Goal: Communication & Community: Answer question/provide support

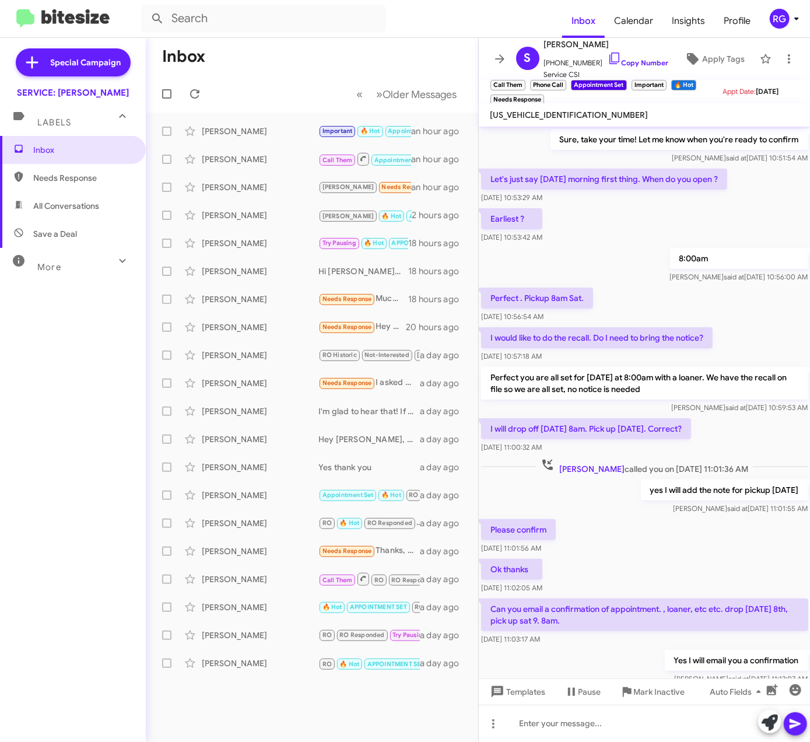
scroll to position [374, 0]
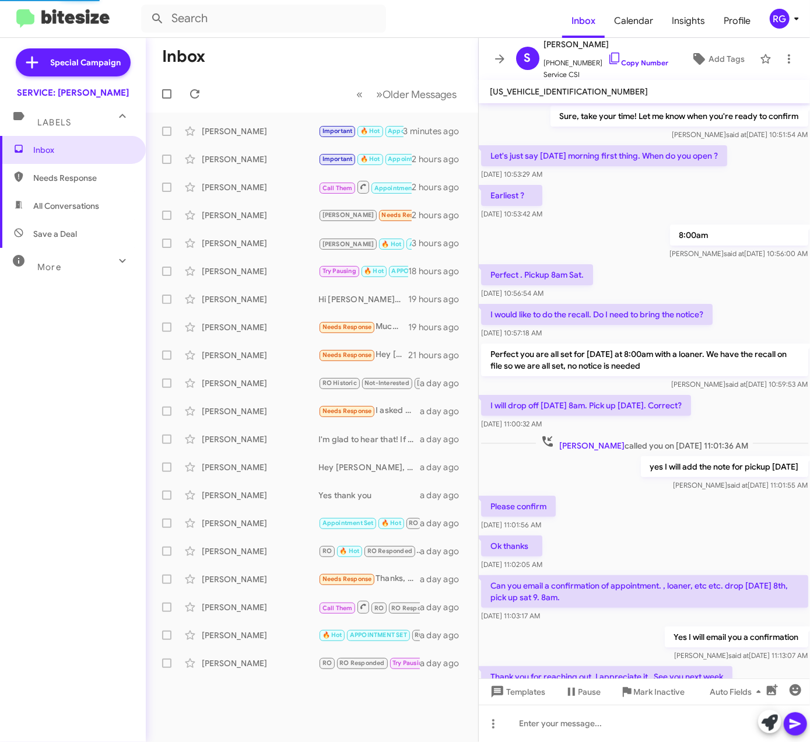
scroll to position [374, 0]
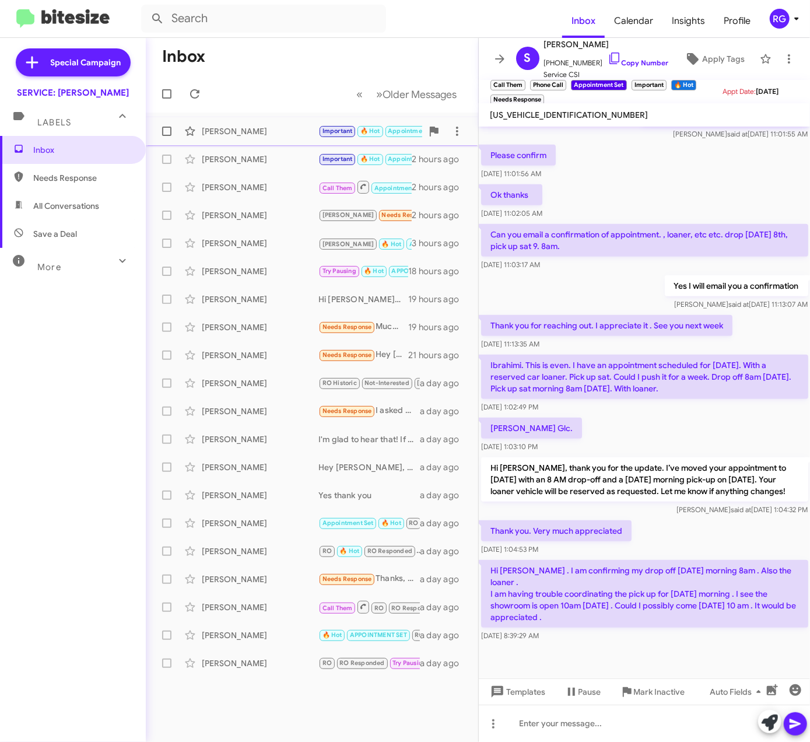
click at [327, 124] on div "Steve Lovette Important 🔥 Hot Appointment Set Needs Response Call Them Call me.…" at bounding box center [312, 131] width 314 height 23
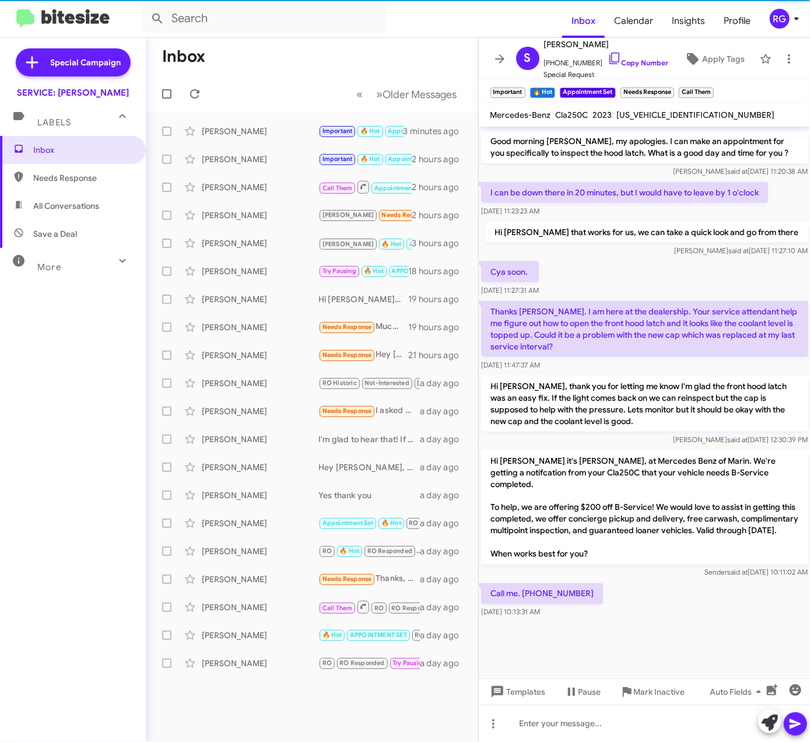
scroll to position [854, 0]
click at [683, 117] on span "W1K5J4GB8PN393010" at bounding box center [696, 115] width 158 height 10
click at [686, 117] on span "W1K5J4GB8PN393010" at bounding box center [696, 115] width 158 height 10
click at [681, 117] on span "W1K5J4GB8PN393010" at bounding box center [696, 115] width 158 height 10
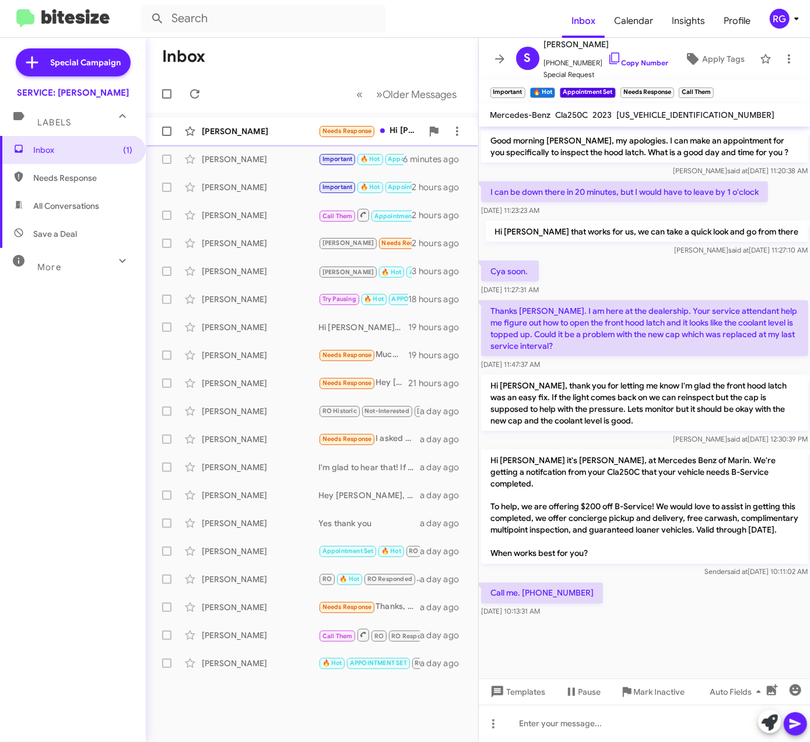
click at [295, 136] on div "Helen Gruener" at bounding box center [260, 131] width 117 height 12
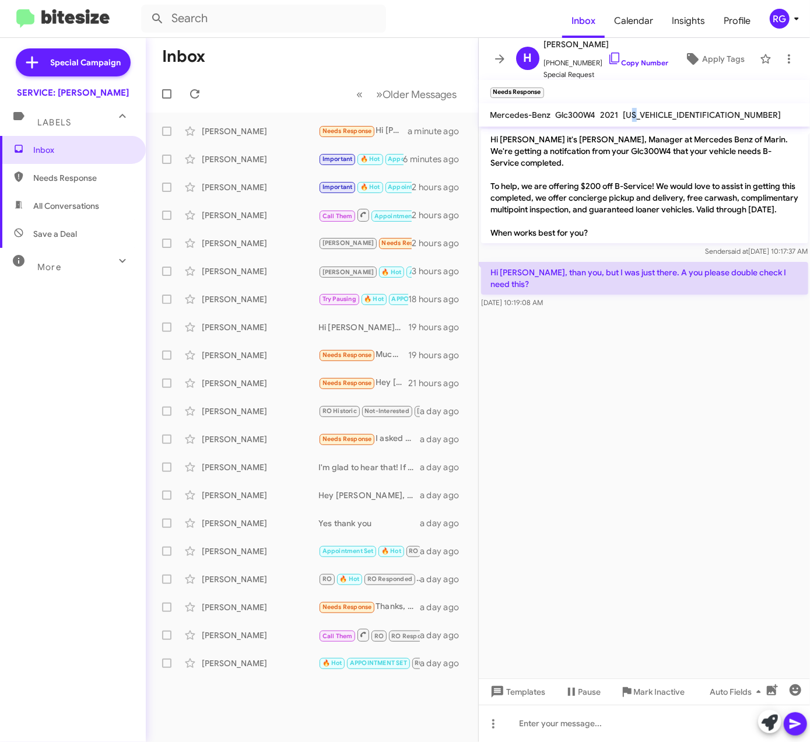
click at [637, 114] on span "W1N0G8EB5MV323076" at bounding box center [702, 115] width 158 height 10
click at [638, 114] on span "W1N0G8EB5MV323076" at bounding box center [702, 115] width 158 height 10
drag, startPoint x: 638, startPoint y: 114, endPoint x: 675, endPoint y: 115, distance: 37.3
click at [675, 117] on span "W1N0G8EB5MV323076" at bounding box center [702, 115] width 158 height 10
click at [675, 115] on span "W1N0G8EB5MV323076" at bounding box center [702, 115] width 158 height 10
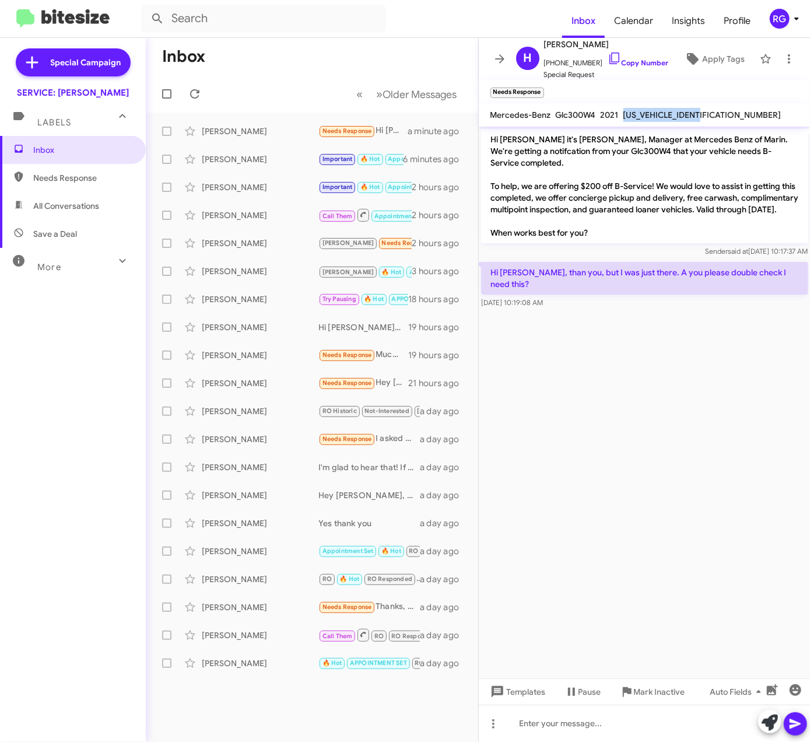
click at [675, 117] on span "W1N0G8EB5MV323076" at bounding box center [702, 115] width 158 height 10
copy span "W1N0G8EB5MV323076"
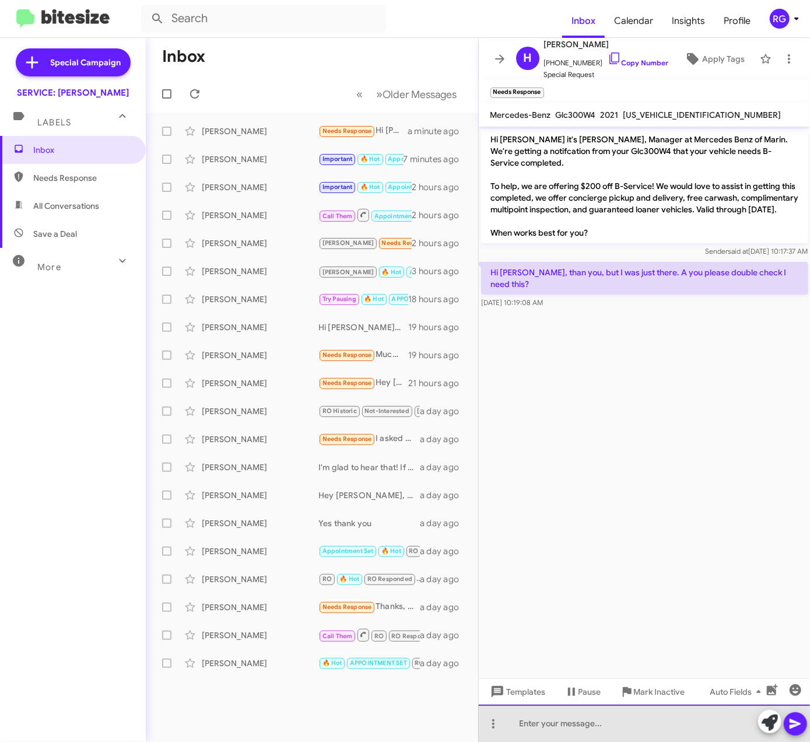
click at [546, 710] on div at bounding box center [645, 722] width 332 height 37
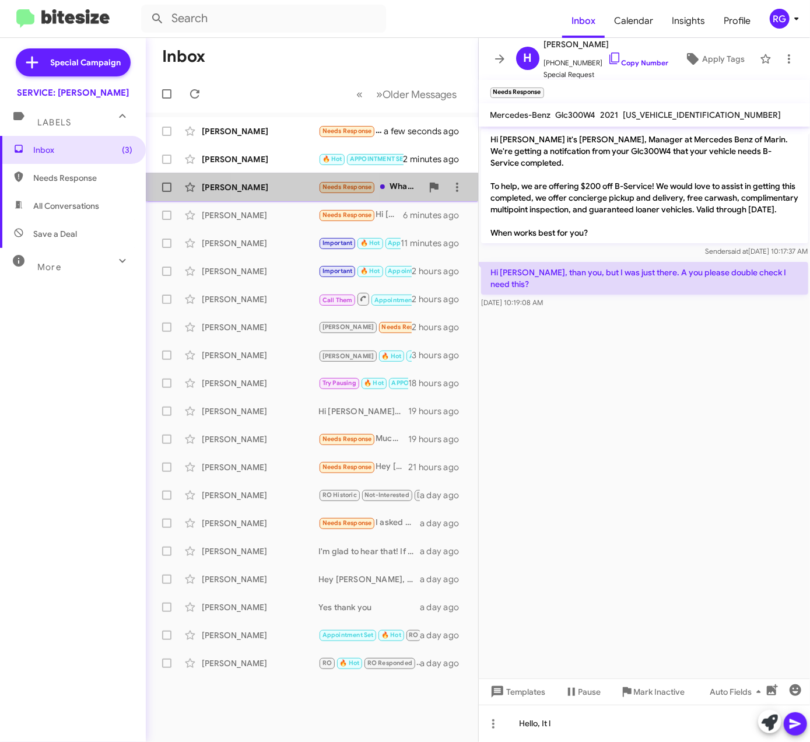
click at [281, 187] on div "Joan Kermath" at bounding box center [260, 187] width 117 height 12
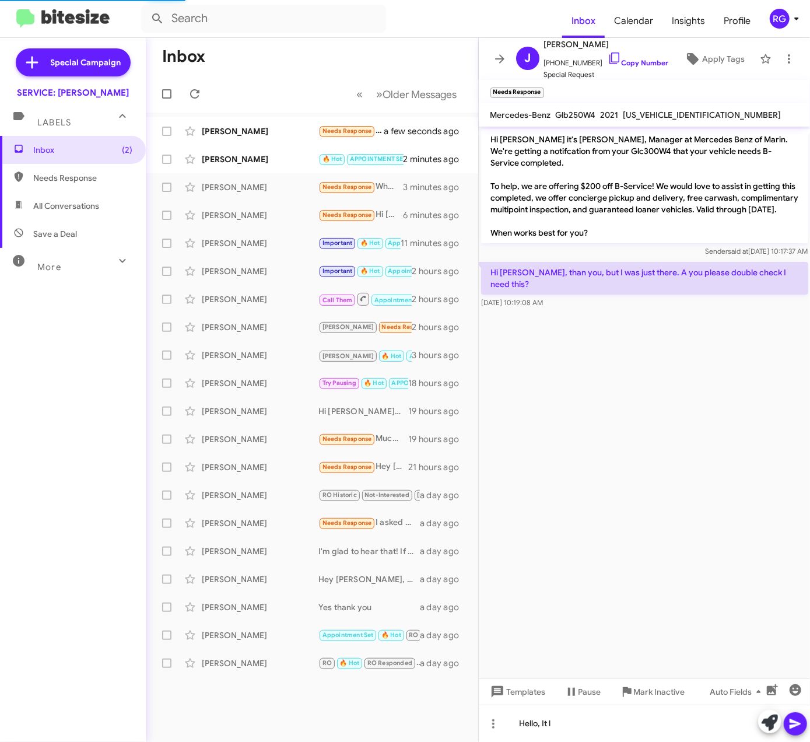
scroll to position [178, 0]
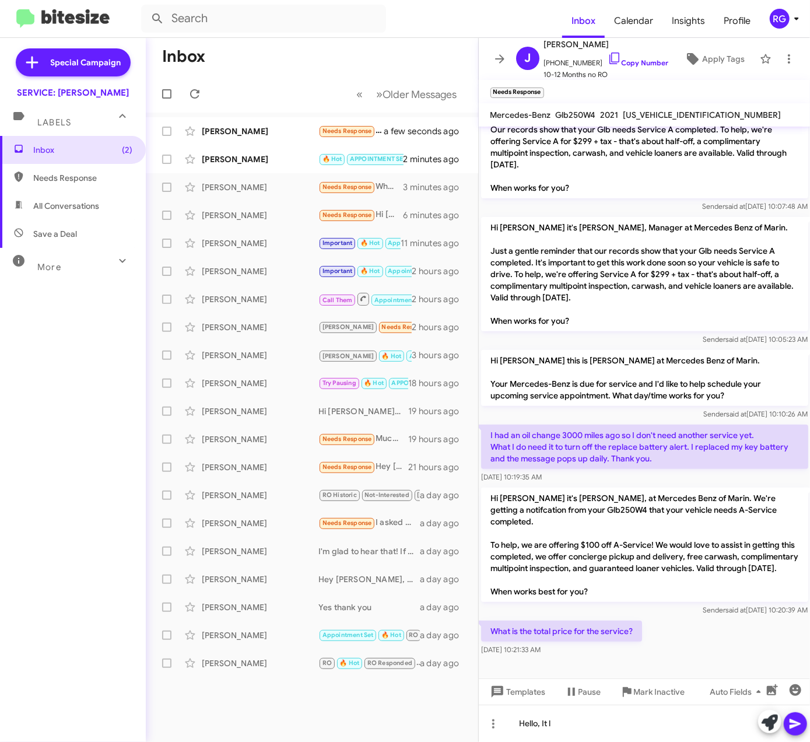
click at [38, 425] on div "Inbox (2) Needs Response All Conversations Save a Deal More Important 🔥 Hot App…" at bounding box center [73, 358] width 146 height 445
click at [682, 110] on span "W1N4M4HB7MW122627" at bounding box center [702, 115] width 158 height 10
copy span "W1N4M4HB7MW122627"
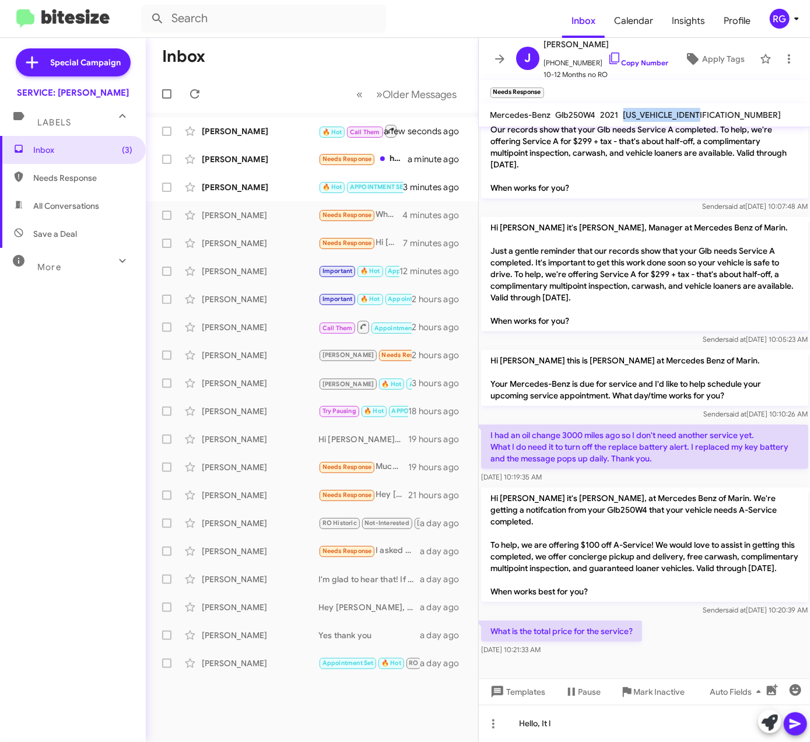
copy span "W1N4M4HB7MW122627"
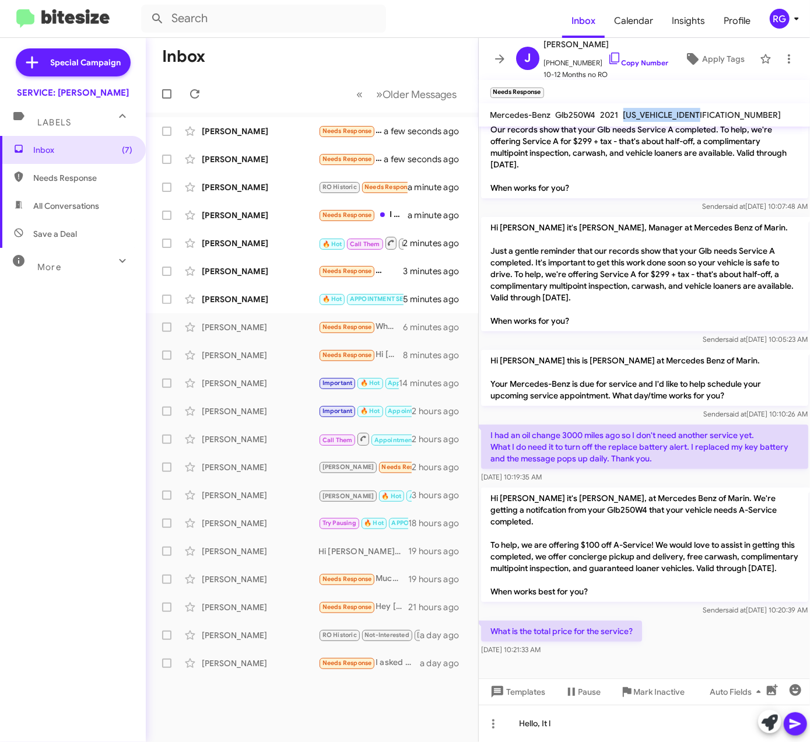
copy span "W1N4M4HB7MW122627"
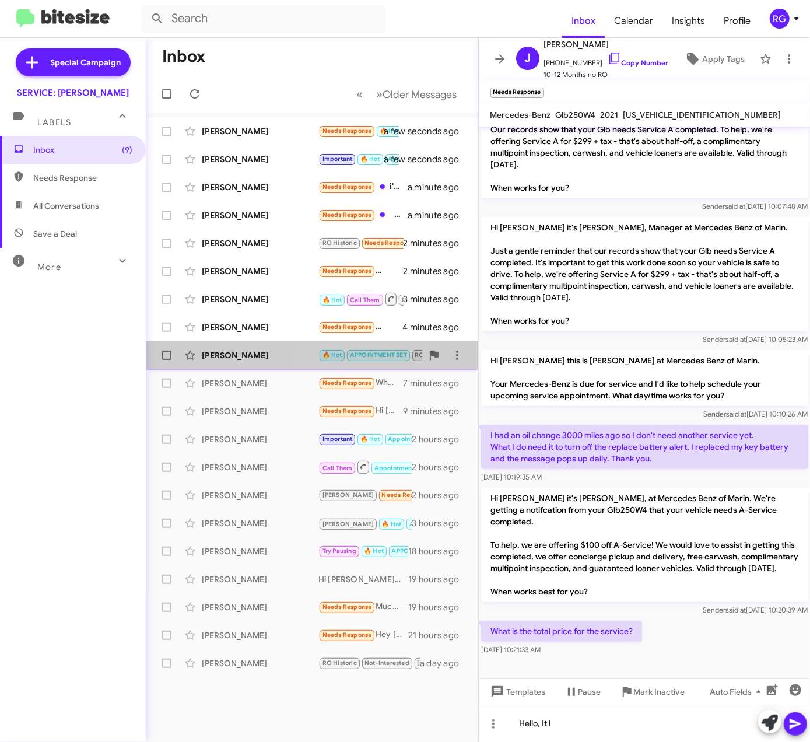
click at [350, 363] on div "Franco Vicino 🔥 Hot APPOINTMENT SET RO Historic RO Responded Historic Needs Res…" at bounding box center [312, 354] width 314 height 23
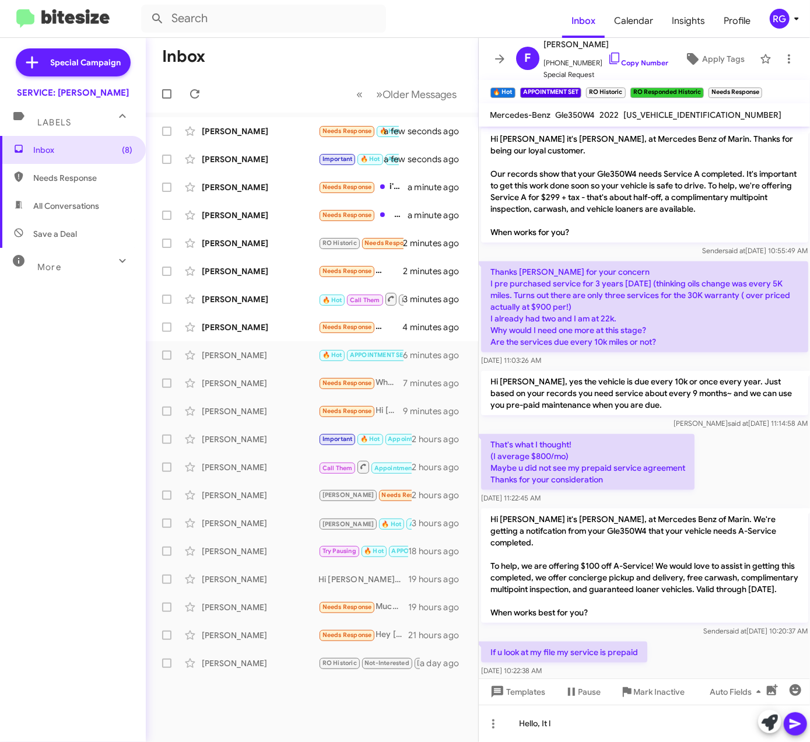
scroll to position [605, 0]
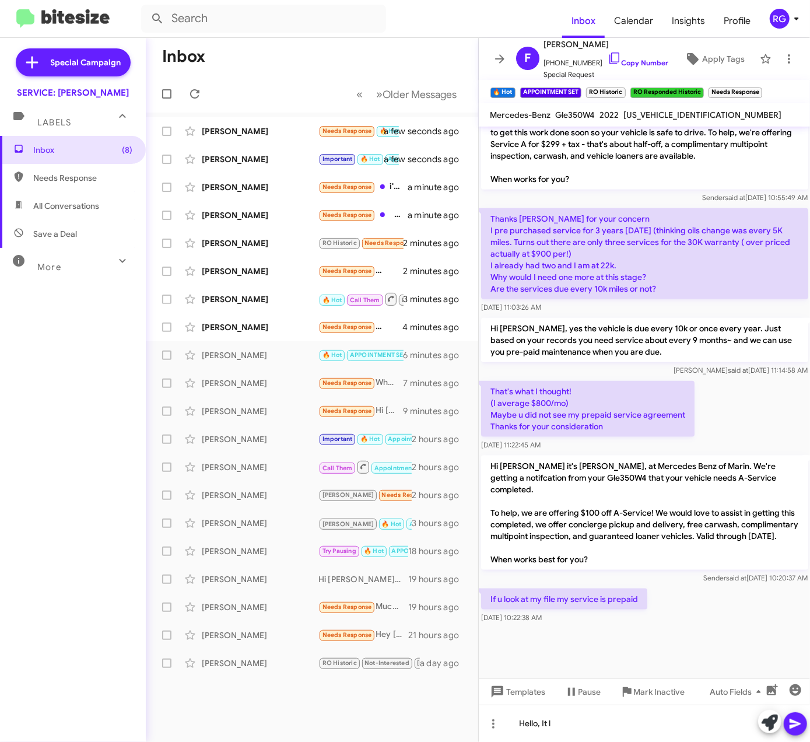
drag, startPoint x: 698, startPoint y: 598, endPoint x: 690, endPoint y: 599, distance: 7.8
click at [695, 598] on div "If u look at my file my service is prepaid Aug 14, 2025, 10:22:38 AM" at bounding box center [645, 606] width 332 height 40
click at [660, 118] on span "4JGFB4KB4NA810996" at bounding box center [703, 115] width 158 height 10
click at [659, 118] on span "4JGFB4KB4NA810996" at bounding box center [703, 115] width 158 height 10
copy span "4JGFB4KB4NA810996"
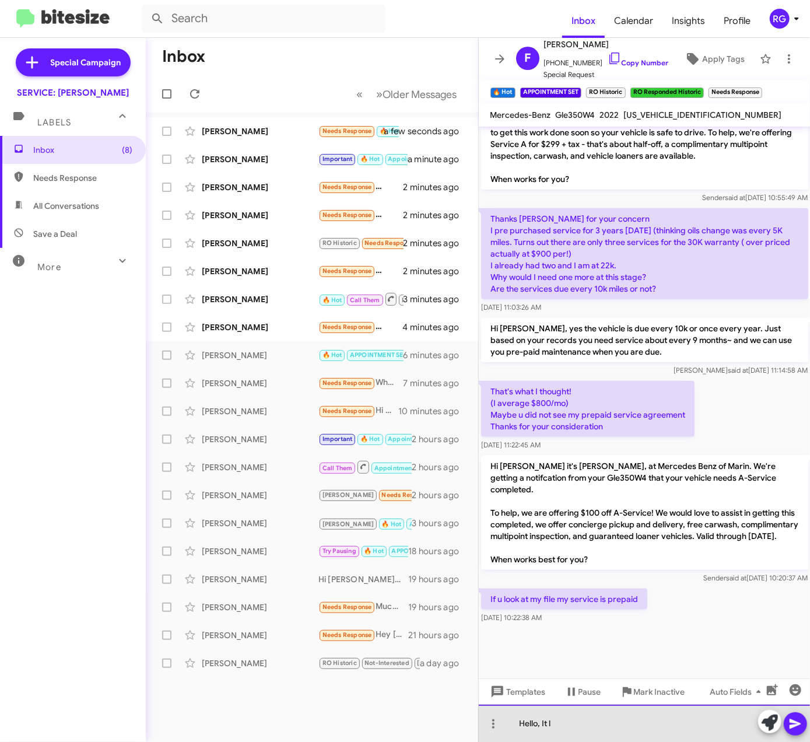
click at [620, 721] on div "Hello, It l" at bounding box center [645, 722] width 332 height 37
drag, startPoint x: 672, startPoint y: 725, endPoint x: 425, endPoint y: 699, distance: 248.7
click at [418, 703] on div "Inbox « Previous » Next Older Messages Ariana Lima Needs Response 🔥 Hot Hi, yes…" at bounding box center [478, 390] width 664 height 704
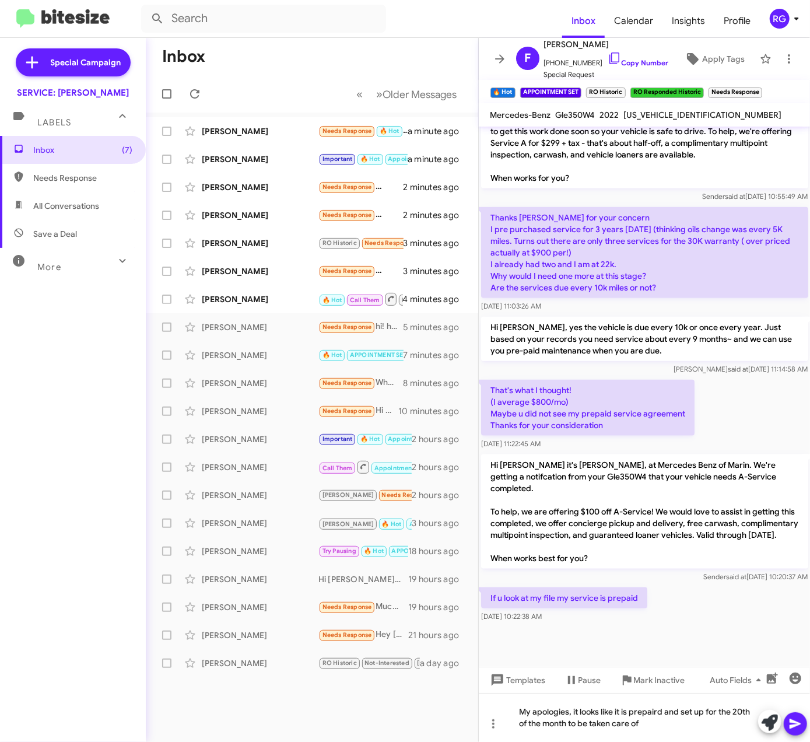
click at [643, 112] on span "4JGFB4KB4NA810996" at bounding box center [703, 115] width 158 height 10
copy span "4JGFB4KB4NA810996"
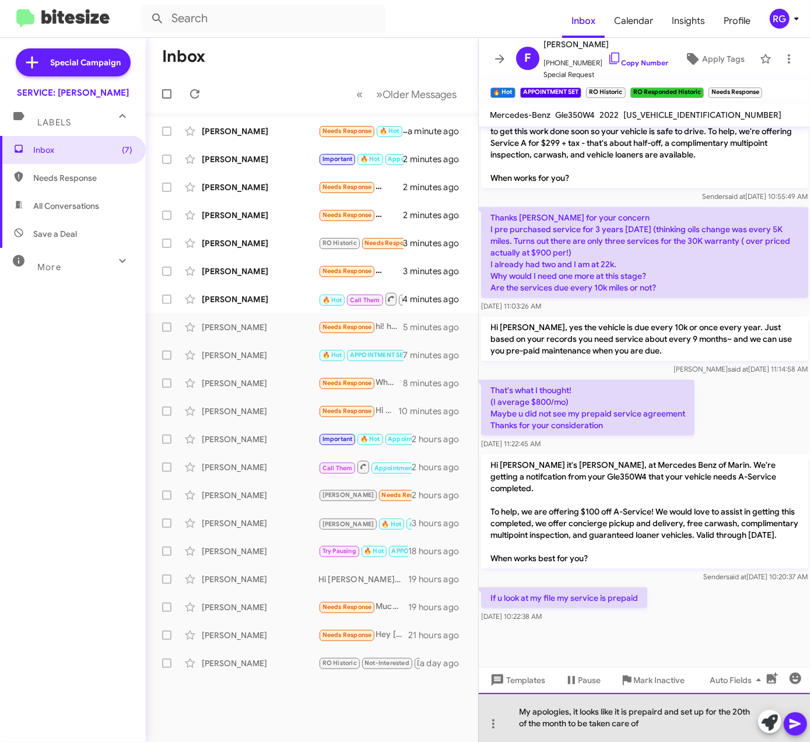
click at [693, 727] on div "My apologies, it looks like it is prepaird and set up for the 20th of the month…" at bounding box center [645, 717] width 332 height 49
drag, startPoint x: 685, startPoint y: 727, endPoint x: 477, endPoint y: 703, distance: 208.9
click at [477, 703] on div "Inbox « Previous » Next Older Messages Ariana Lima Needs Response 🔥 Hot Hi, yes…" at bounding box center [478, 390] width 664 height 704
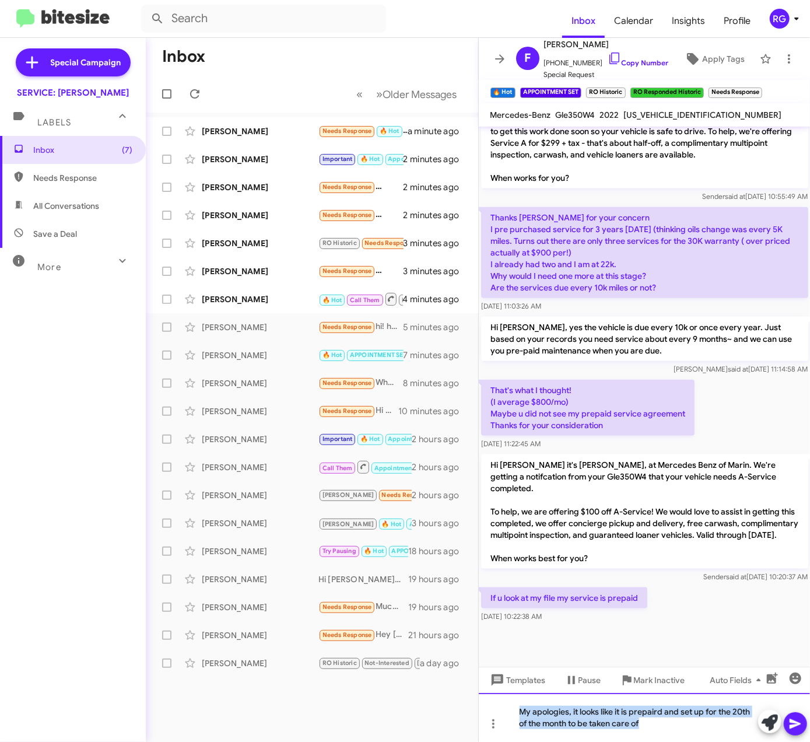
copy div "My apologies, it looks like it is prepaird and set up for the 20th of the month…"
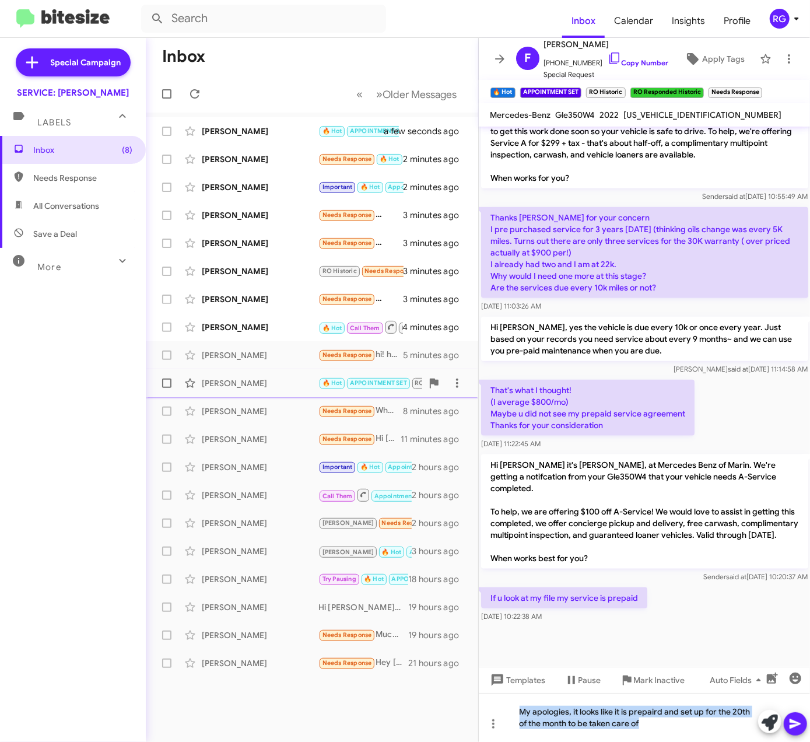
click at [176, 378] on label at bounding box center [166, 382] width 23 height 23
click at [167, 388] on input "checkbox" at bounding box center [166, 388] width 1 height 1
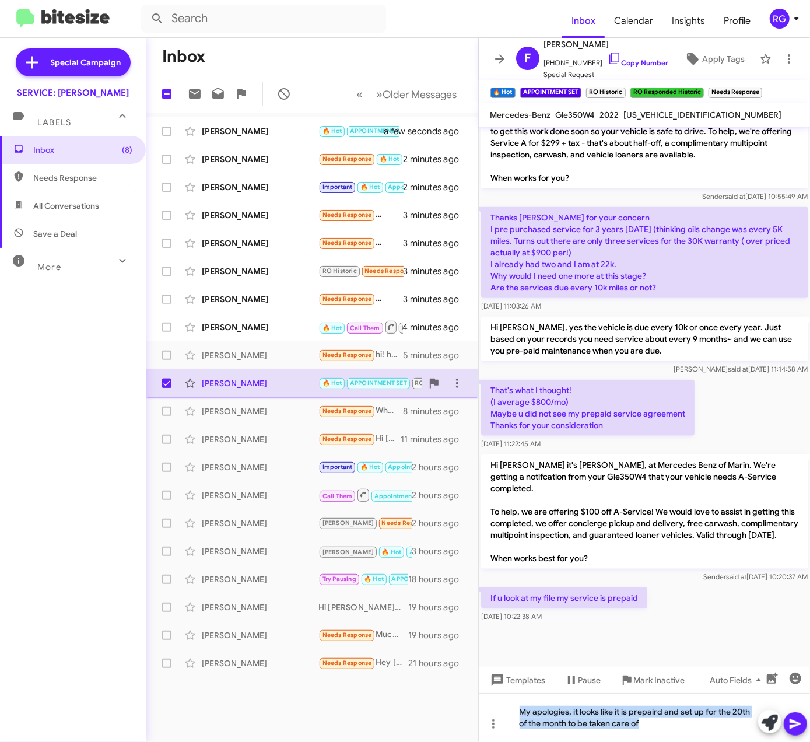
click at [169, 381] on span at bounding box center [166, 382] width 9 height 9
click at [167, 388] on input "checkbox" at bounding box center [166, 388] width 1 height 1
checkbox input "false"
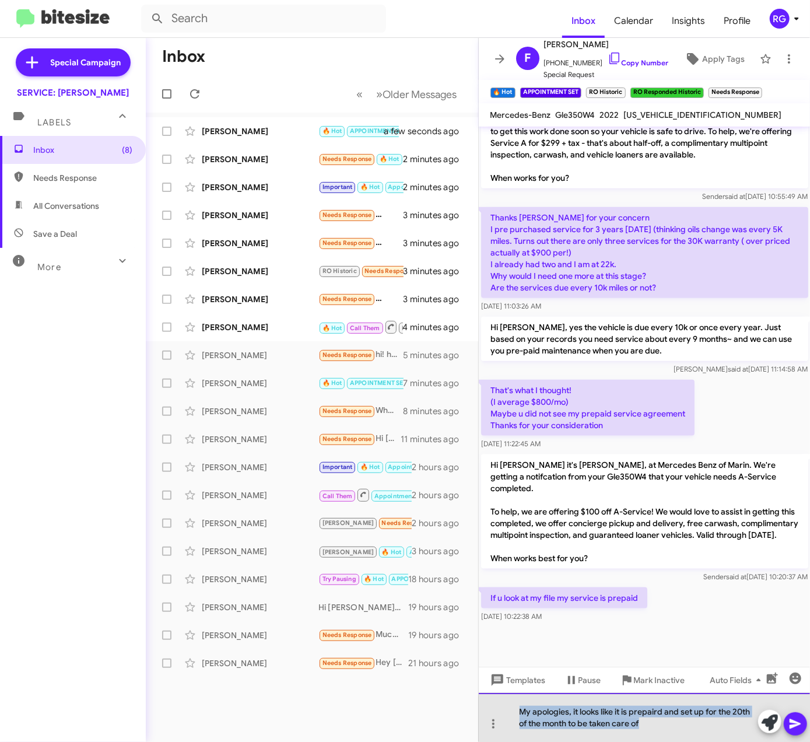
click at [677, 718] on div "My apologies, it looks like it is prepaird and set up for the 20th of the month…" at bounding box center [645, 717] width 332 height 49
drag, startPoint x: 665, startPoint y: 721, endPoint x: 404, endPoint y: 667, distance: 266.8
click at [404, 667] on div "Inbox « Previous » Next Older Messages John Yoo 🔥 Hot APPOINTMENT SET RO Histor…" at bounding box center [478, 390] width 664 height 704
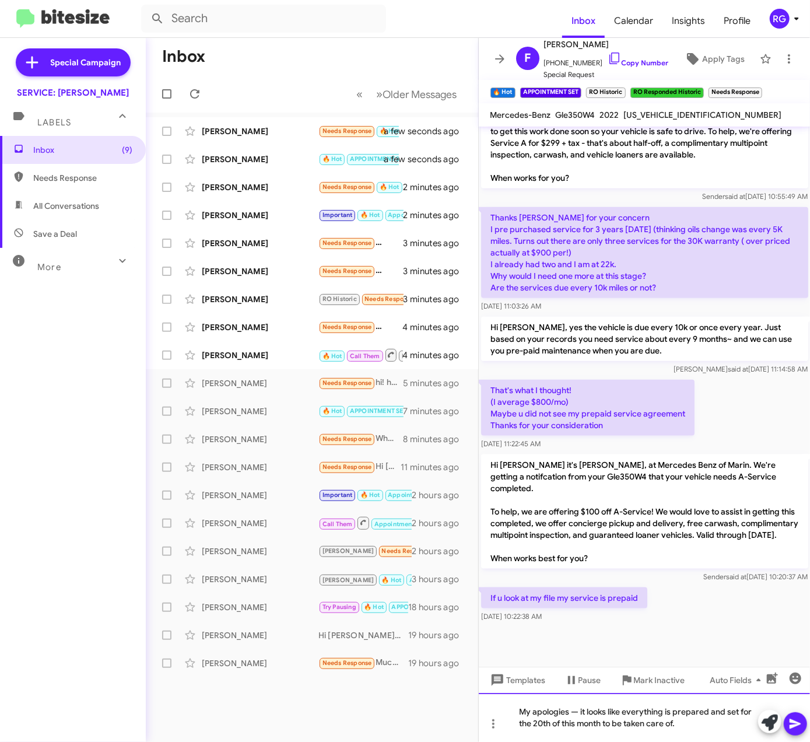
click at [580, 709] on div "My apologies — it looks like everything is prepared and set for the 20th of thi…" at bounding box center [645, 717] width 332 height 49
click at [792, 728] on icon at bounding box center [795, 724] width 14 height 14
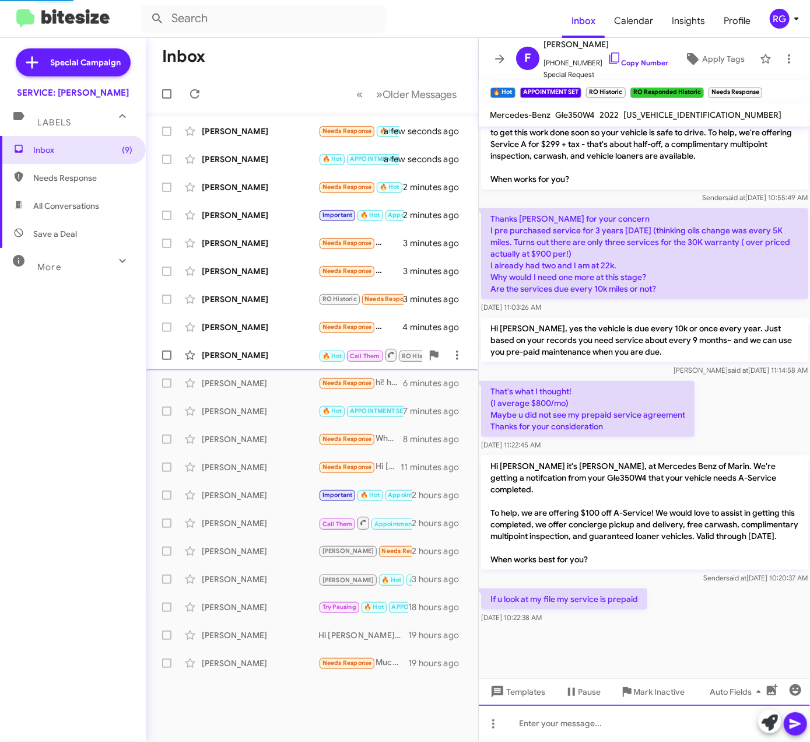
scroll to position [0, 0]
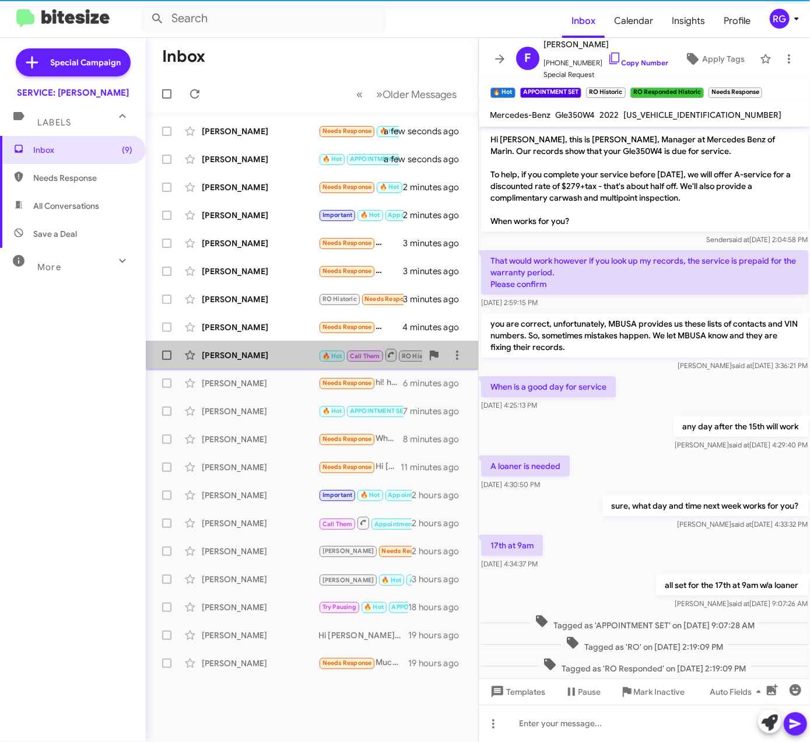
click at [265, 355] on div "Ivana Jagodic" at bounding box center [260, 355] width 117 height 12
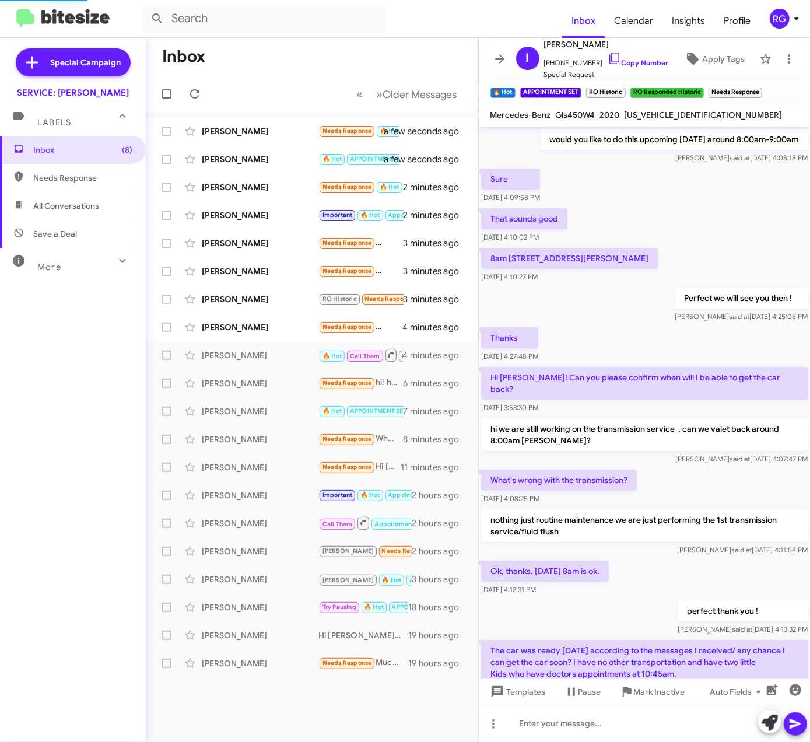
scroll to position [556, 0]
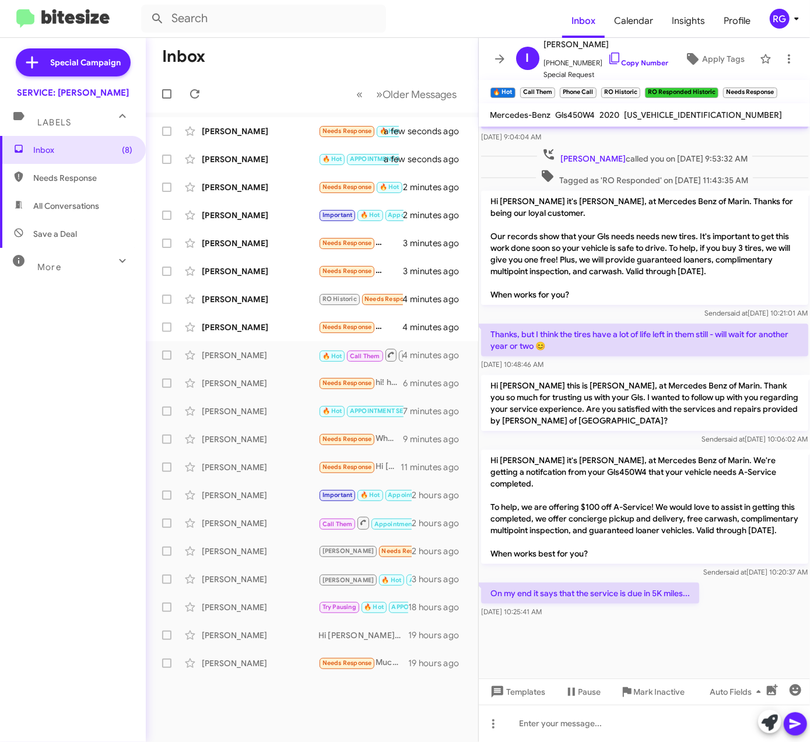
click at [664, 112] on span "4JGFF5KE5LA167107" at bounding box center [704, 115] width 158 height 10
click at [664, 113] on span "4JGFF5KE5LA167107" at bounding box center [704, 115] width 158 height 10
copy span "4JGFF5KE5LA167107"
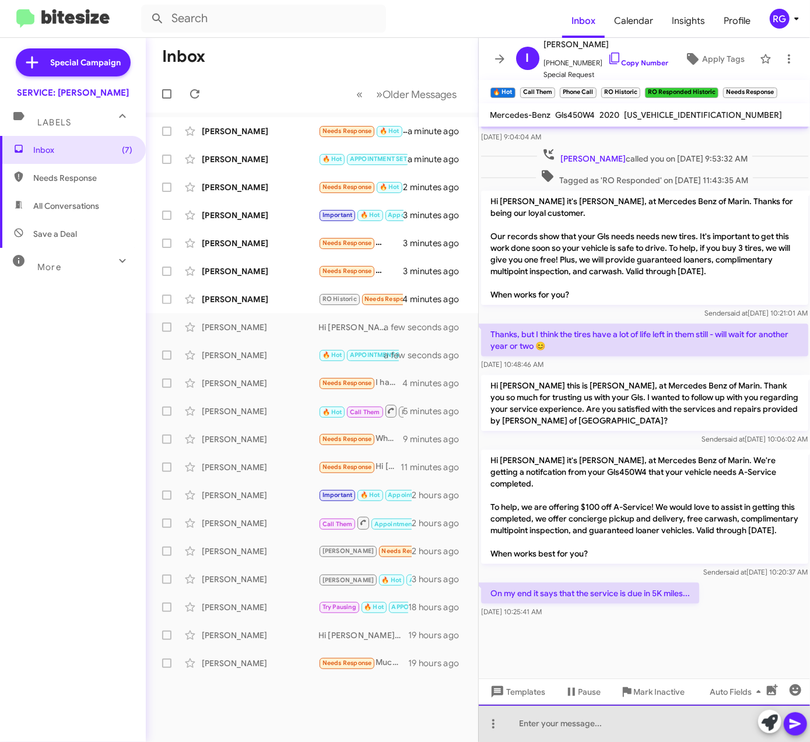
click at [630, 731] on div at bounding box center [645, 722] width 332 height 37
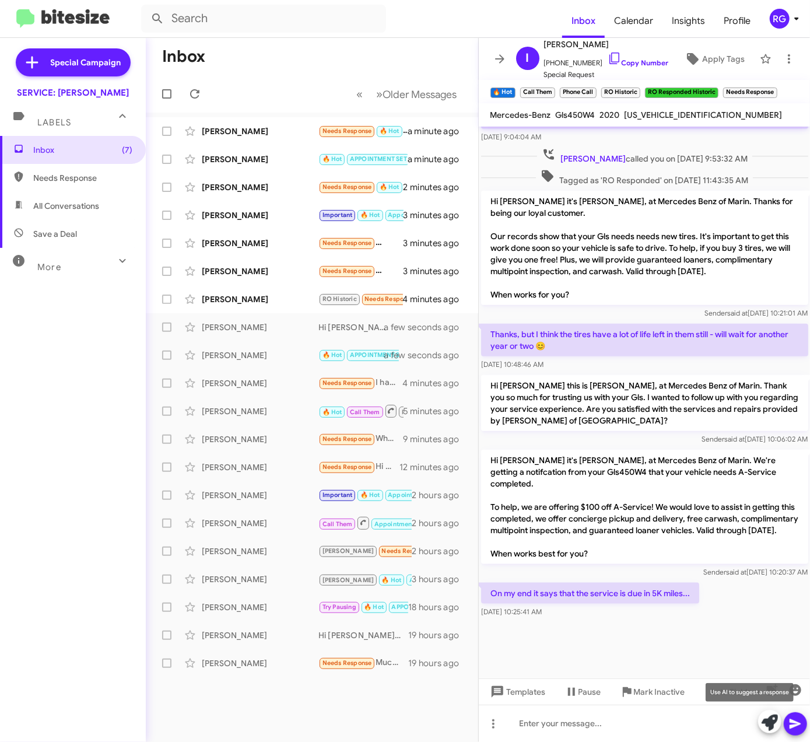
click at [773, 724] on icon at bounding box center [770, 722] width 16 height 16
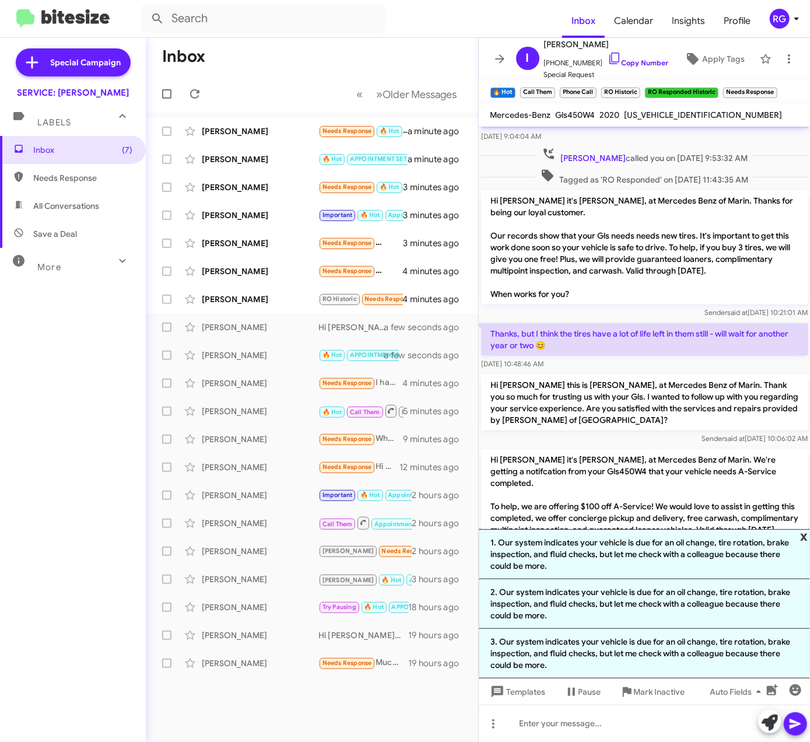
click at [803, 537] on span "x" at bounding box center [804, 536] width 8 height 14
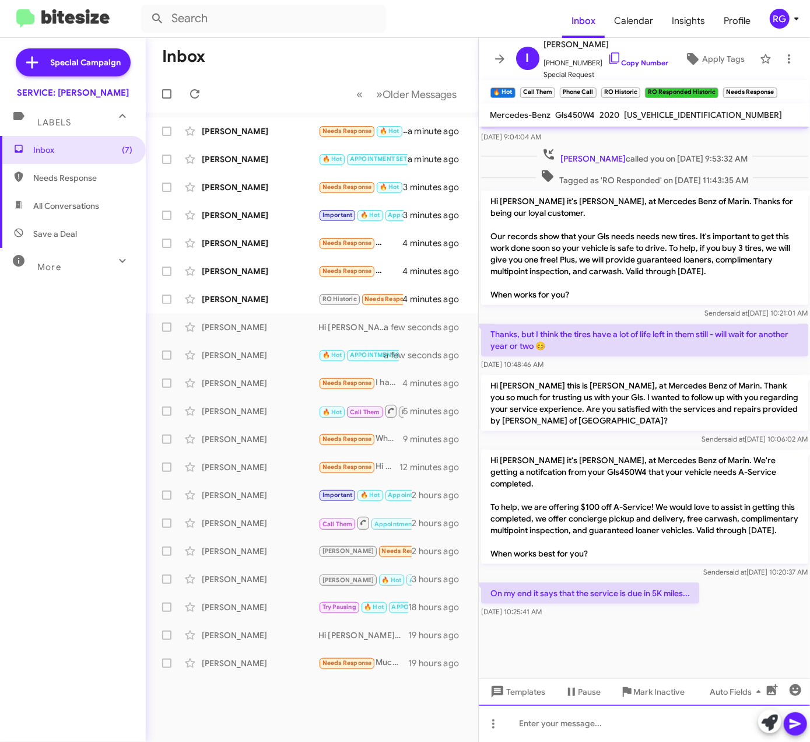
click at [530, 738] on div at bounding box center [645, 722] width 332 height 37
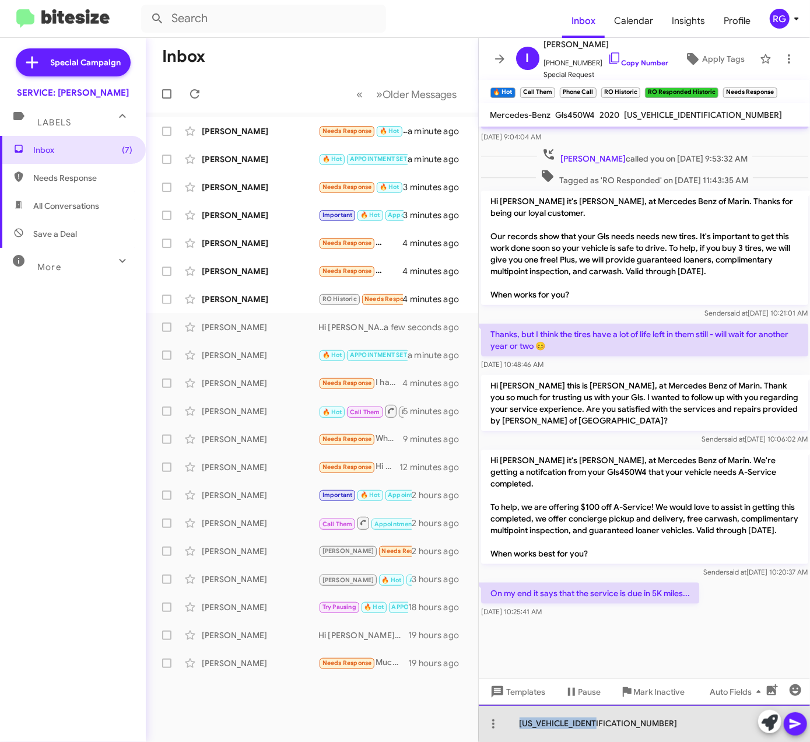
drag, startPoint x: 646, startPoint y: 724, endPoint x: 187, endPoint y: 696, distance: 459.8
click at [209, 706] on div "Inbox « Previous » Next Older Messages Munguia Garcia Needs Response 🔥 Hot Hi, …" at bounding box center [478, 390] width 664 height 704
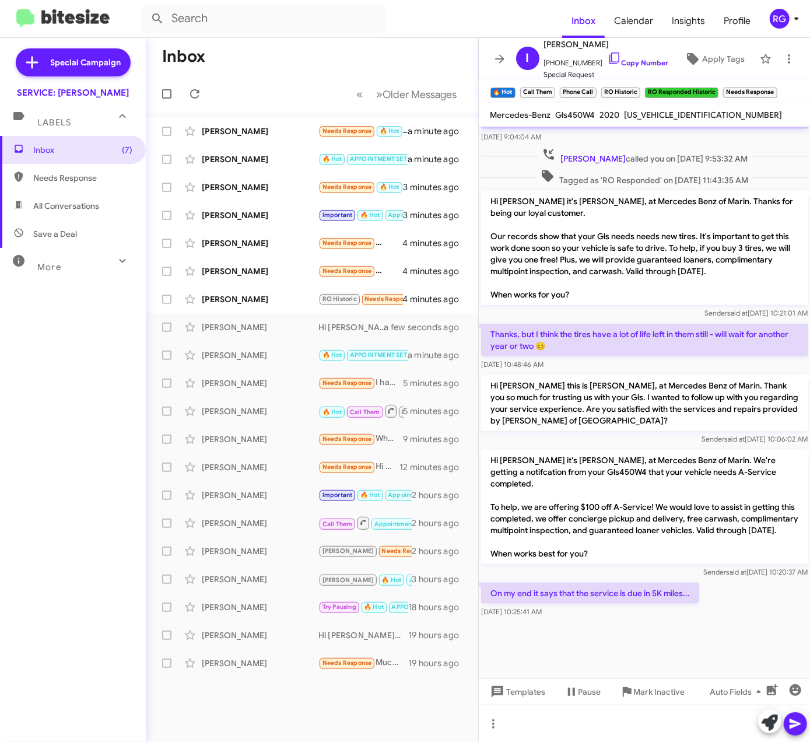
click at [646, 600] on p "On my end it says that the service is due in 5K miles..." at bounding box center [590, 593] width 218 height 21
click at [539, 710] on div at bounding box center [645, 722] width 332 height 37
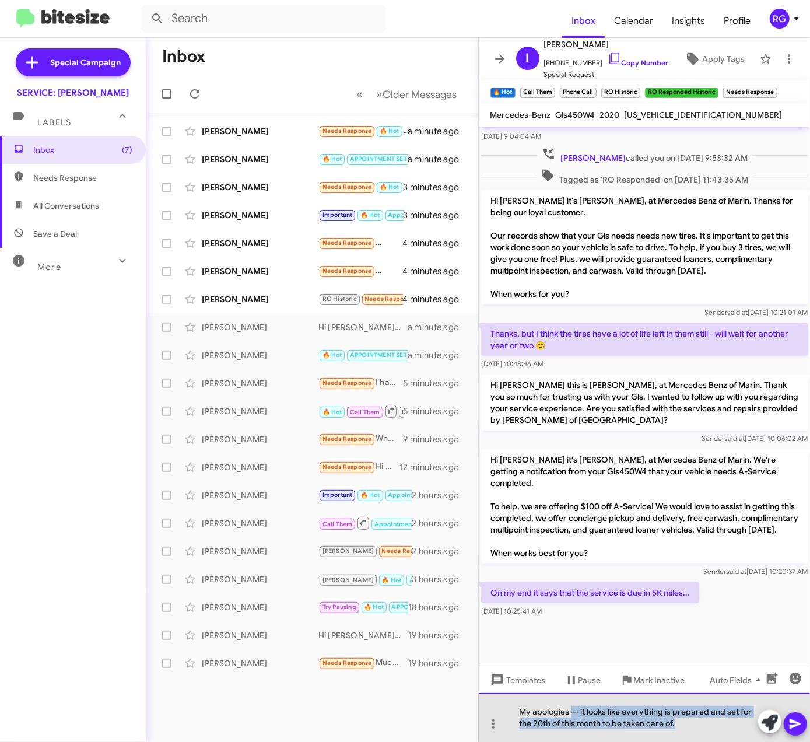
drag, startPoint x: 629, startPoint y: 715, endPoint x: 573, endPoint y: 704, distance: 57.0
click at [573, 704] on div "My apologies — it looks like everything is prepared and set for the 20th of thi…" at bounding box center [645, 717] width 332 height 49
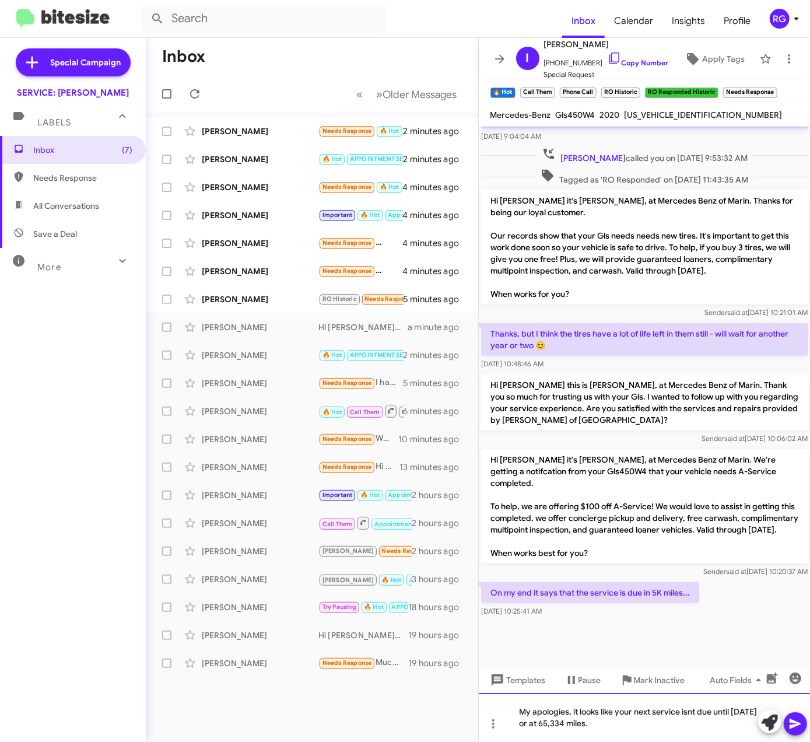
drag, startPoint x: 690, startPoint y: 711, endPoint x: 696, endPoint y: 724, distance: 14.1
click at [696, 732] on div "My apologies, it looks like your next service isnt due until 03/10/26 or at 65,…" at bounding box center [645, 717] width 332 height 49
click at [714, 734] on div "My apologies, it looks like your next service isn't due until 03/10/26 or at 65…" at bounding box center [645, 717] width 332 height 49
drag, startPoint x: 802, startPoint y: 728, endPoint x: 797, endPoint y: 726, distance: 6.1
click at [801, 728] on icon at bounding box center [795, 724] width 14 height 14
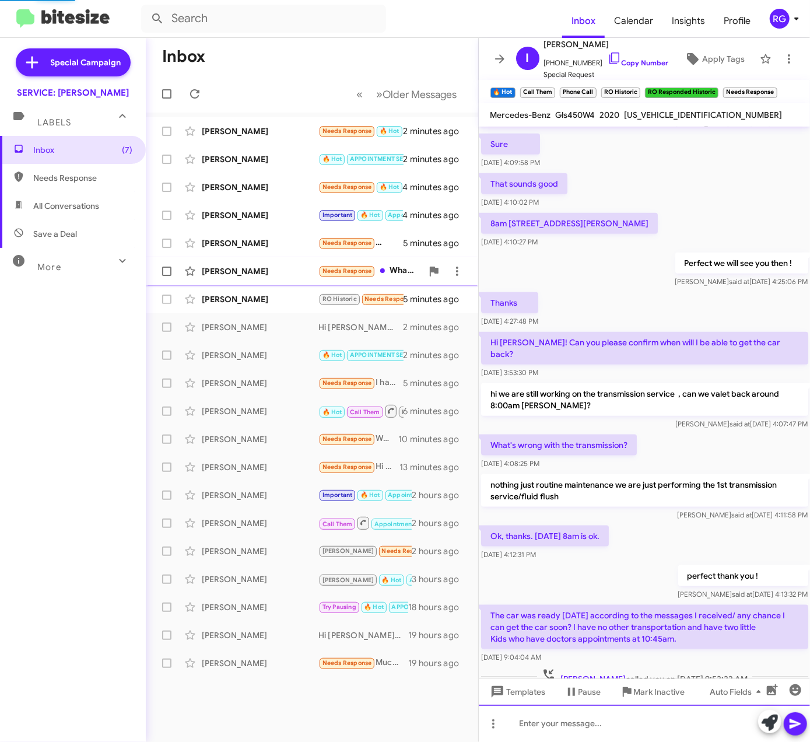
scroll to position [0, 0]
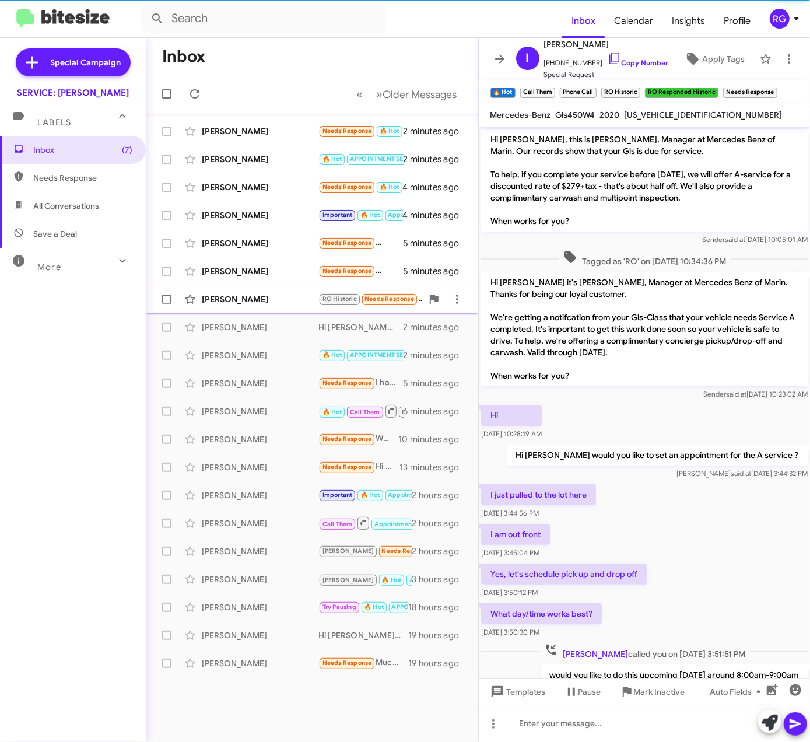
click at [281, 289] on div "Dorine Woods RO Historic Needs Response Hi Omar Yes it's time for the A service…" at bounding box center [312, 299] width 314 height 23
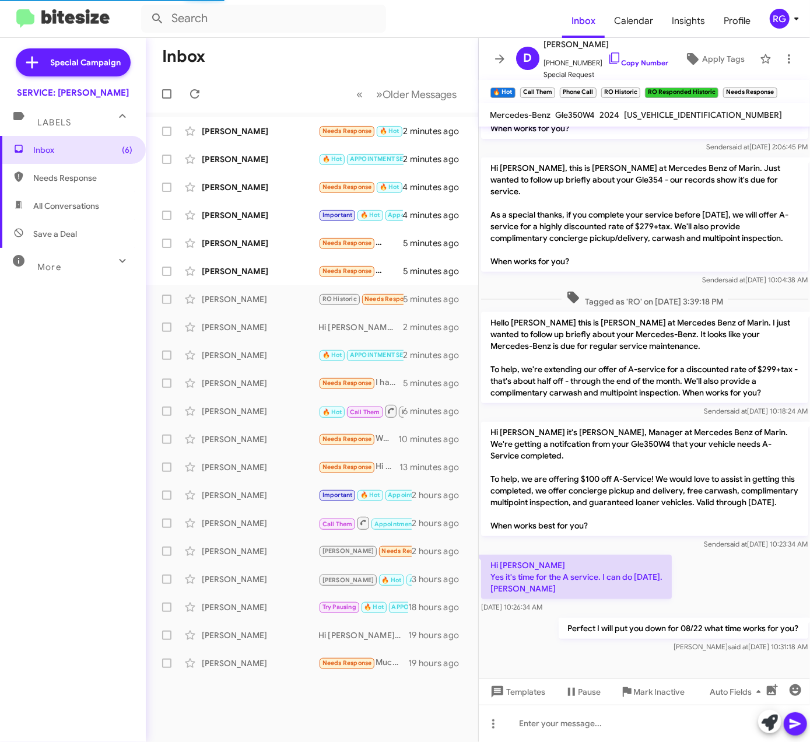
scroll to position [238, 0]
click at [261, 254] on div "Stephanie Milligan Needs Response i've already done it at the one year mark Apr…" at bounding box center [312, 243] width 314 height 23
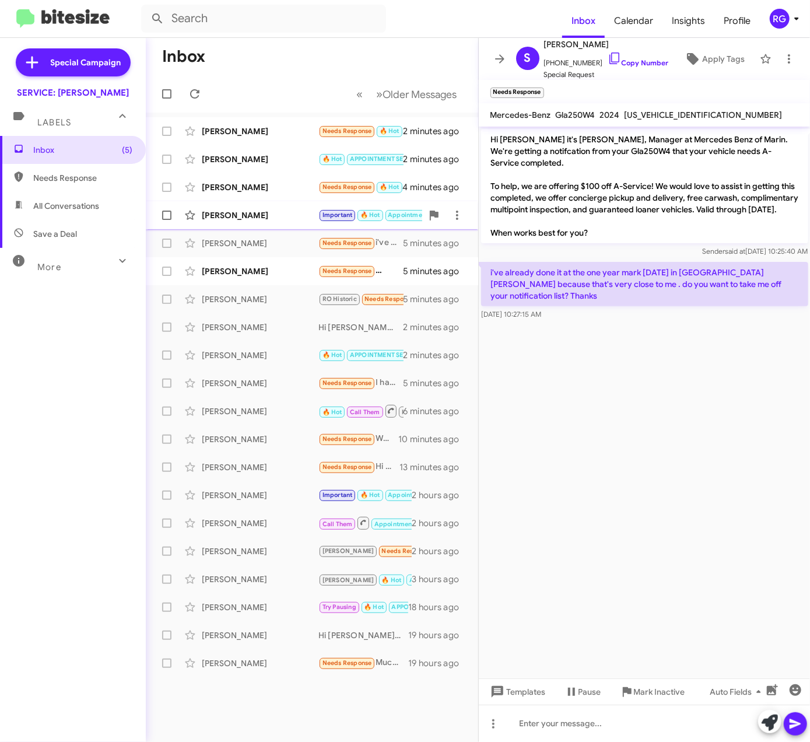
click at [306, 217] on div "Steve Lovette" at bounding box center [260, 215] width 117 height 12
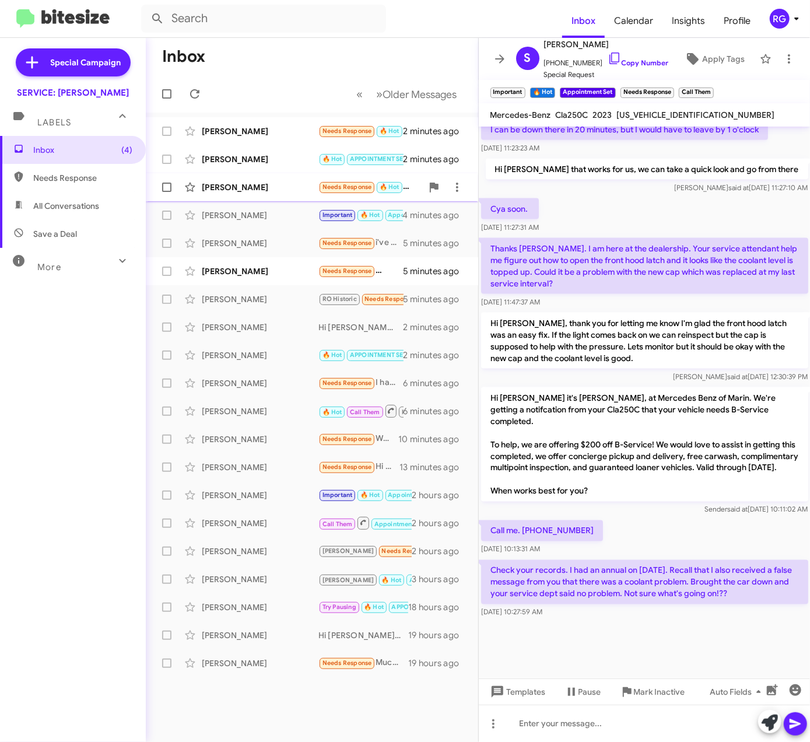
click at [325, 196] on div "Ariana Lima Needs Response 🔥 Hot Hi, yes thanks so much. How is Wednesday or Th…" at bounding box center [312, 187] width 314 height 23
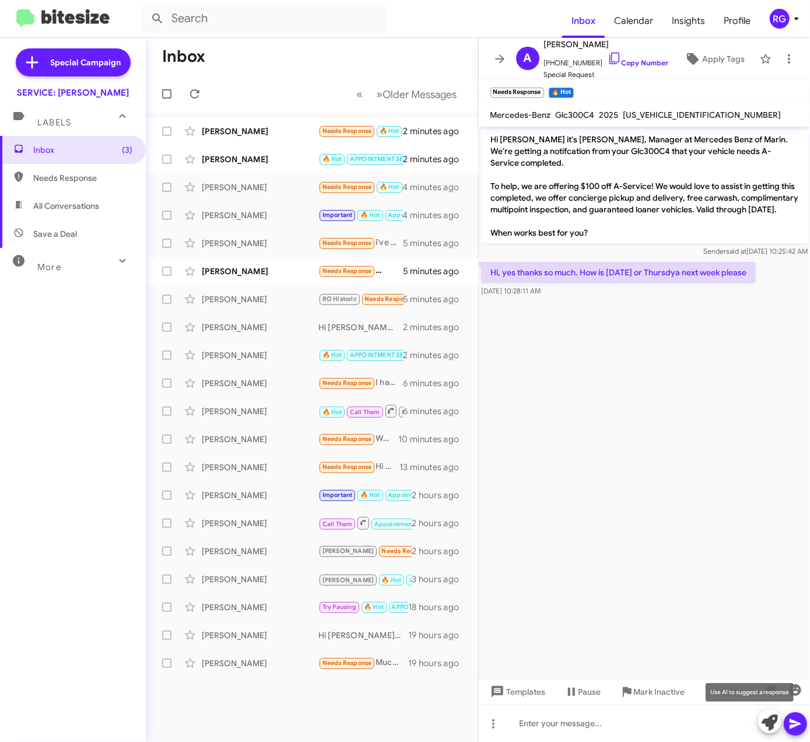
click at [769, 716] on icon at bounding box center [770, 722] width 16 height 16
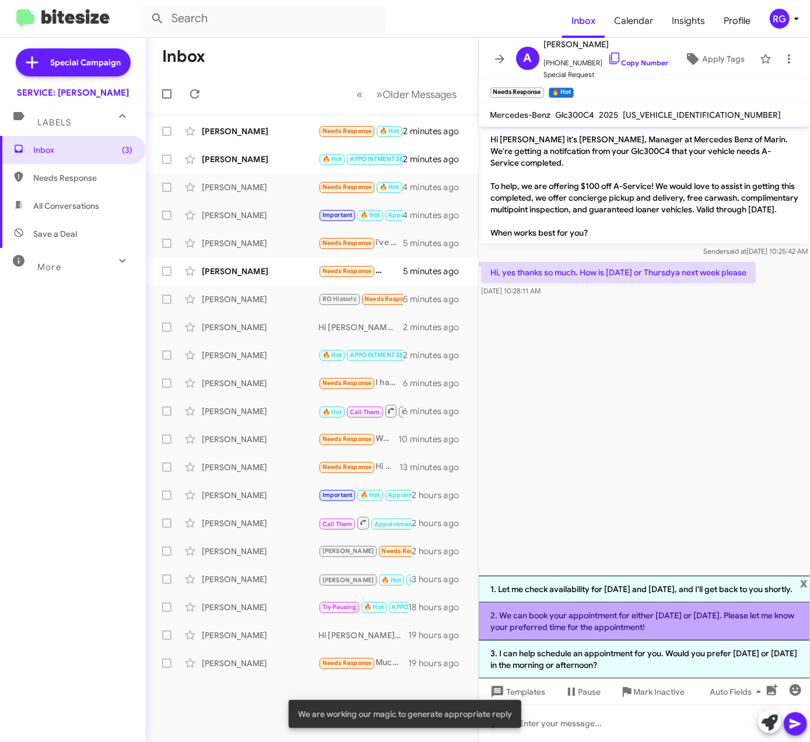
click at [617, 626] on li "2. We can book your appointment for either Wednesday or Thursday next week. Ple…" at bounding box center [645, 621] width 332 height 38
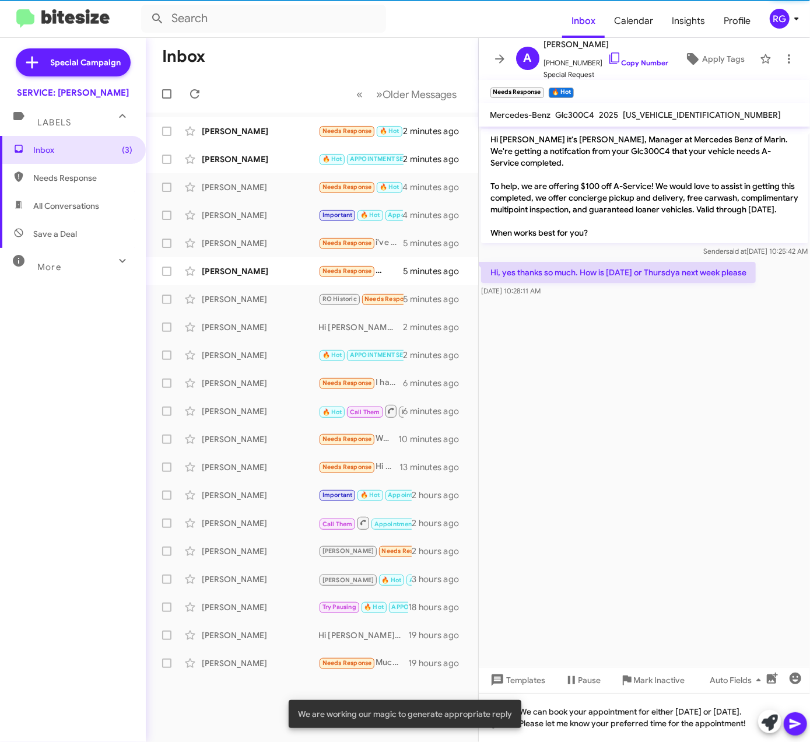
click at [802, 727] on icon at bounding box center [795, 724] width 14 height 14
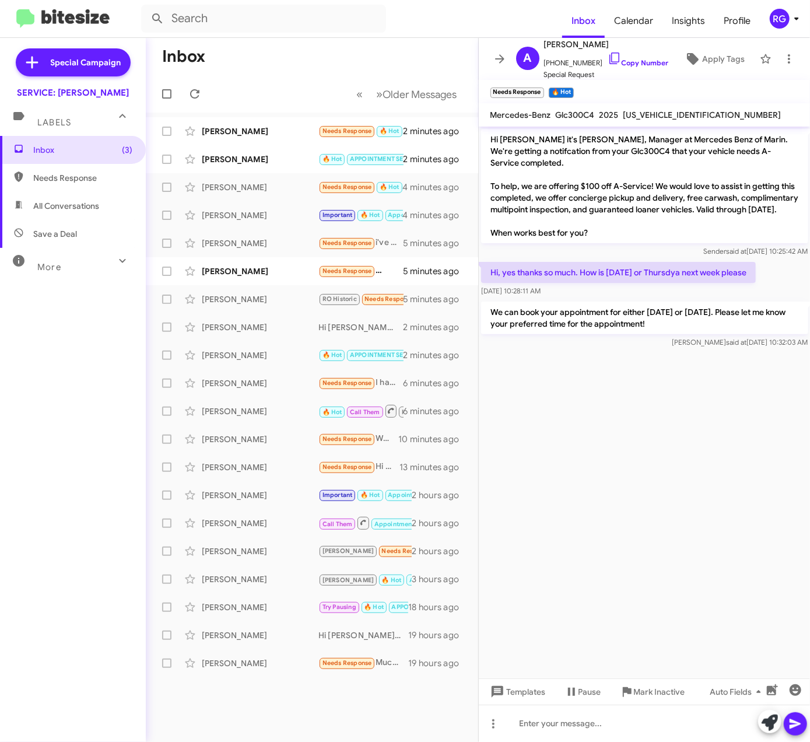
click at [684, 110] on span "W1NKJ4HB9SF272008" at bounding box center [702, 115] width 158 height 10
copy span "W1NKJ4HB9SF272008"
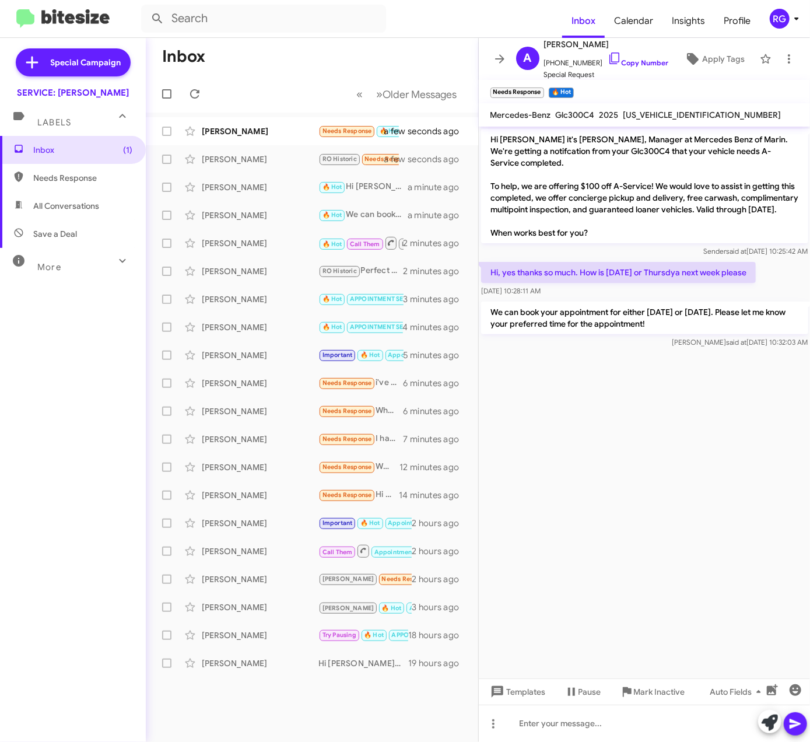
click at [612, 405] on cdk-virtual-scroll-viewport "Hi Ariana it's Omar Ibrahimi, Manager at Mercedes Benz of Marin. We're getting …" at bounding box center [645, 403] width 332 height 552
click at [244, 132] on div "Chloe C" at bounding box center [260, 131] width 117 height 12
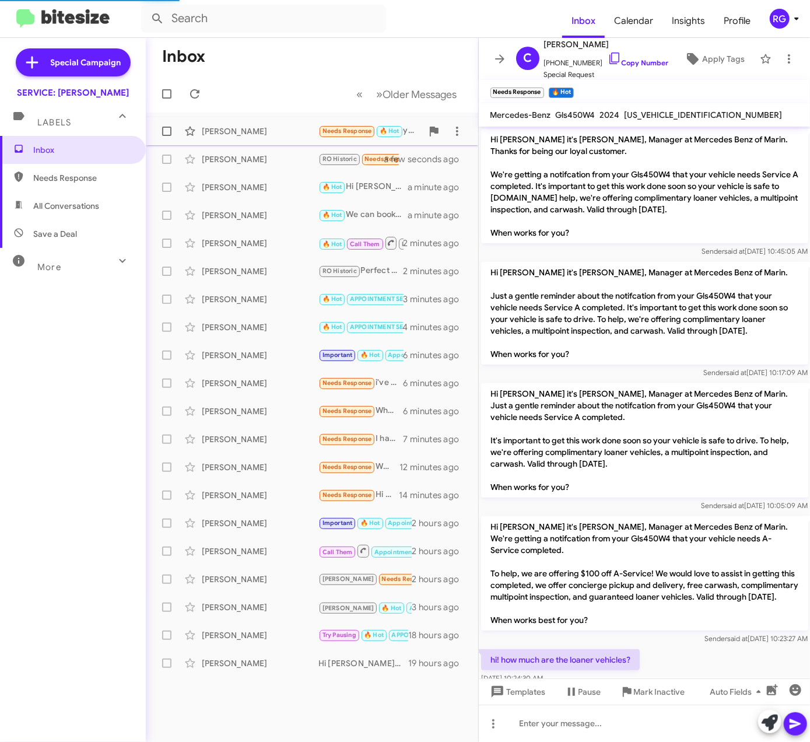
scroll to position [131, 0]
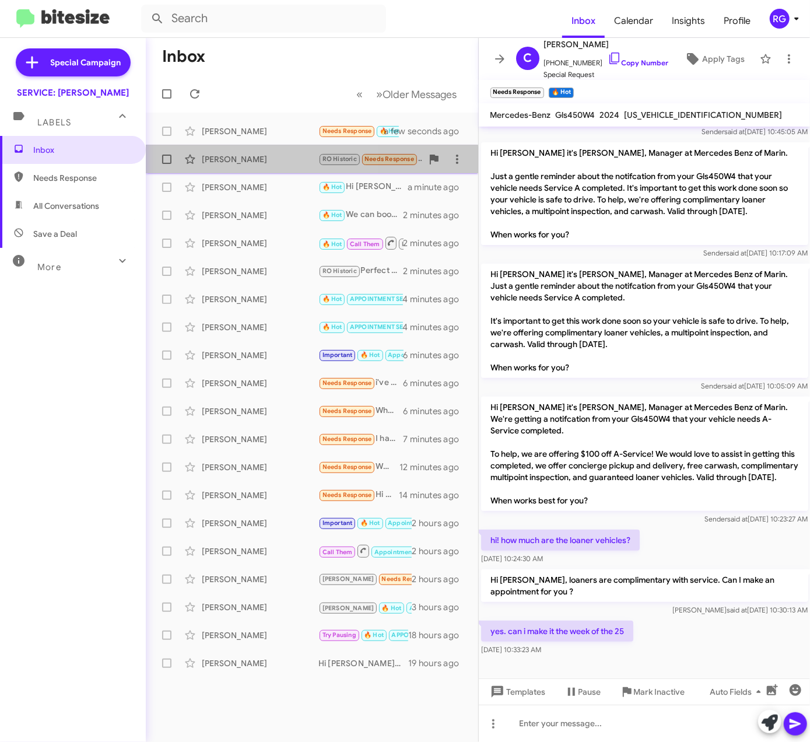
click at [280, 160] on div "John Newman" at bounding box center [260, 159] width 117 height 12
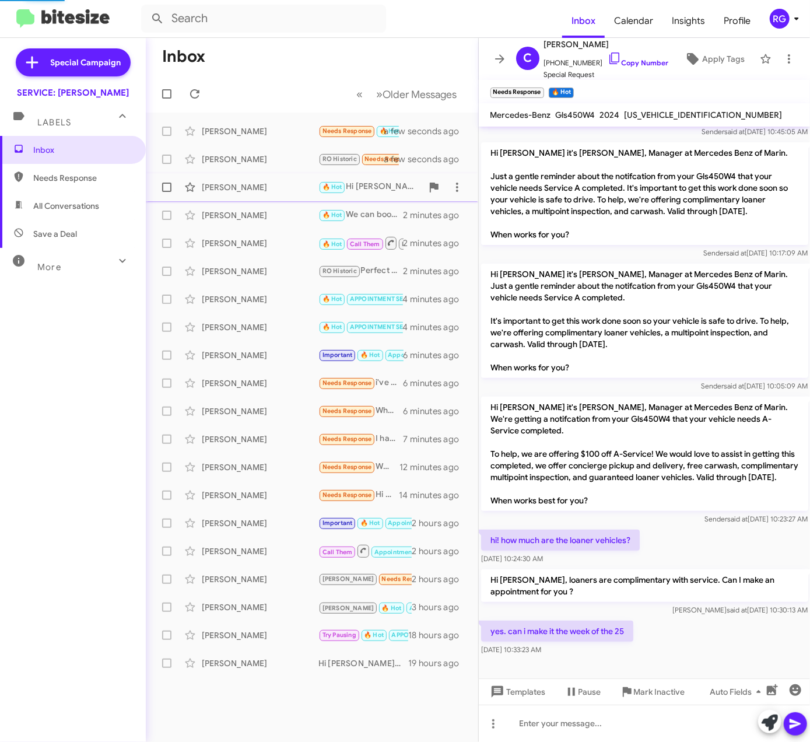
click at [287, 180] on div "Munguia Garcia 🔥 Hot Hi Munguia, you can call 415-466-6771 when your ready to s…" at bounding box center [312, 187] width 314 height 23
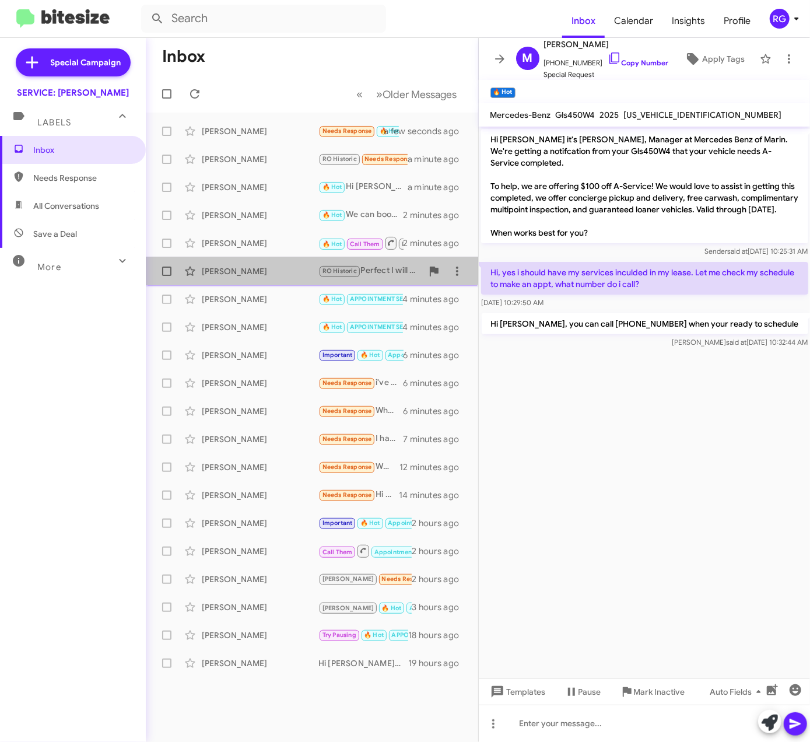
click at [307, 264] on div "Dorine Woods RO Historic Perfect I will put you down for 08/22 what time works …" at bounding box center [312, 271] width 314 height 23
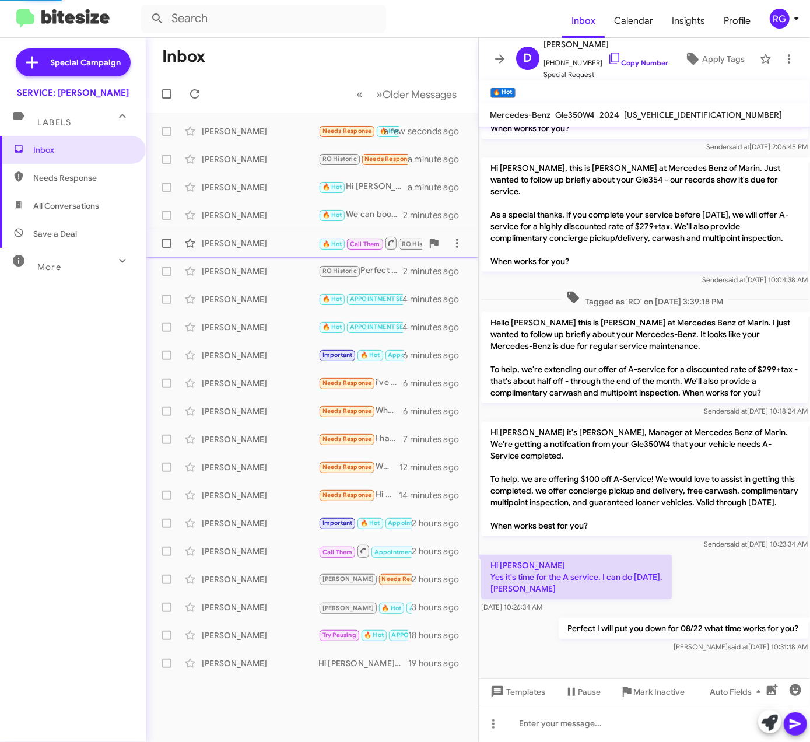
click at [310, 248] on div "Ivana Jagodic" at bounding box center [260, 243] width 117 height 12
click at [318, 206] on div "Ariana Lima 🔥 Hot We can book your appointment for either Wednesday or Thursday…" at bounding box center [312, 215] width 314 height 23
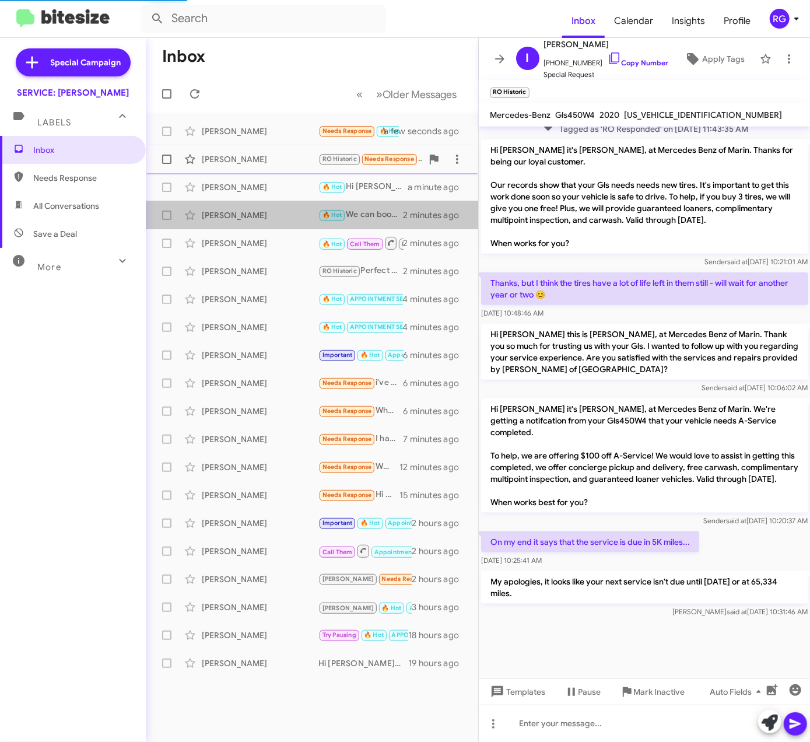
click at [336, 171] on span "John Newman RO Historic Needs Response I have an electric vehicle. I don't beli…" at bounding box center [312, 159] width 332 height 28
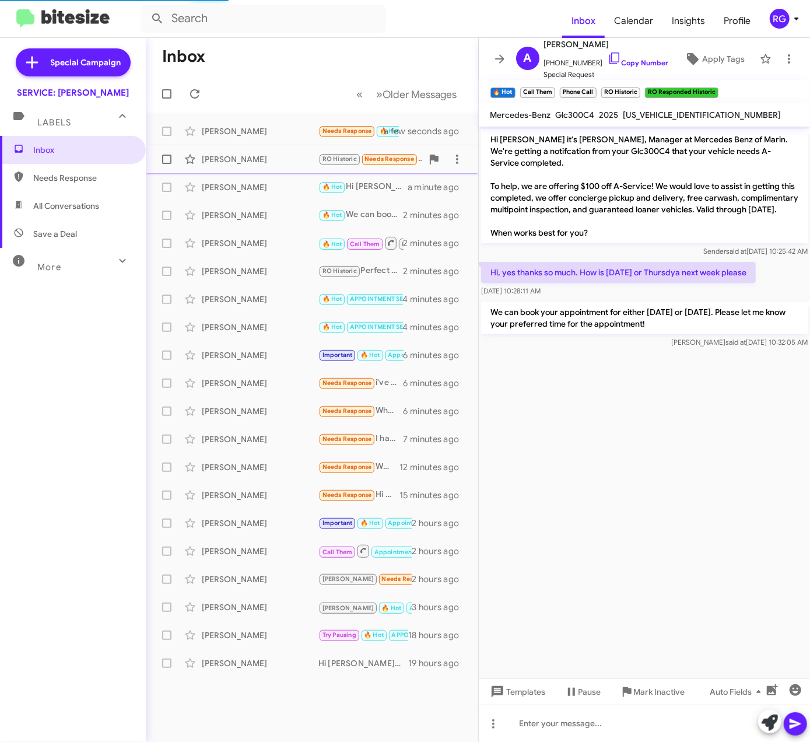
click at [339, 156] on span "RO Historic" at bounding box center [339, 159] width 34 height 8
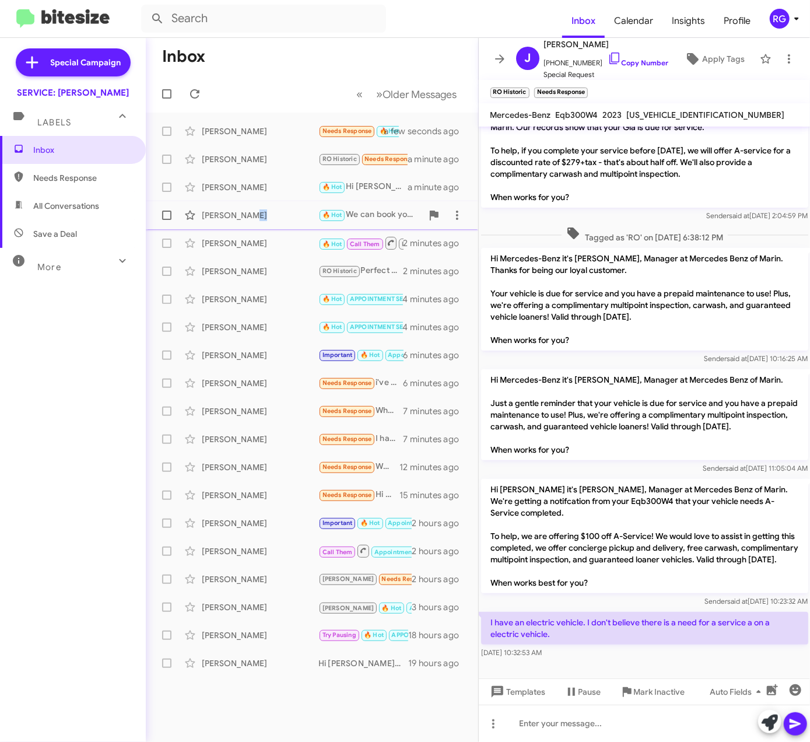
click at [317, 217] on div "Ariana Lima 🔥 Hot We can book your appointment for either Wednesday or Thursday…" at bounding box center [312, 215] width 314 height 23
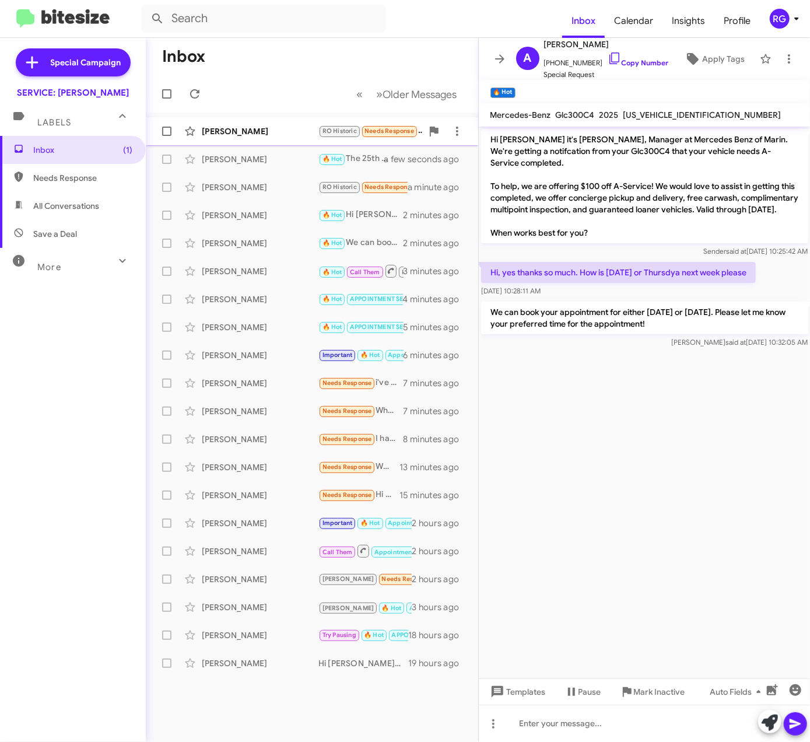
click at [310, 132] on div "Dorine Woods" at bounding box center [260, 131] width 117 height 12
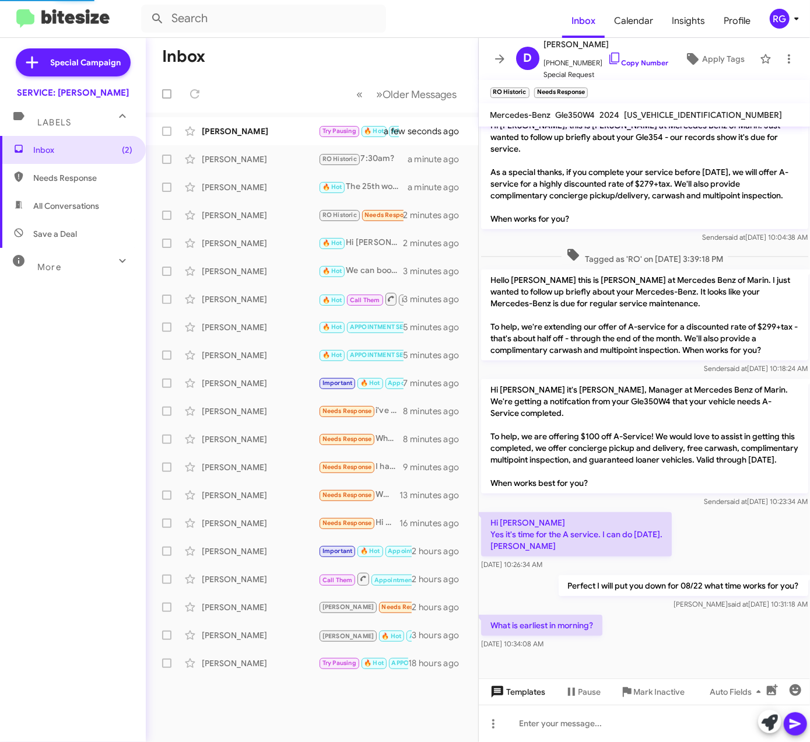
scroll to position [365, 0]
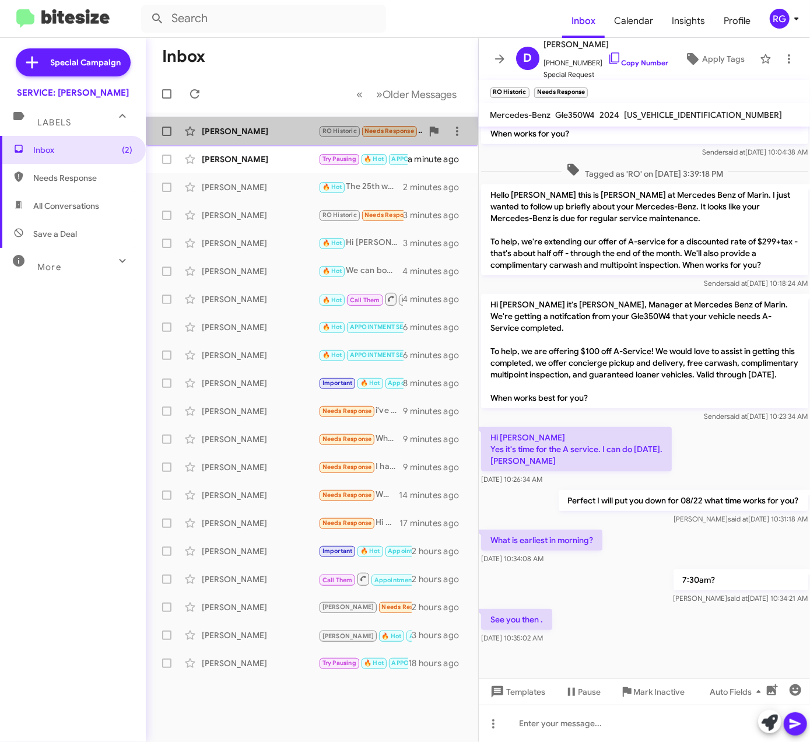
click at [311, 129] on div "Dorine Woods" at bounding box center [260, 131] width 117 height 12
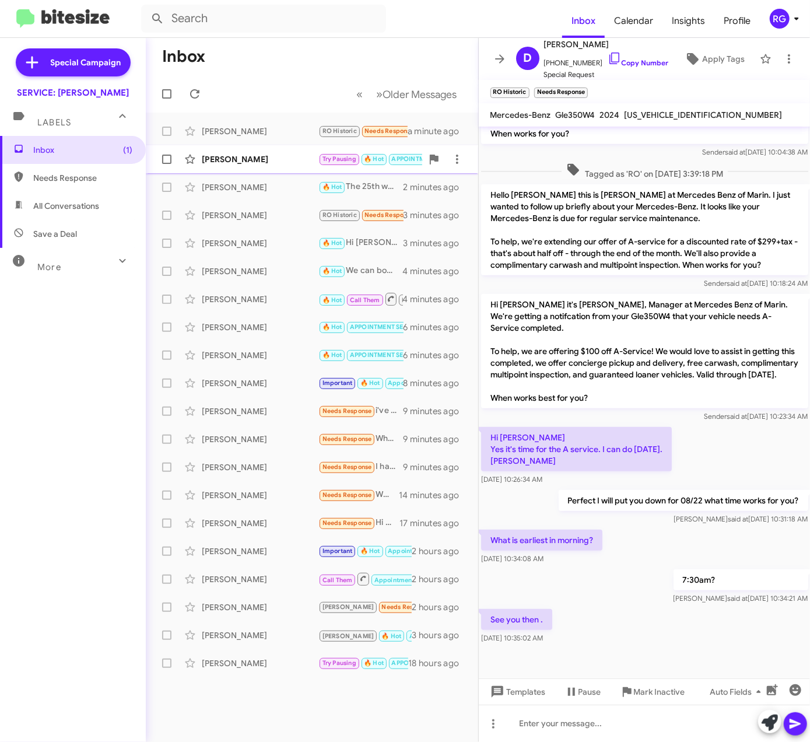
click at [297, 169] on div "Heidi Hugo Try Pausing 🔥 Hot APPOINTMENT SET RO Historic RO Responded Historic …" at bounding box center [312, 159] width 314 height 23
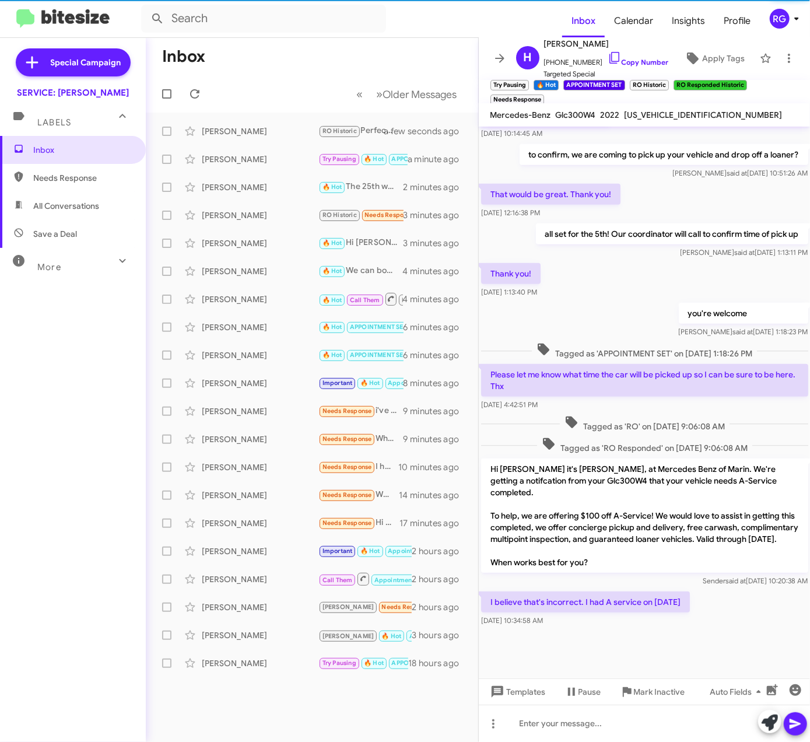
scroll to position [317, 0]
click at [253, 261] on div "Ariana Lima 🔥 Hot We can book your appointment for either Wednesday or Thursday…" at bounding box center [312, 271] width 314 height 23
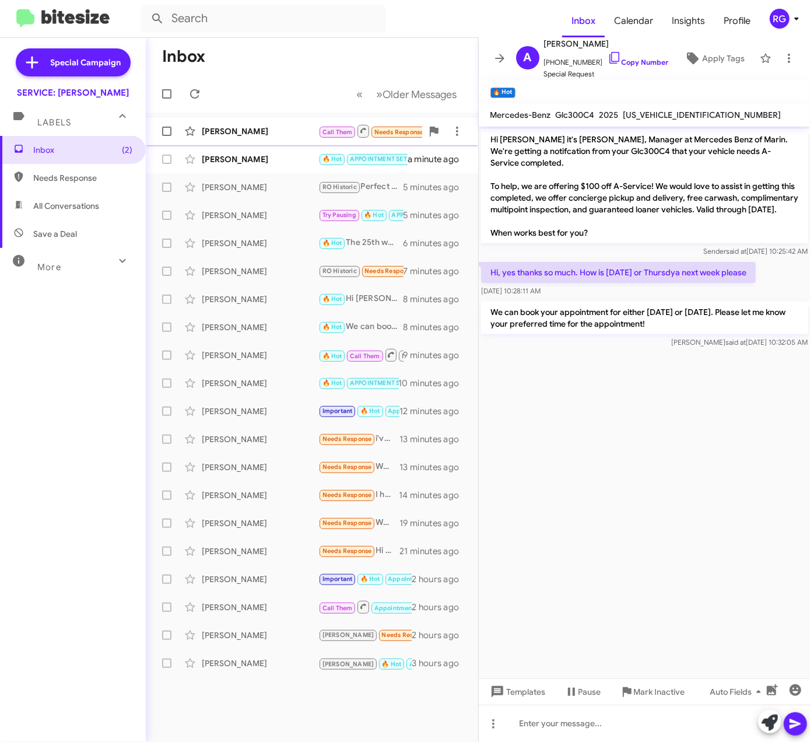
click at [280, 122] on div "Jesus Sanchez Call Them Needs Response Inbound Call a few seconds ago" at bounding box center [312, 131] width 314 height 23
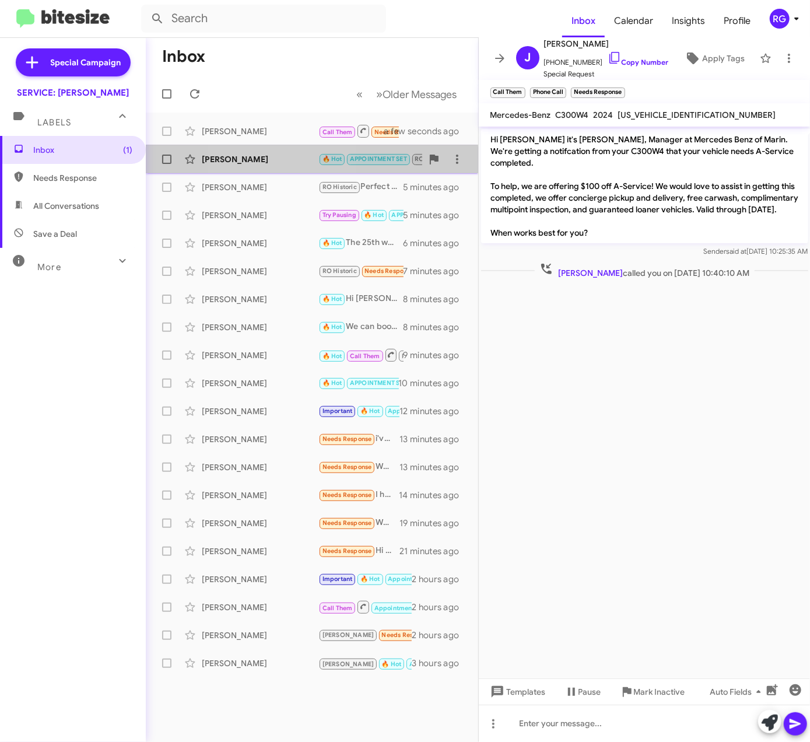
click at [269, 160] on div "John Yoo" at bounding box center [260, 159] width 117 height 12
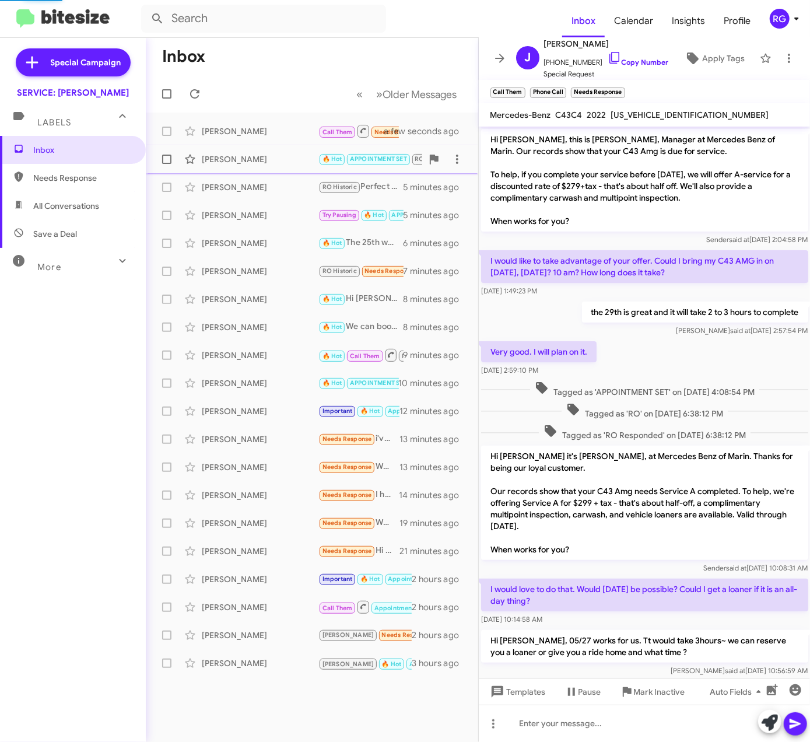
scroll to position [433, 0]
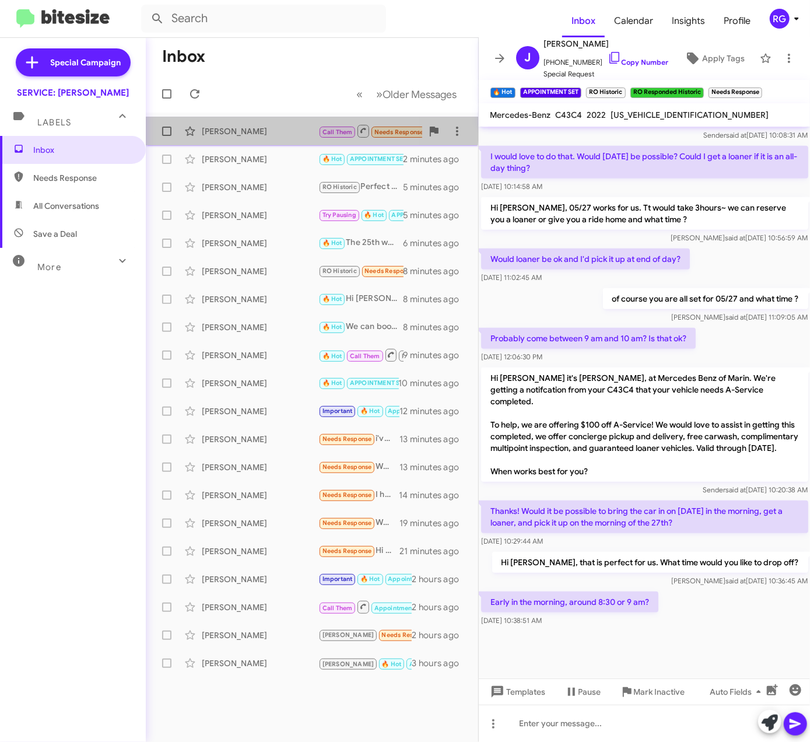
click at [226, 127] on div "Jesus Sanchez" at bounding box center [260, 131] width 117 height 12
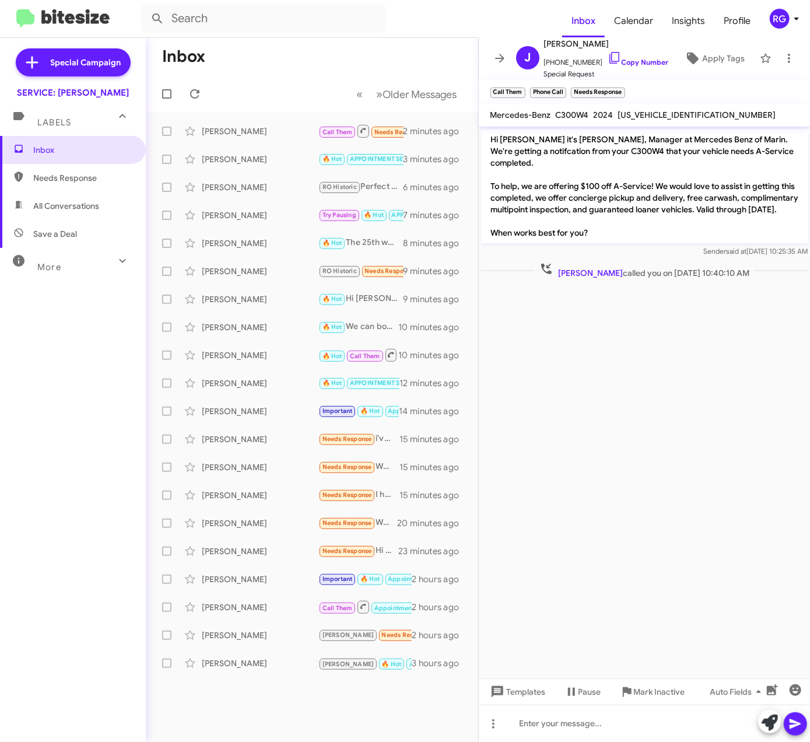
click at [736, 355] on cdk-virtual-scroll-viewport "Hi Jesus it's Omar Ibrahimi, Manager at Mercedes Benz of Marin. We're getting a…" at bounding box center [645, 403] width 332 height 552
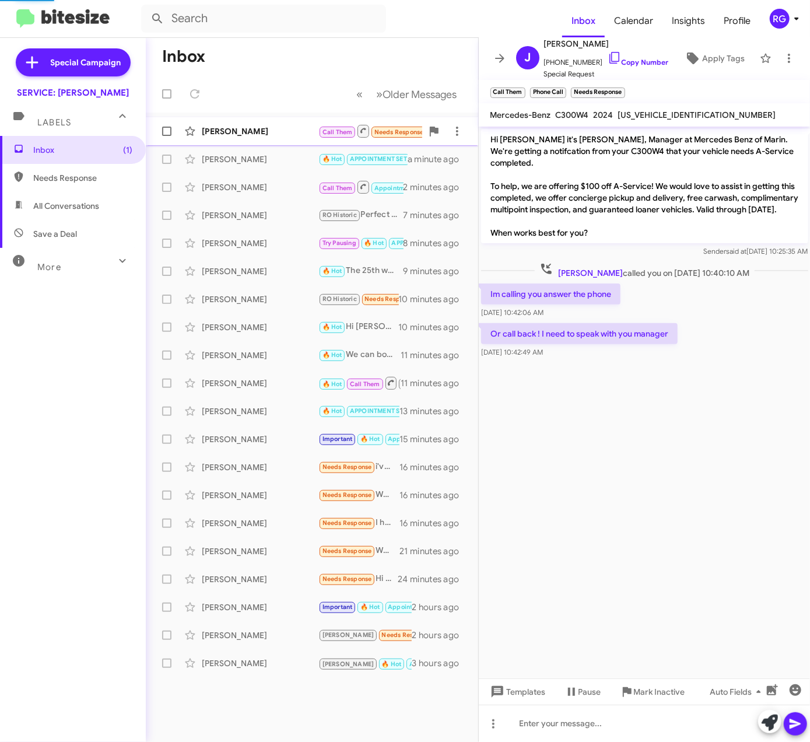
click at [331, 138] on small "Call Them" at bounding box center [338, 132] width 36 height 11
click at [658, 118] on span "W1KAF4HB2RR206886" at bounding box center [697, 115] width 158 height 10
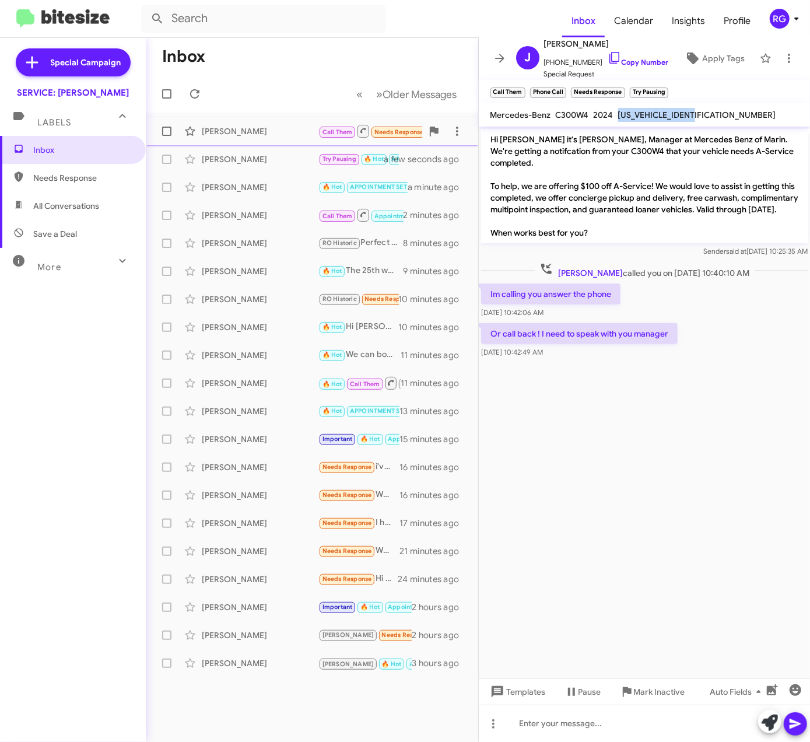
click at [658, 117] on span "W1KAF4HB2RR206886" at bounding box center [697, 115] width 158 height 10
drag, startPoint x: 658, startPoint y: 117, endPoint x: 654, endPoint y: 112, distance: 6.6
copy span "W1KAF4HB2RR206886"
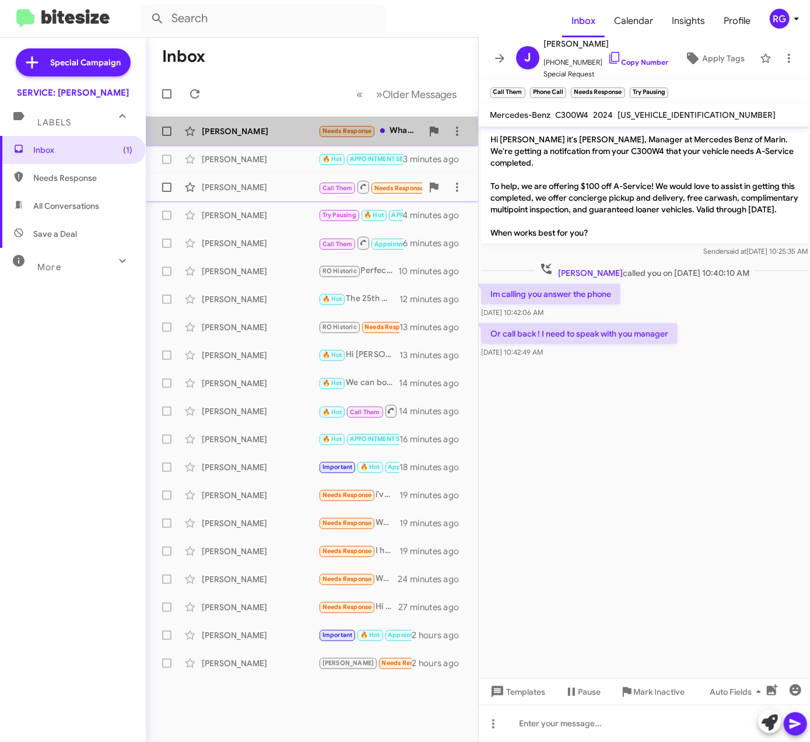
click at [308, 138] on div "Ming Xu Needs Response What is A service? a few seconds ago" at bounding box center [312, 131] width 314 height 23
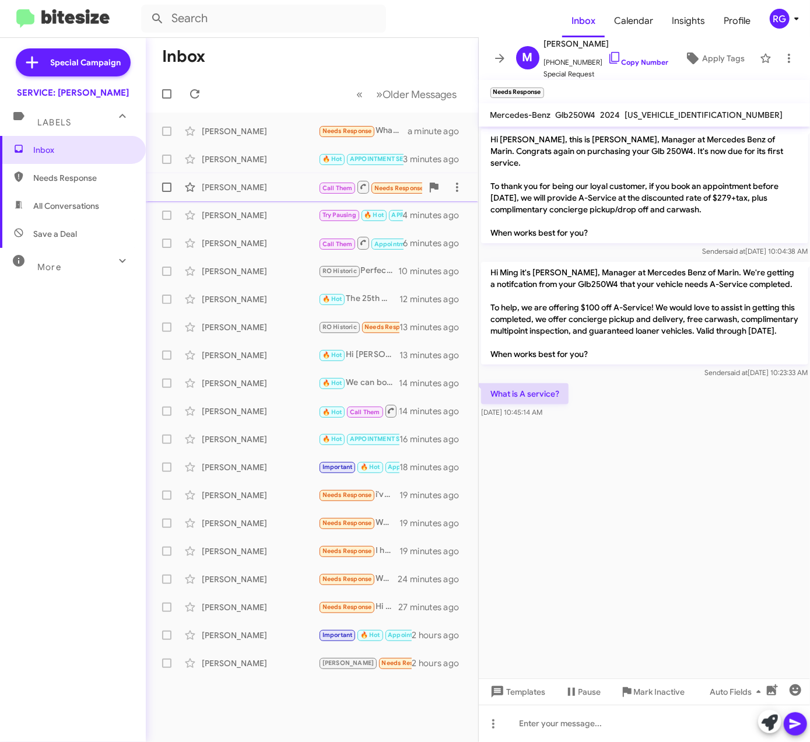
click at [685, 115] on span "W1N4M4HB0RW344286" at bounding box center [704, 115] width 158 height 10
click at [682, 115] on span "W1N4M4HB0RW344286" at bounding box center [704, 115] width 158 height 10
drag, startPoint x: 476, startPoint y: 499, endPoint x: 548, endPoint y: 516, distance: 74.1
click at [548, 516] on div "Inbox « Previous » Next Older Messages Ming Xu Needs Response What is A service…" at bounding box center [478, 390] width 664 height 704
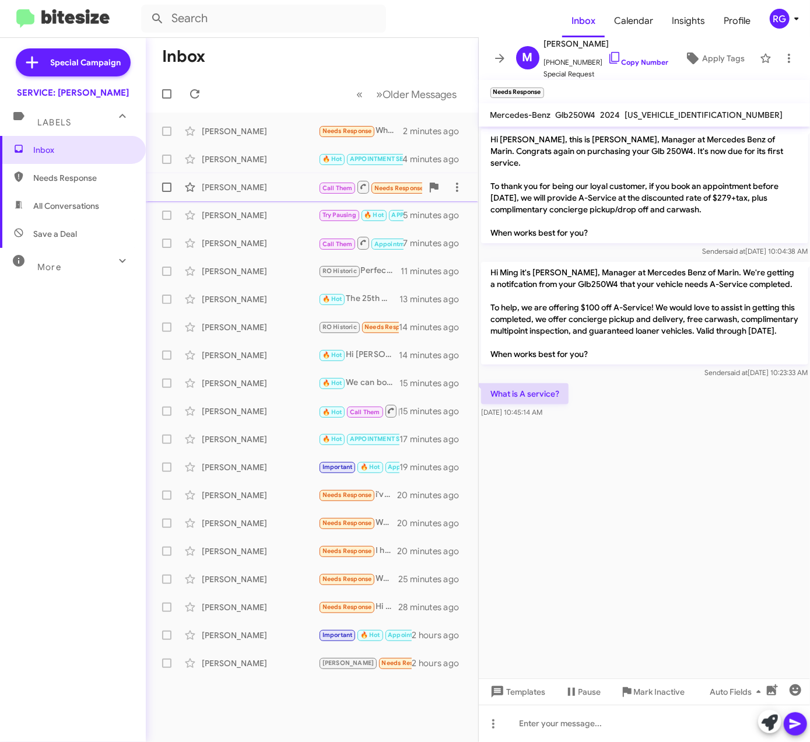
click at [544, 517] on cdk-virtual-scroll-viewport "Hi Ming, this is Omar Ibrahimi, Manager at Mercedes Benz of Marin. Congrats aga…" at bounding box center [645, 403] width 332 height 552
click at [629, 725] on div at bounding box center [645, 722] width 332 height 37
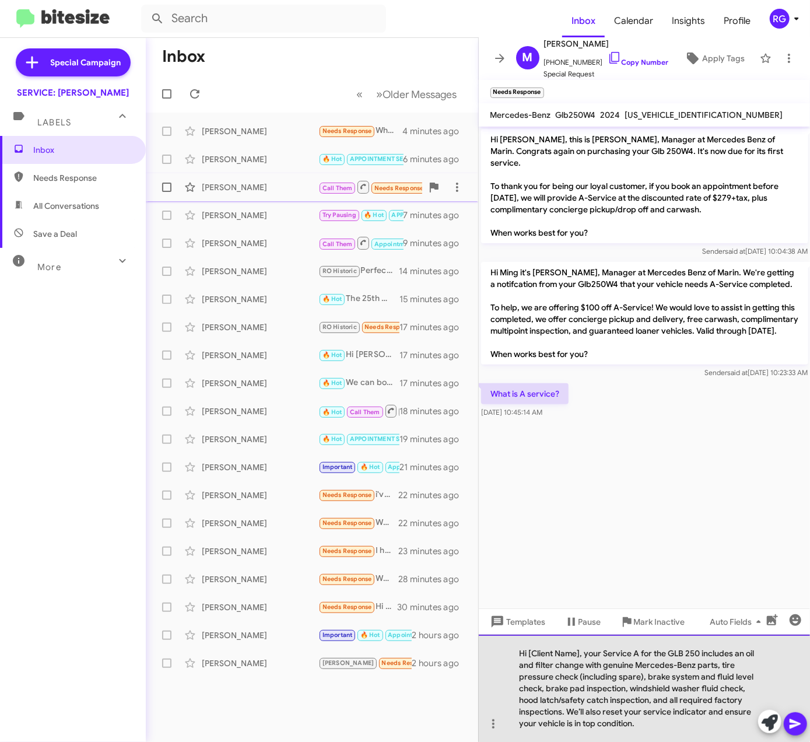
click at [581, 651] on div "Hi [Client Name], your Service A for the GLB 250 includes an oil and filter cha…" at bounding box center [645, 687] width 332 height 107
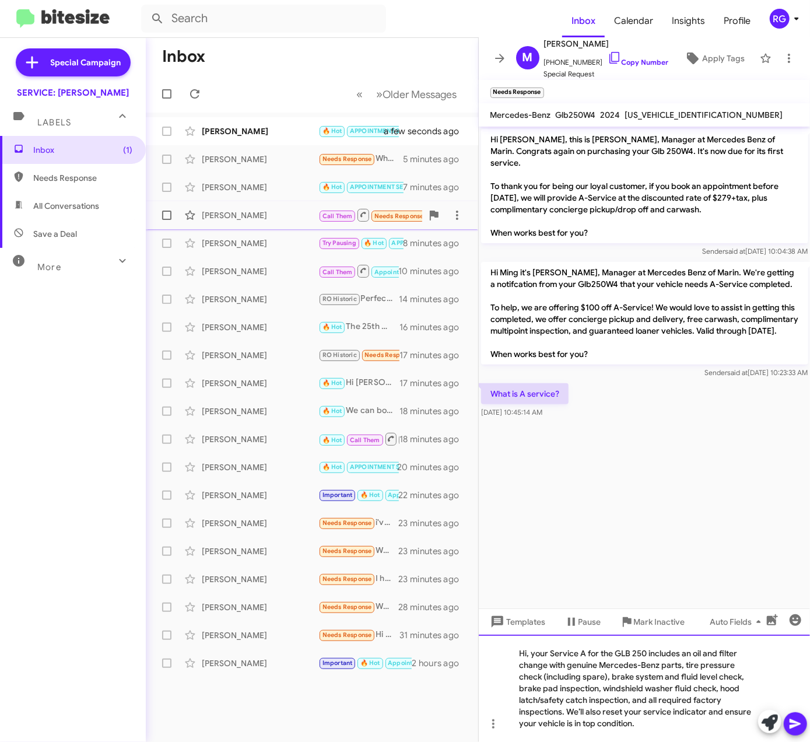
click at [650, 726] on div "Hi, your Service A for the GLB 250 includes an oil and filter change with genui…" at bounding box center [645, 687] width 332 height 107
click at [799, 726] on icon at bounding box center [795, 724] width 14 height 14
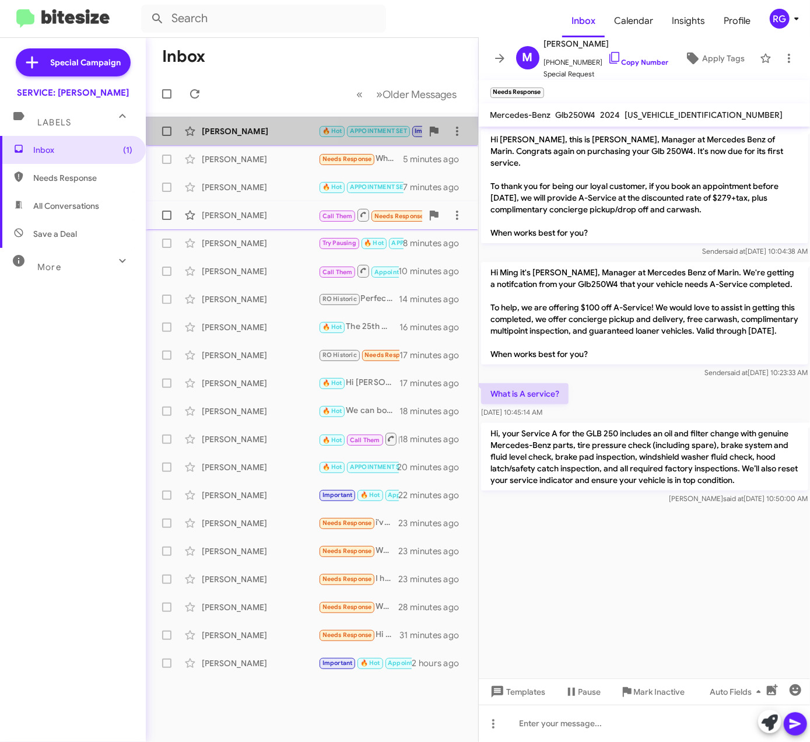
click at [260, 129] on div "James Calhoun" at bounding box center [260, 131] width 117 height 12
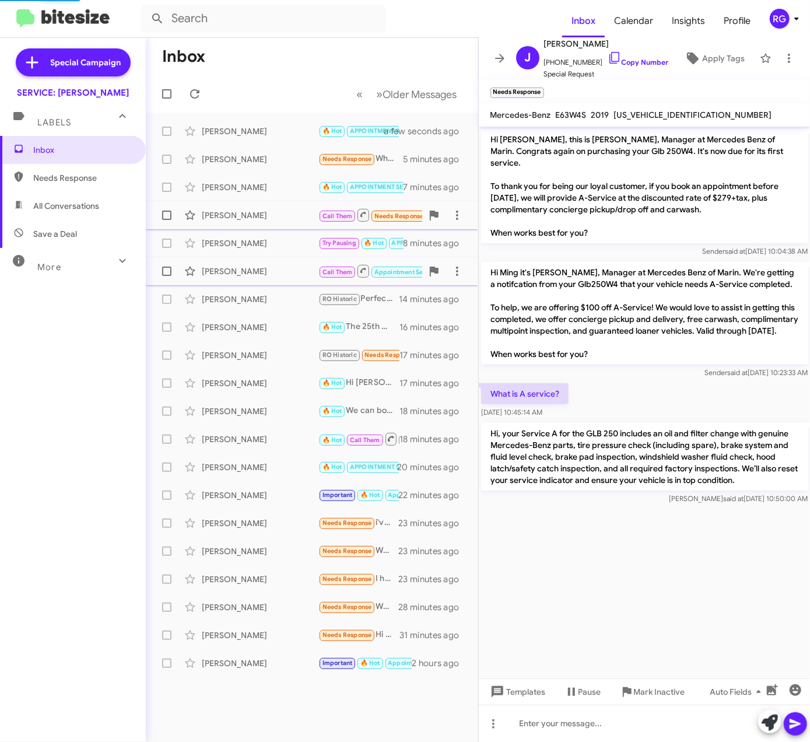
scroll to position [271, 0]
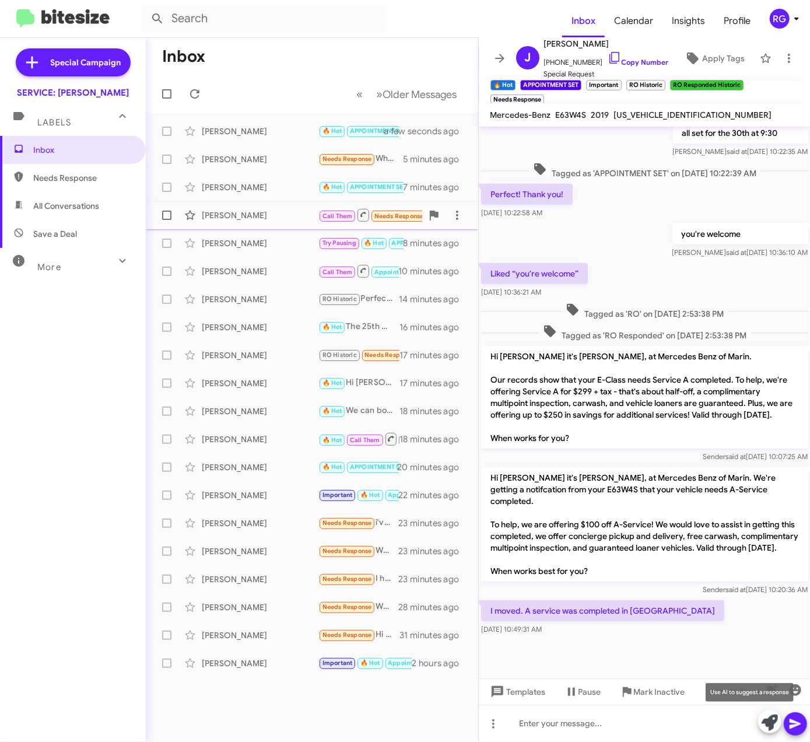
click at [763, 726] on icon at bounding box center [770, 722] width 16 height 16
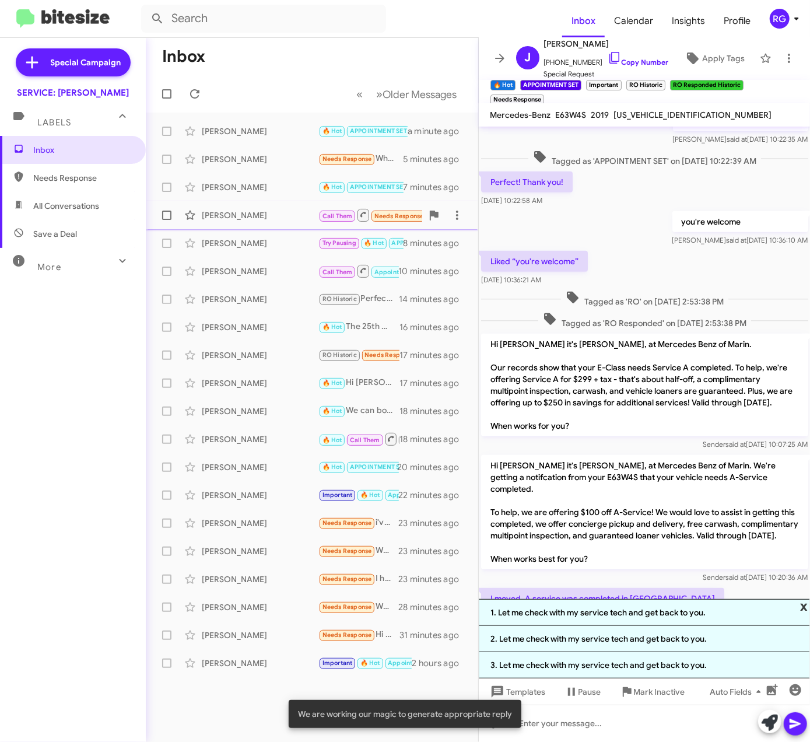
click at [803, 605] on span "x" at bounding box center [804, 606] width 8 height 14
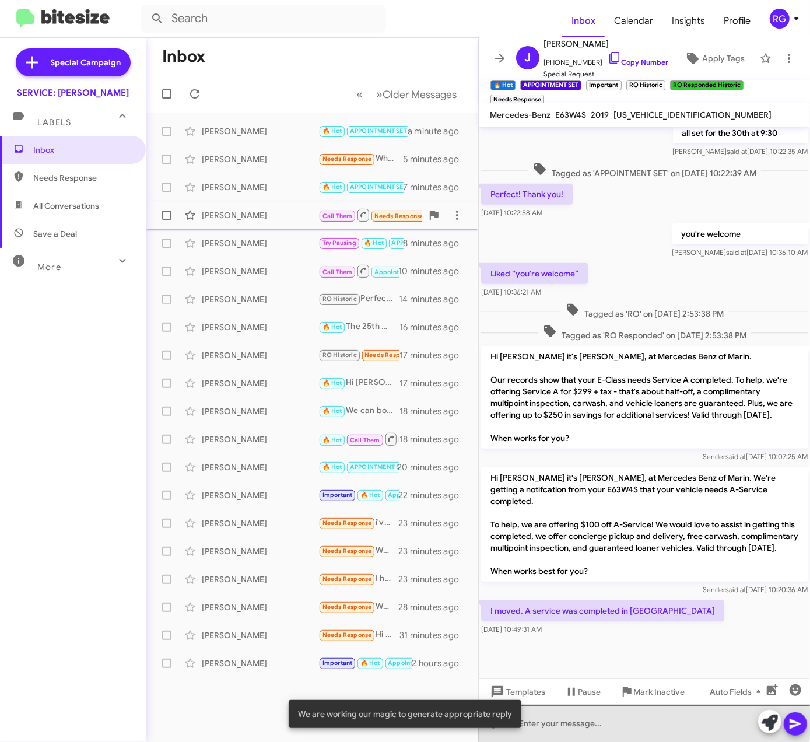
click at [591, 712] on div at bounding box center [645, 722] width 332 height 37
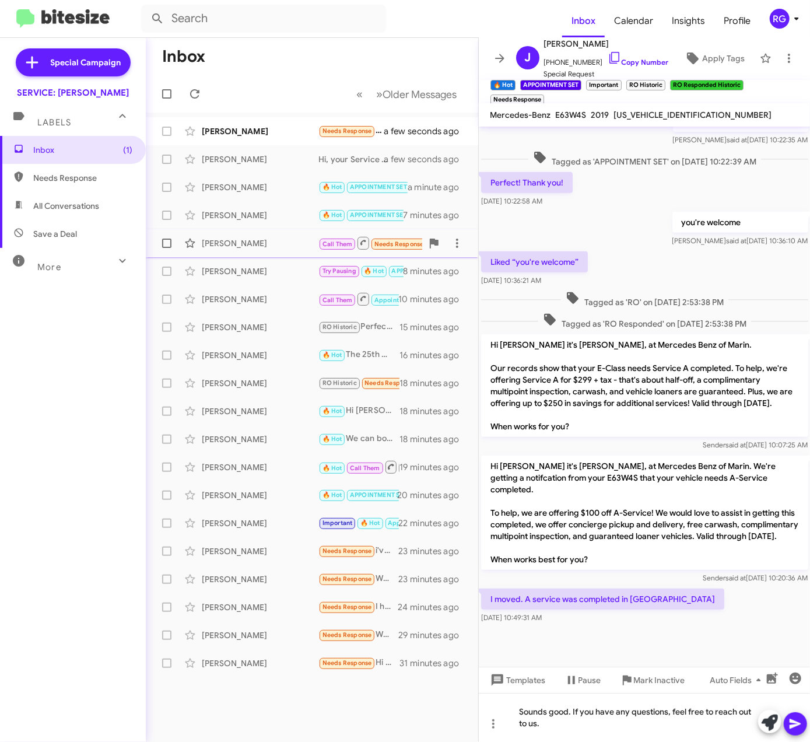
click at [801, 718] on icon at bounding box center [795, 724] width 14 height 14
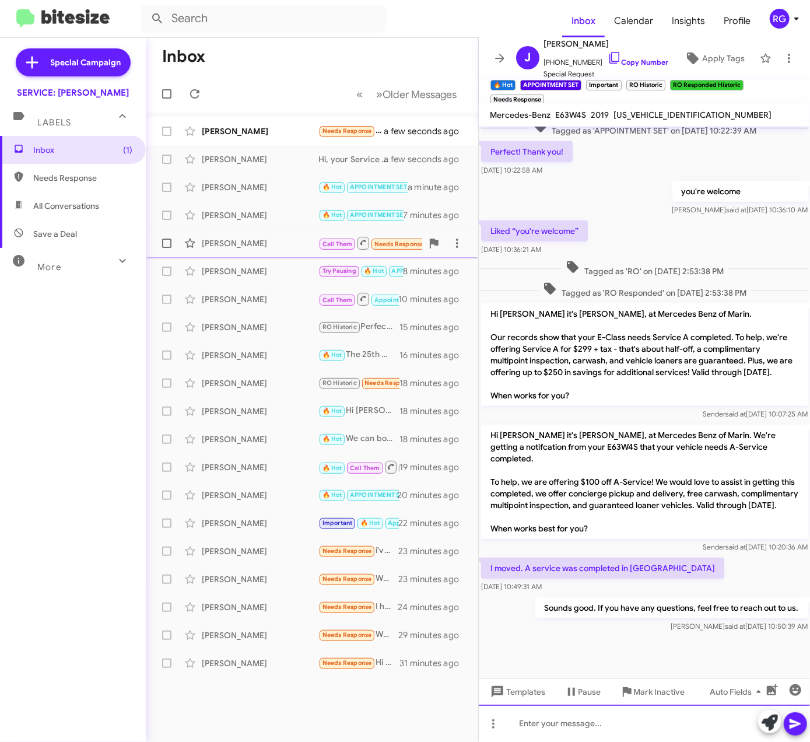
scroll to position [313, 0]
click at [251, 136] on div "Valencia Rodrigo" at bounding box center [260, 131] width 117 height 12
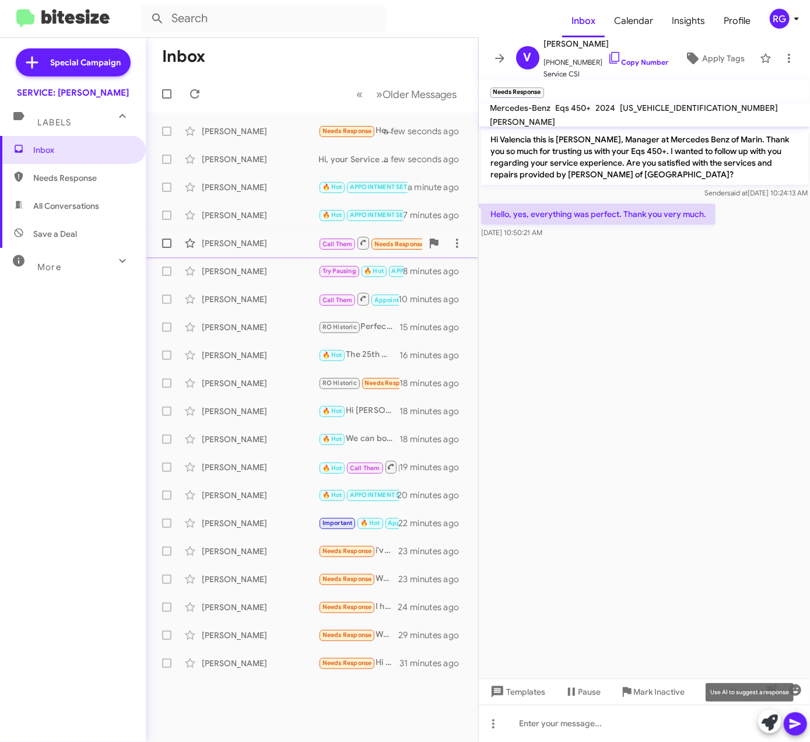
click at [771, 721] on icon at bounding box center [770, 722] width 16 height 16
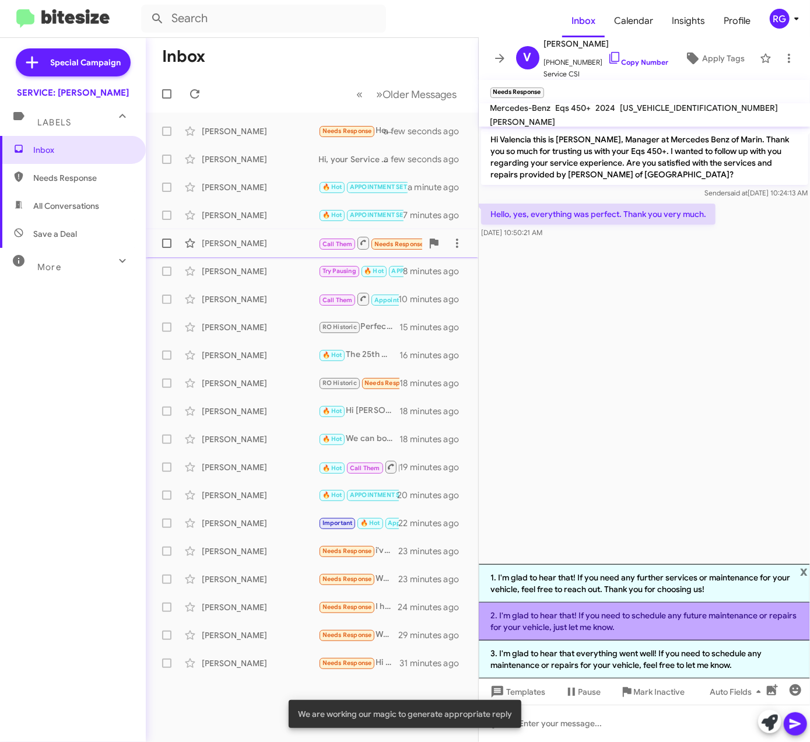
click at [701, 626] on li "2. I'm glad to hear that! If you need to schedule any future maintenance or rep…" at bounding box center [645, 621] width 332 height 38
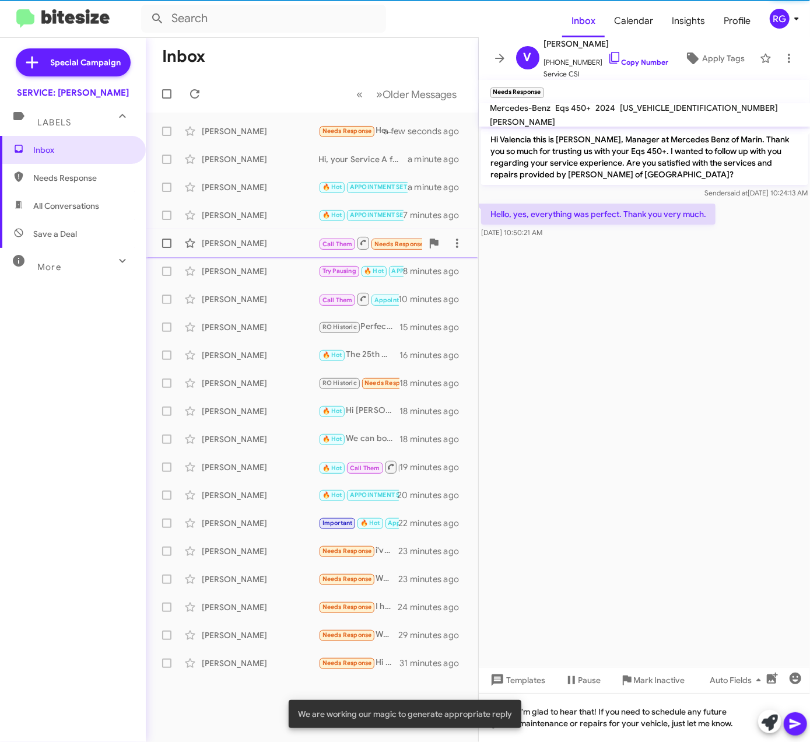
click at [807, 728] on div at bounding box center [782, 723] width 49 height 26
click at [794, 726] on icon at bounding box center [795, 724] width 11 height 10
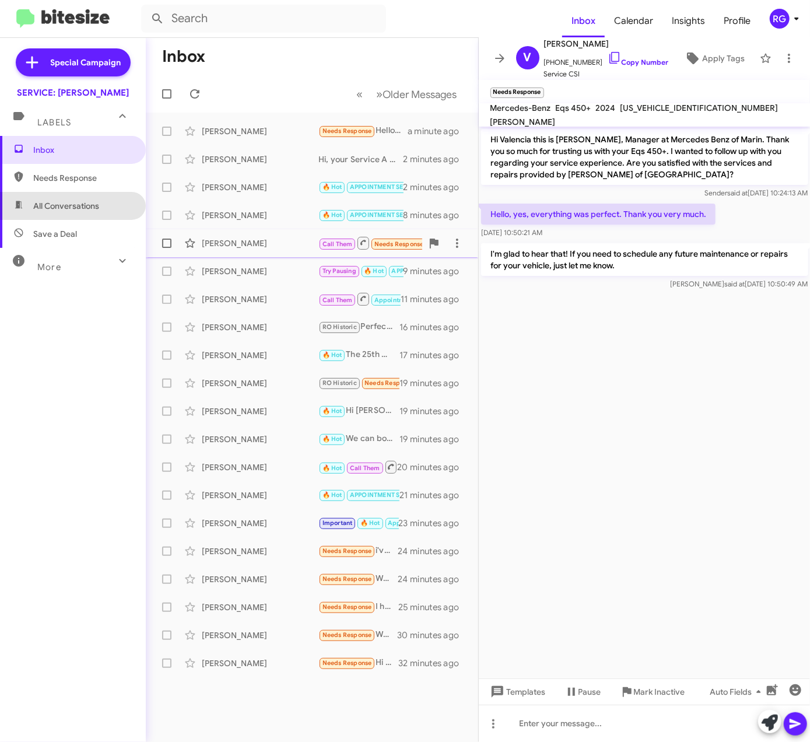
click at [76, 194] on span "All Conversations" at bounding box center [73, 206] width 146 height 28
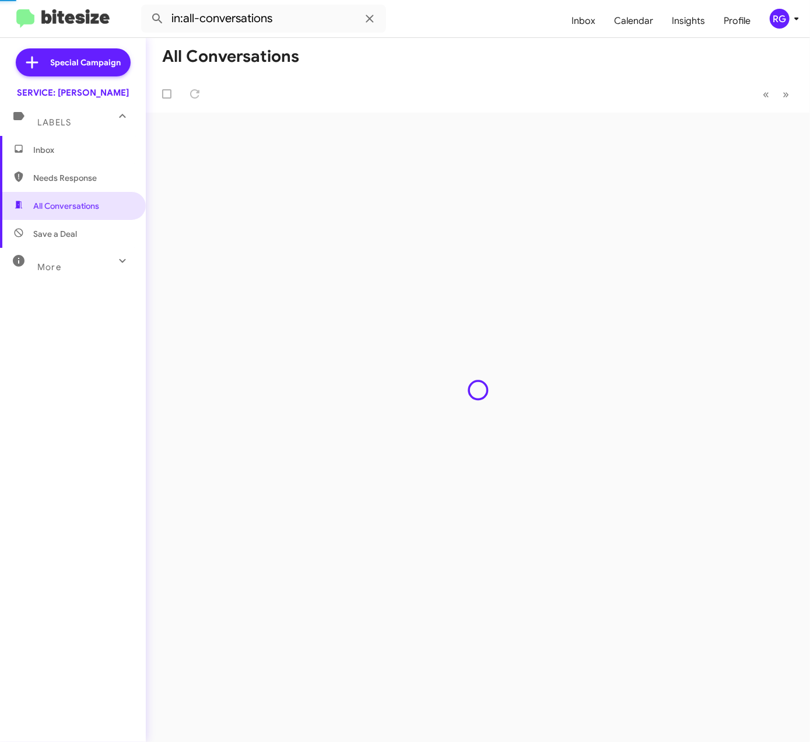
click at [77, 185] on span "Needs Response" at bounding box center [73, 178] width 146 height 28
type input "in:needs-response"
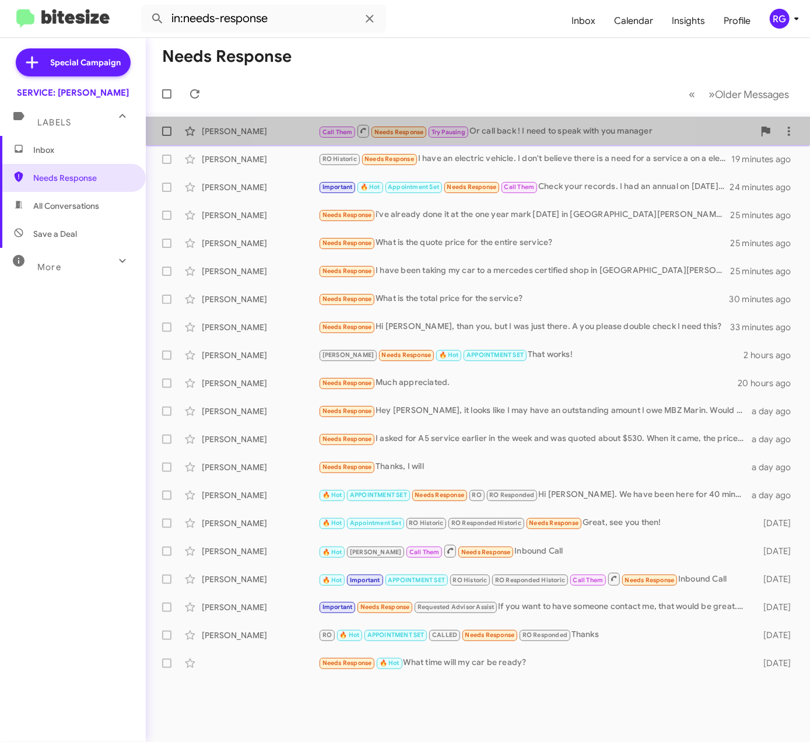
click at [458, 140] on div "Jesus Sanchez Call Them Needs Response Try Pausing Or call back ! I need to spe…" at bounding box center [478, 131] width 646 height 23
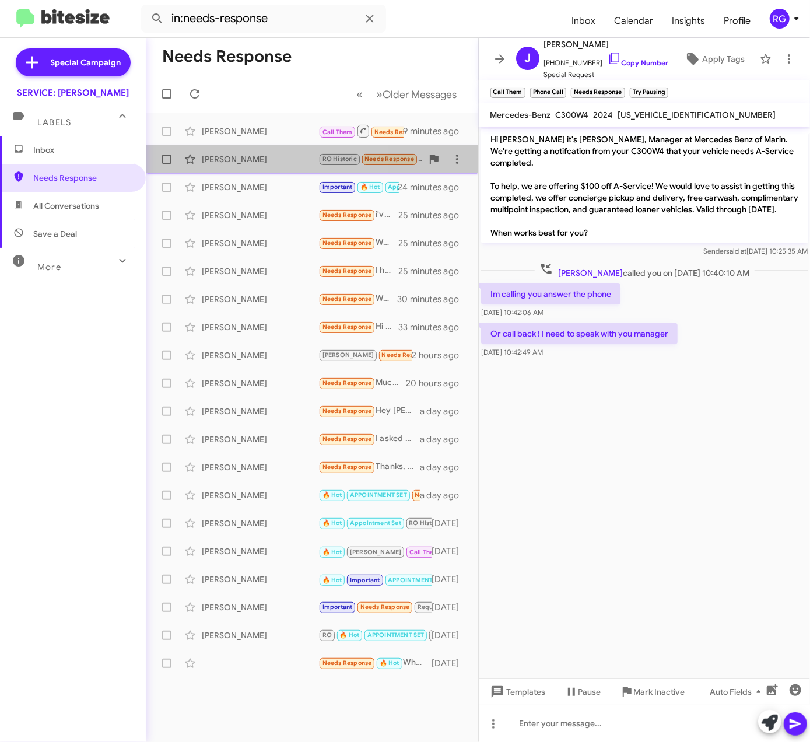
click at [285, 162] on div "John Newman" at bounding box center [260, 159] width 117 height 12
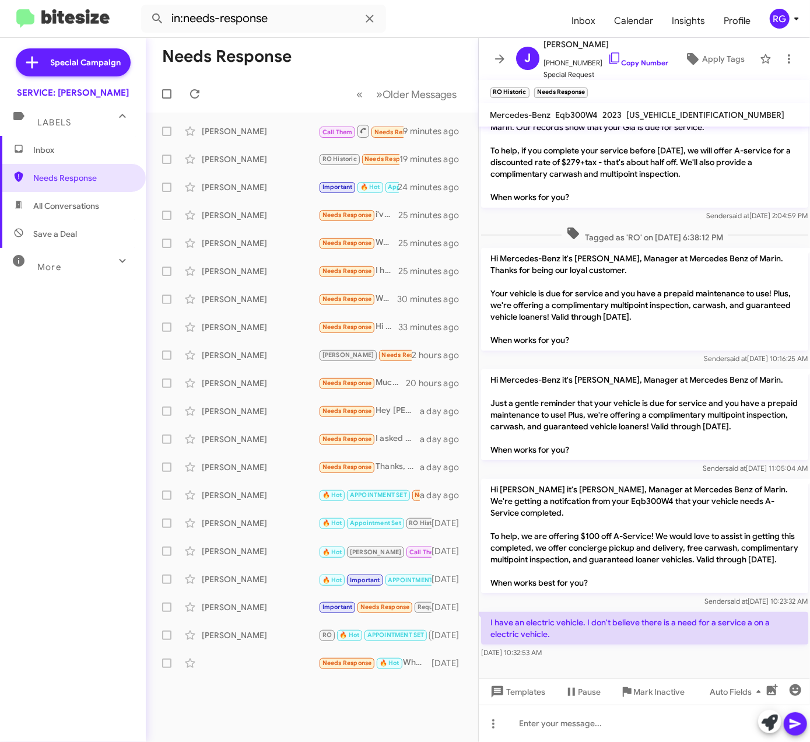
scroll to position [36, 0]
click at [671, 106] on mat-toolbar "Mercedes-Benz Eqb300W4 2023 W1N9M0KB6PN068772" at bounding box center [645, 114] width 332 height 23
click at [670, 111] on mat-toolbar "Mercedes-Benz Eqb300W4 2023 W1N9M0KB6PN068772" at bounding box center [645, 114] width 332 height 23
click at [698, 114] on span "W1N9M0KB6PN068772" at bounding box center [706, 115] width 158 height 10
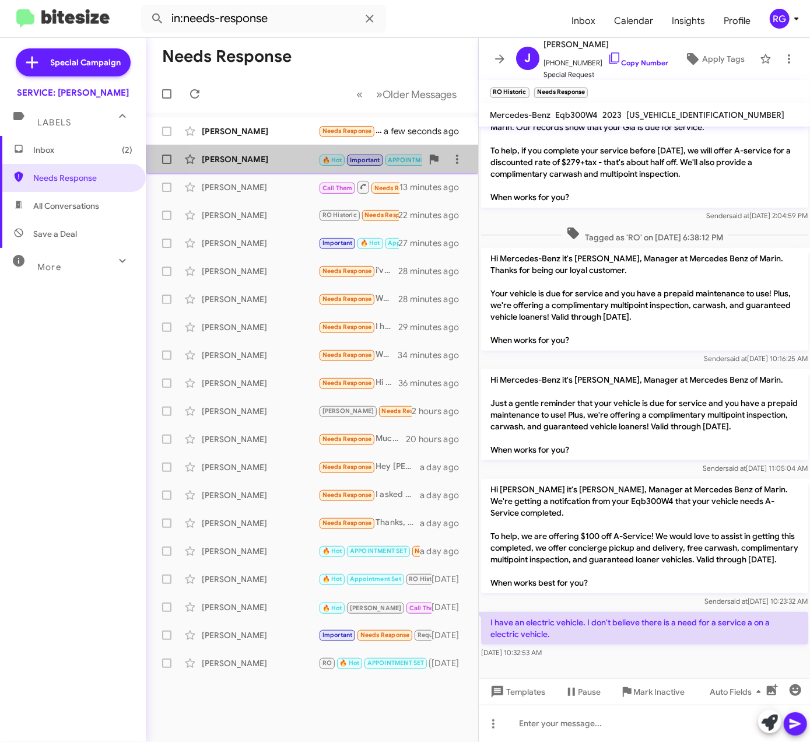
click at [260, 159] on div "Shahrzad Hamidi" at bounding box center [260, 159] width 117 height 12
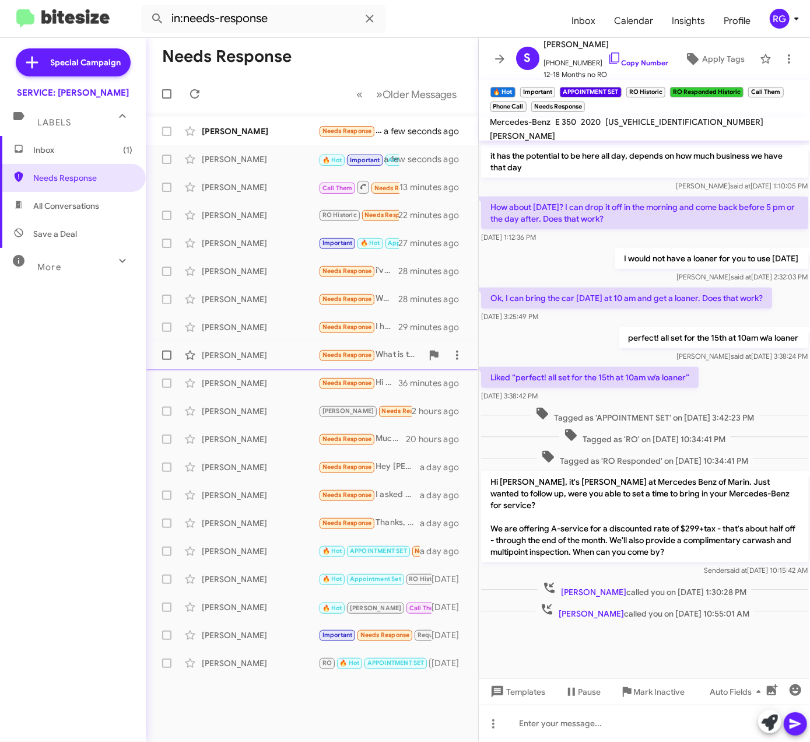
scroll to position [446, 0]
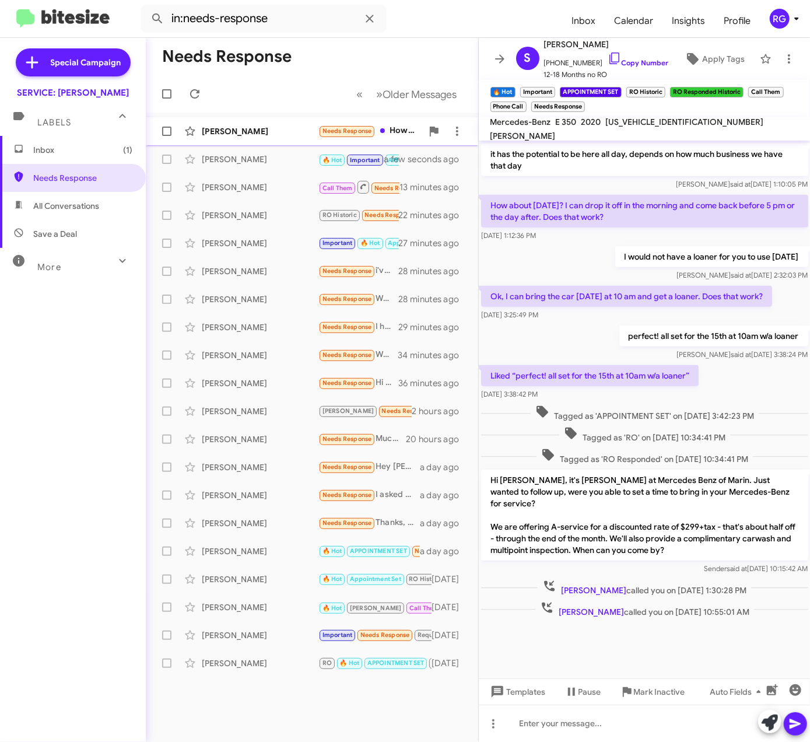
click at [273, 127] on div "Ming Xu" at bounding box center [260, 131] width 117 height 12
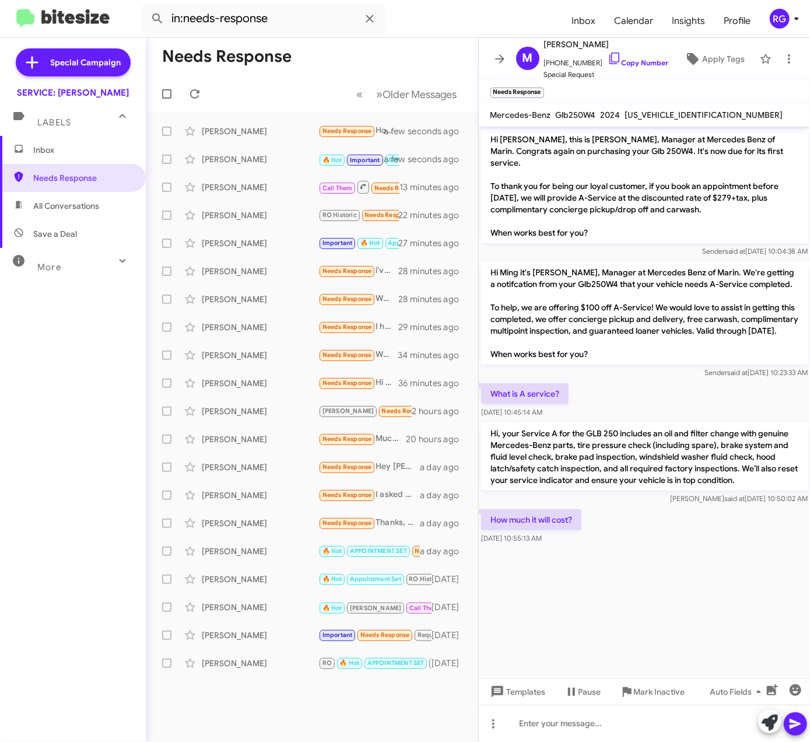
click at [670, 113] on span "W1N4M4HB0RW344286" at bounding box center [704, 115] width 158 height 10
drag, startPoint x: 593, startPoint y: 726, endPoint x: 584, endPoint y: 731, distance: 10.2
click at [593, 726] on div at bounding box center [645, 722] width 332 height 37
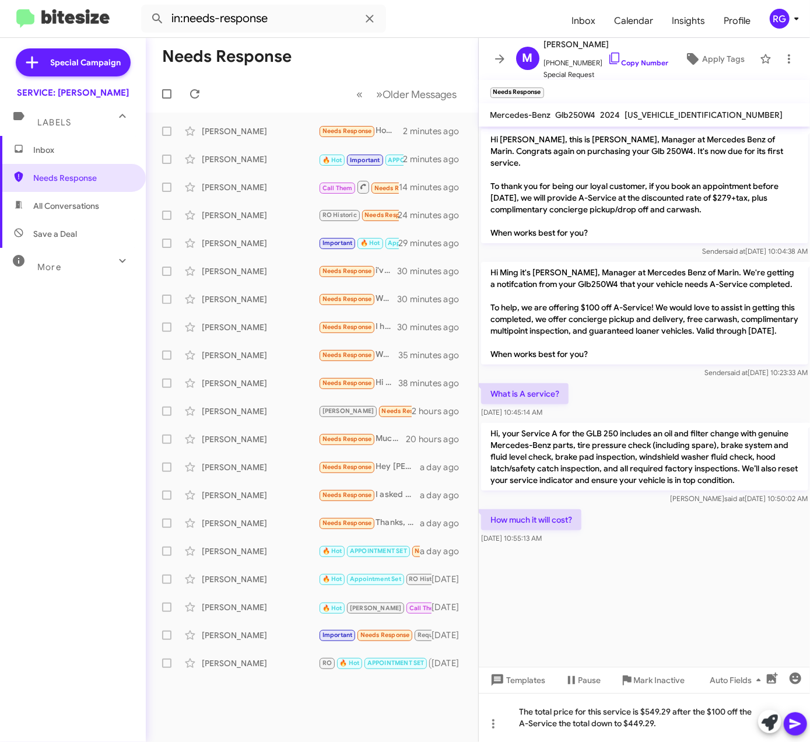
click at [786, 727] on button at bounding box center [795, 723] width 23 height 23
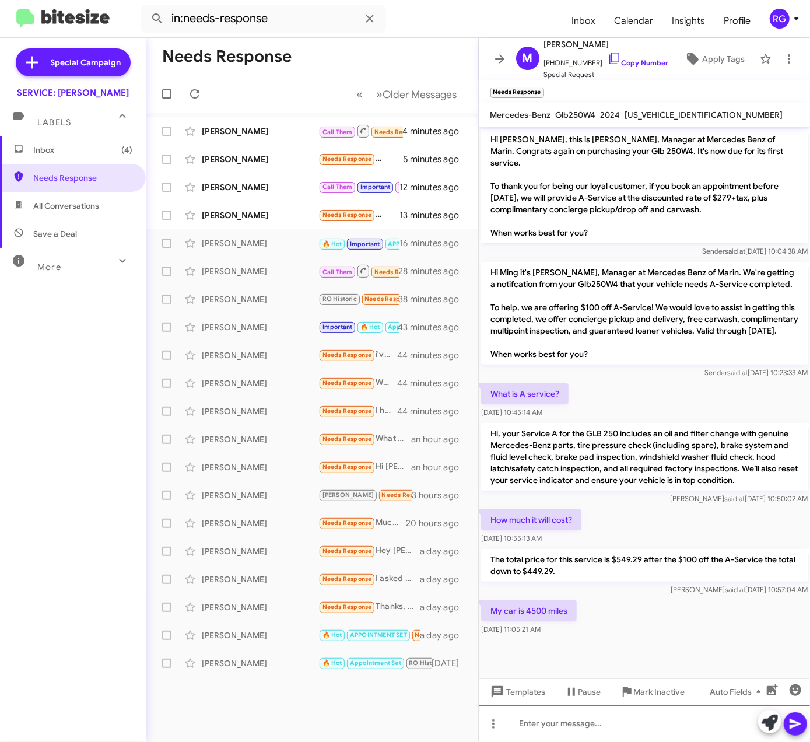
click at [588, 726] on div at bounding box center [645, 722] width 332 height 37
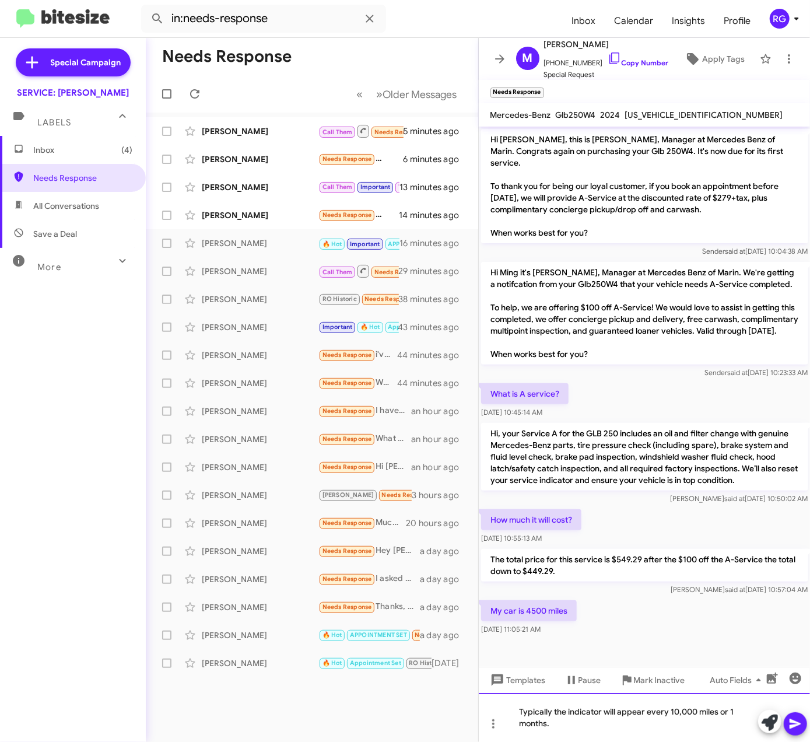
click at [531, 713] on div "Typically the indicator will appear every 10,000 miles or 1 months." at bounding box center [645, 717] width 332 height 49
click at [594, 730] on div "Typically, the indicator will appear every 10,000 miles or 1 months." at bounding box center [645, 717] width 332 height 49
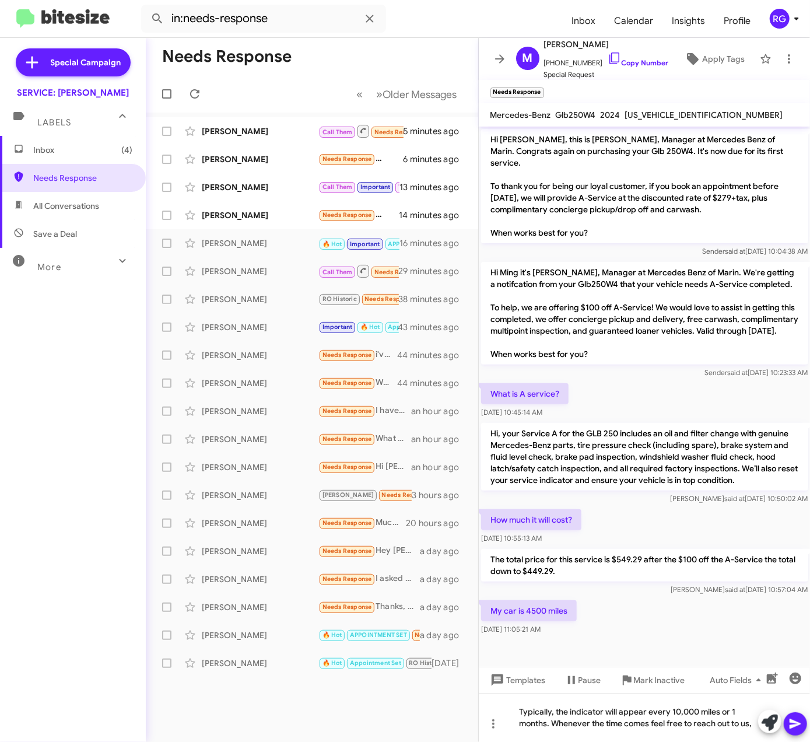
click at [798, 727] on icon at bounding box center [795, 724] width 14 height 14
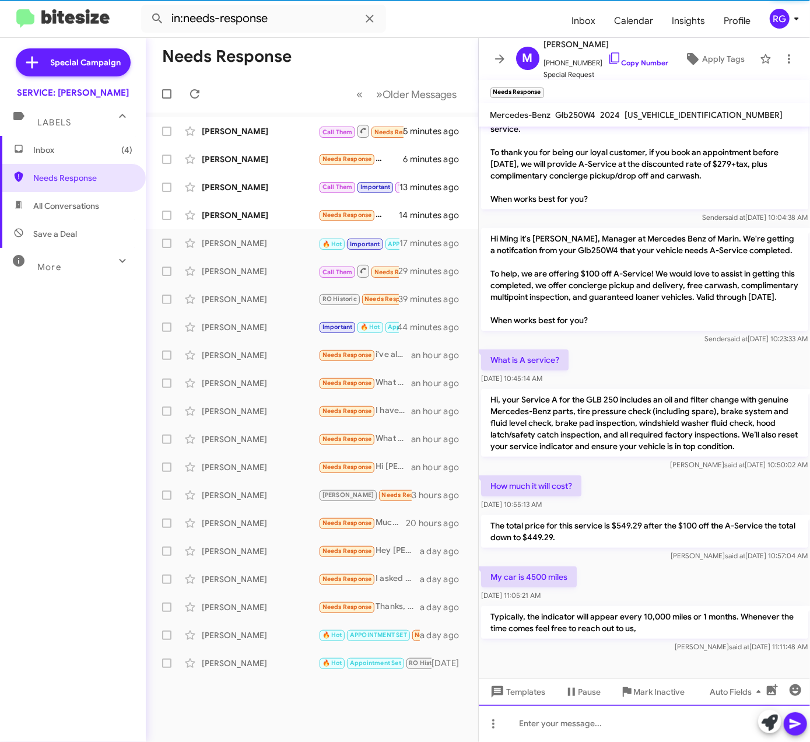
scroll to position [57, 0]
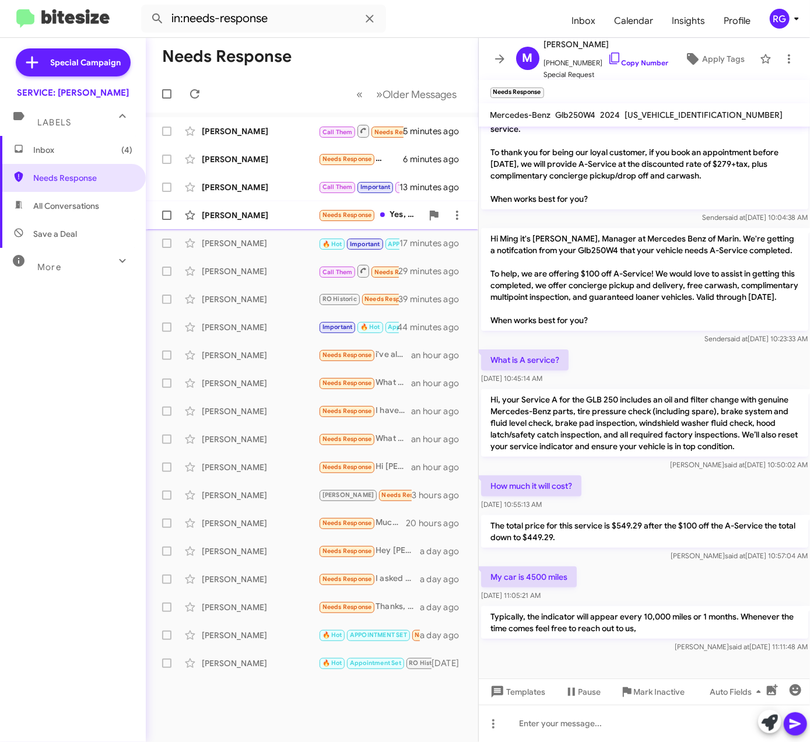
click at [329, 217] on span "Needs Response" at bounding box center [347, 215] width 50 height 8
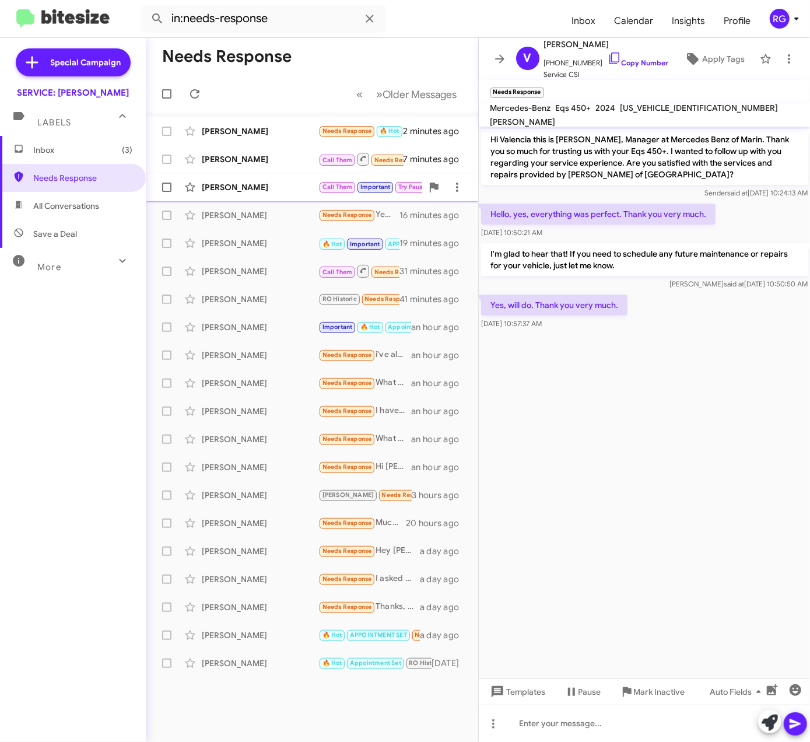
click at [296, 185] on div "Adam Boulanger" at bounding box center [260, 187] width 117 height 12
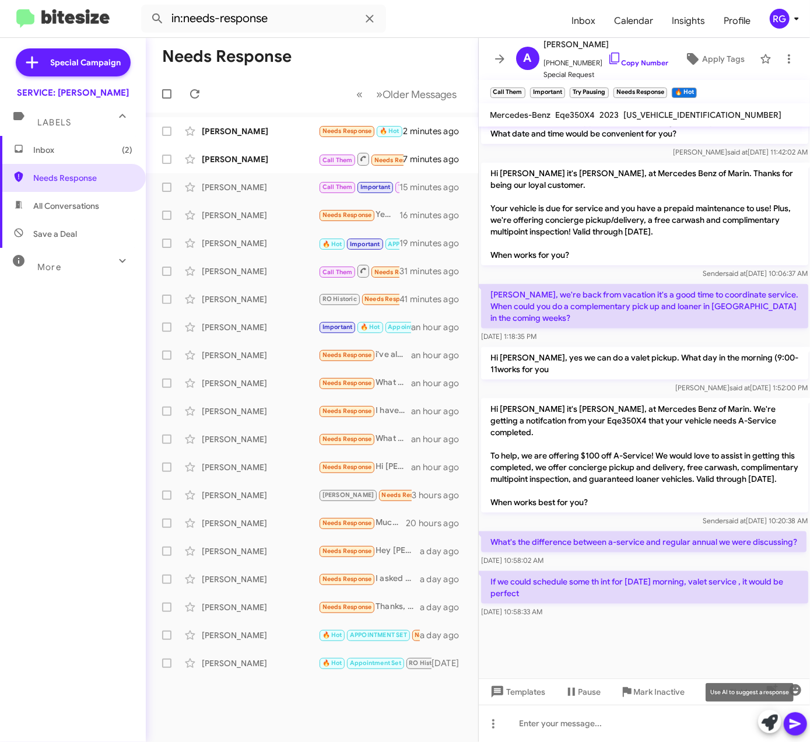
click at [769, 721] on icon at bounding box center [770, 722] width 16 height 16
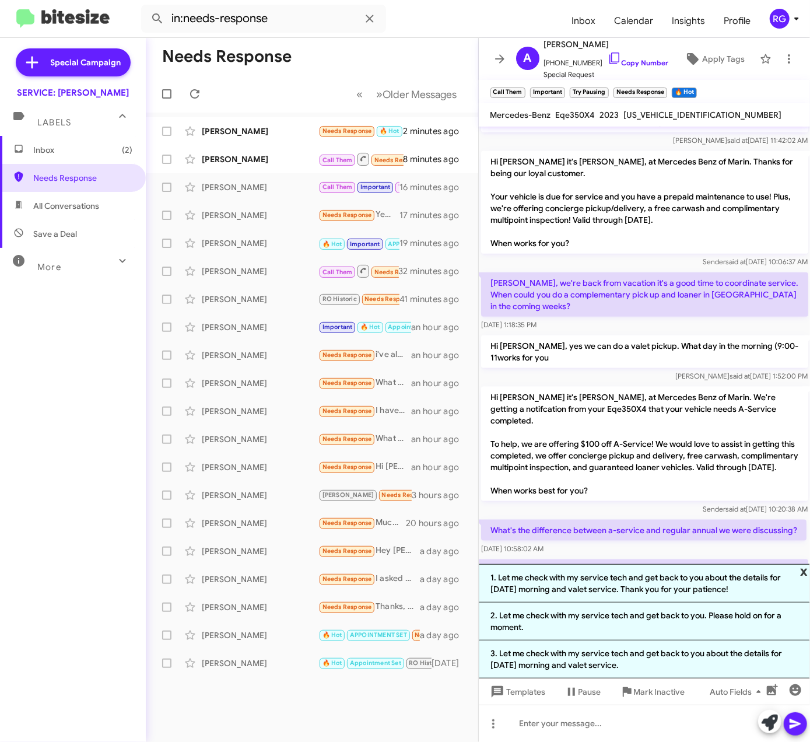
click at [807, 572] on span "x" at bounding box center [804, 571] width 8 height 14
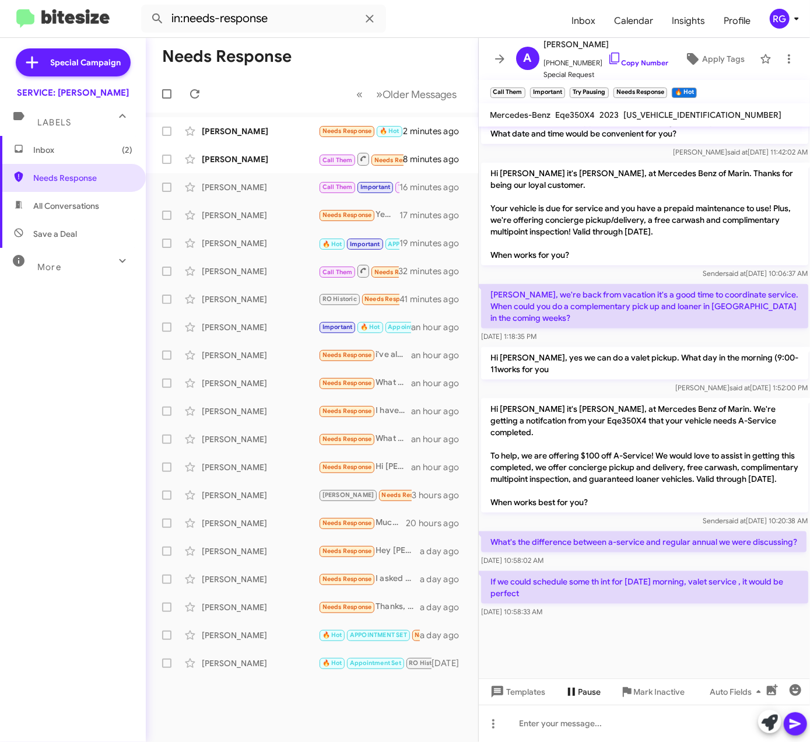
click at [577, 699] on span "Pause" at bounding box center [583, 691] width 37 height 21
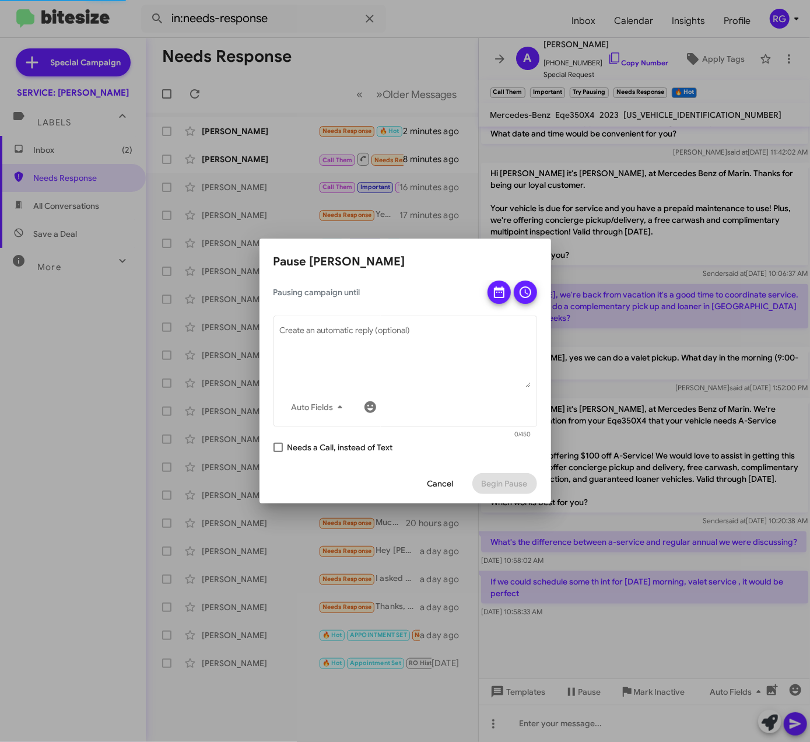
click at [631, 327] on div at bounding box center [405, 371] width 810 height 742
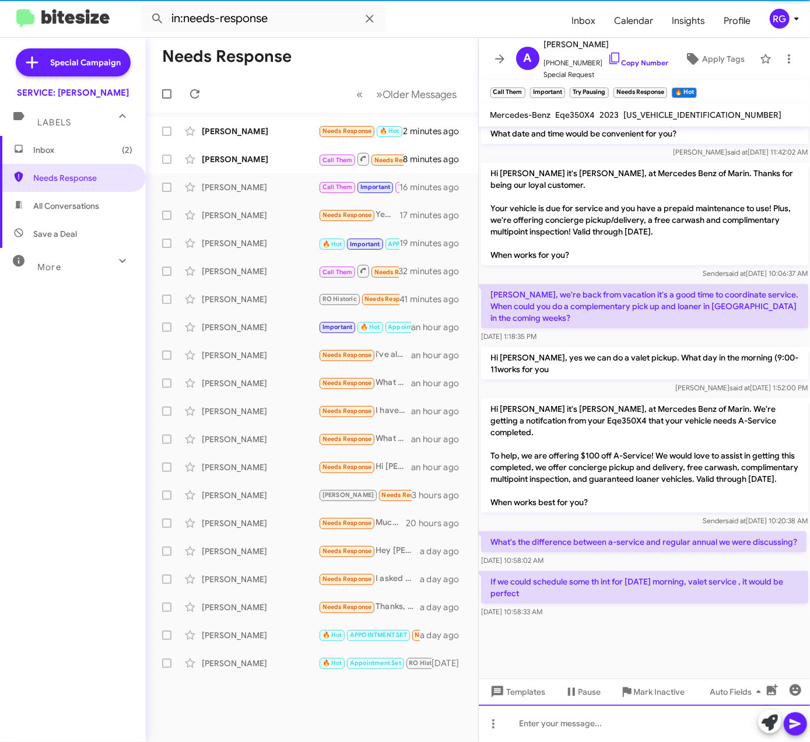
click at [555, 741] on html "in:needs-response Inbox Calendar Insights Profile RG Special Campaign SERVICE: …" at bounding box center [405, 371] width 810 height 742
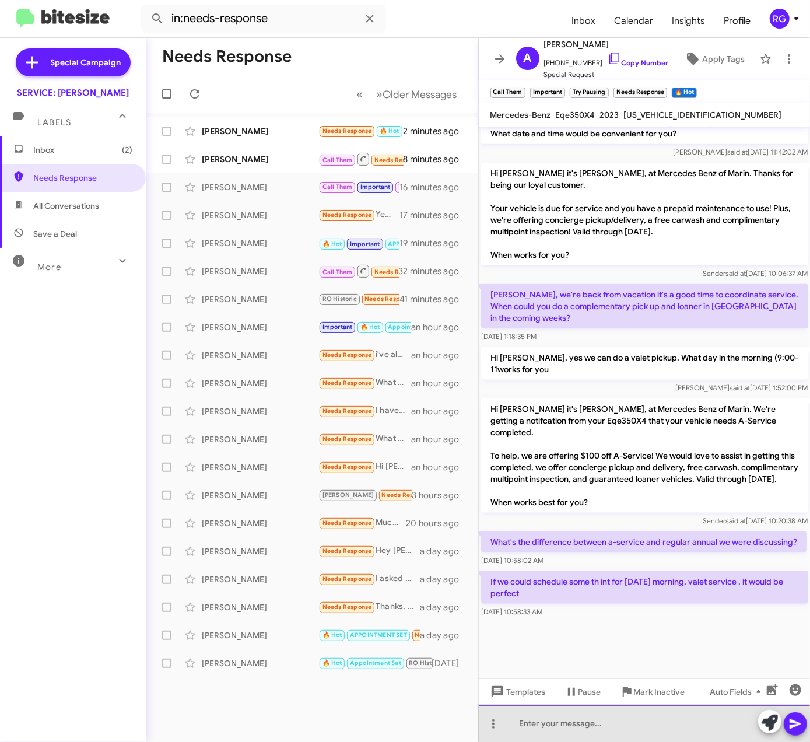
click at [572, 731] on div at bounding box center [645, 722] width 332 height 37
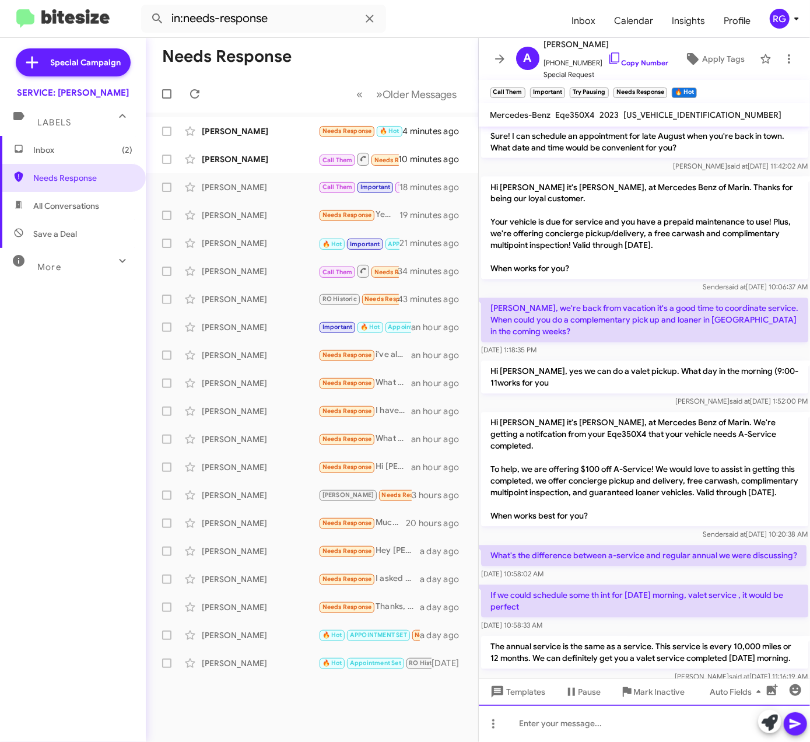
scroll to position [1249, 0]
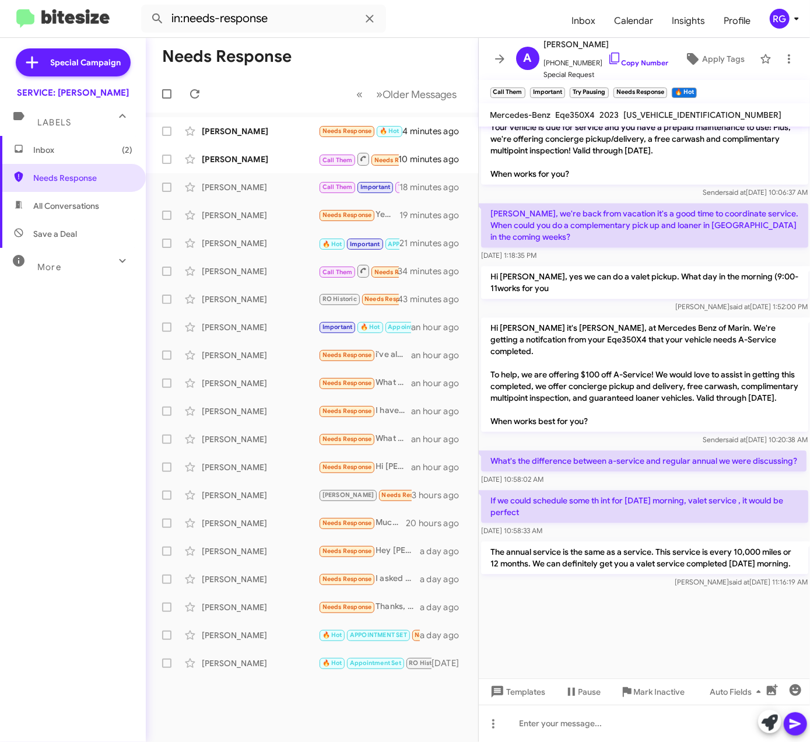
click at [686, 115] on span "4JGGM1CB4PA027725" at bounding box center [703, 115] width 158 height 10
drag, startPoint x: 580, startPoint y: 341, endPoint x: 651, endPoint y: 337, distance: 71.2
click at [651, 337] on p "Hi Adam it's Omar Ibrahimi, at Mercedes Benz of Marin. We're getting a notifcat…" at bounding box center [644, 375] width 327 height 114
drag, startPoint x: 644, startPoint y: 307, endPoint x: 619, endPoint y: 307, distance: 25.1
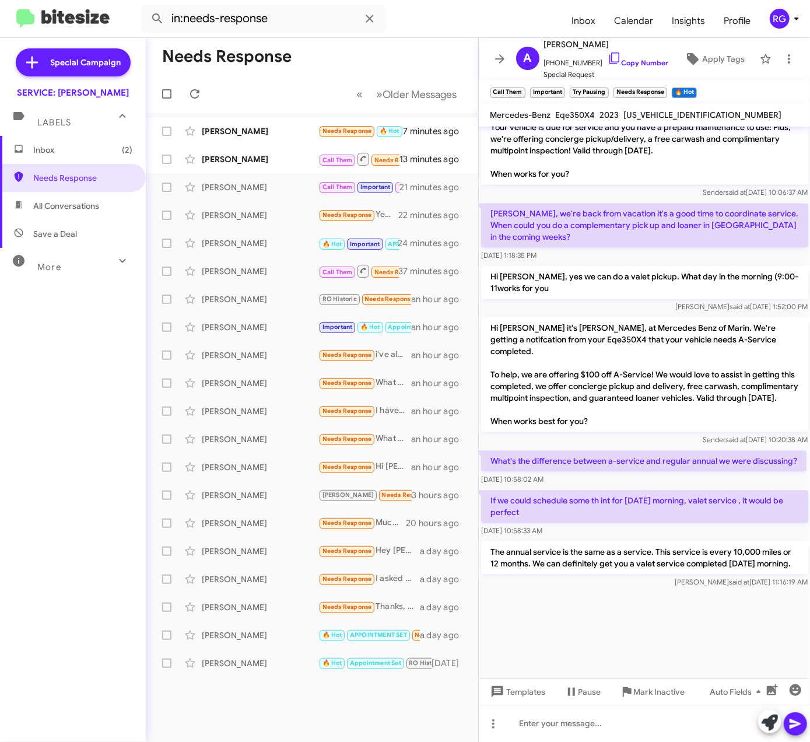
click at [631, 318] on p "Hi Adam it's Omar Ibrahimi, at Mercedes Benz of Marin. We're getting a notifcat…" at bounding box center [644, 375] width 327 height 114
click at [315, 160] on div "Leisa Snyder" at bounding box center [260, 159] width 117 height 12
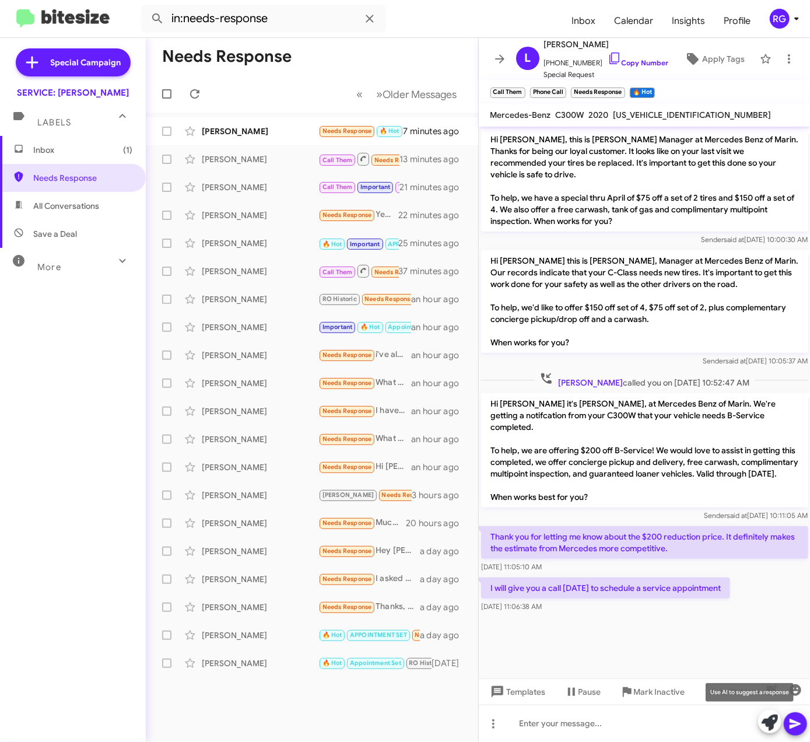
click at [764, 726] on icon at bounding box center [770, 722] width 16 height 16
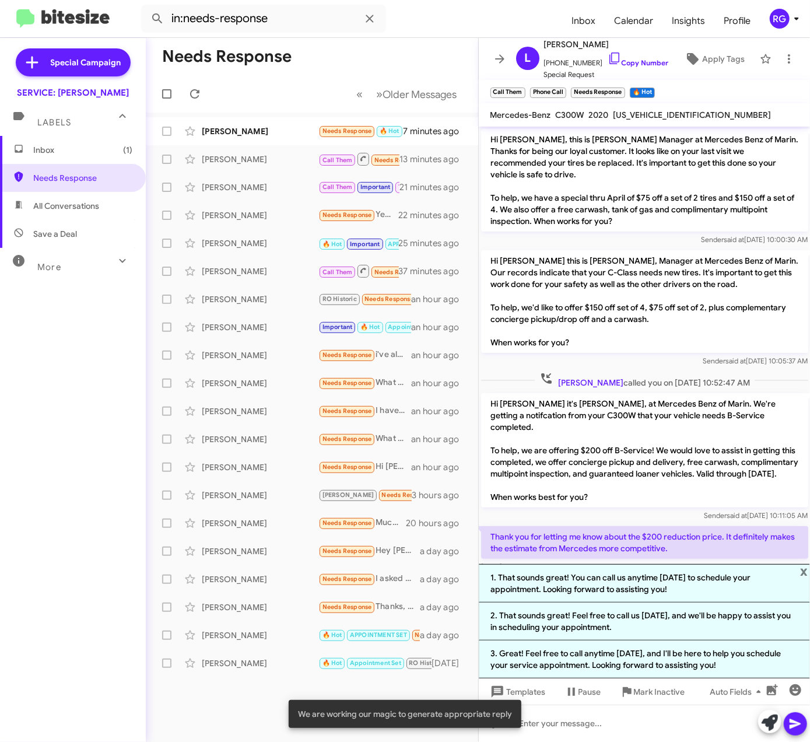
click at [584, 628] on li "2. That sounds great! Feel free to call us on Monday, and we'll be happy to ass…" at bounding box center [645, 621] width 332 height 38
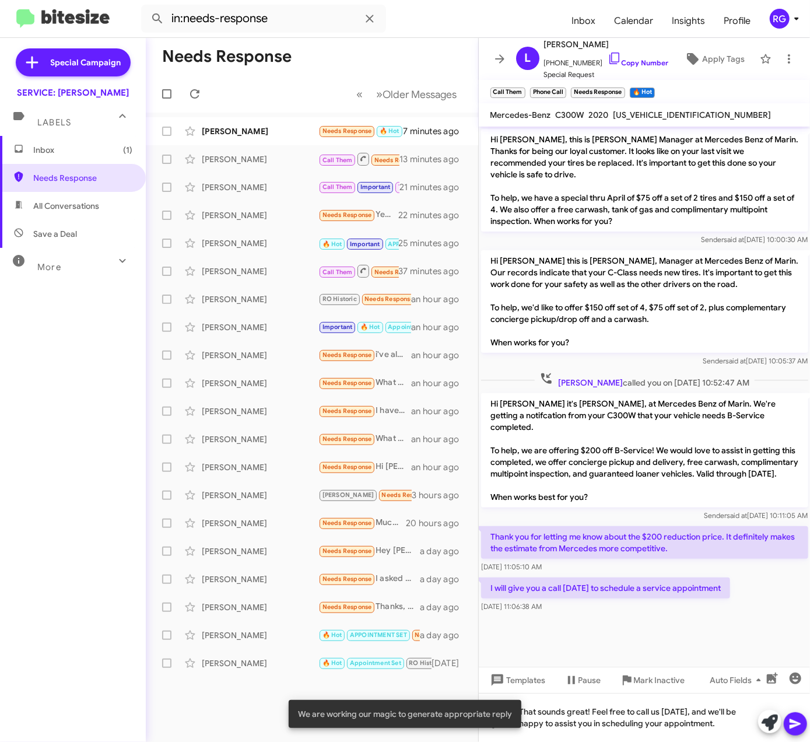
click at [792, 719] on icon at bounding box center [795, 724] width 14 height 14
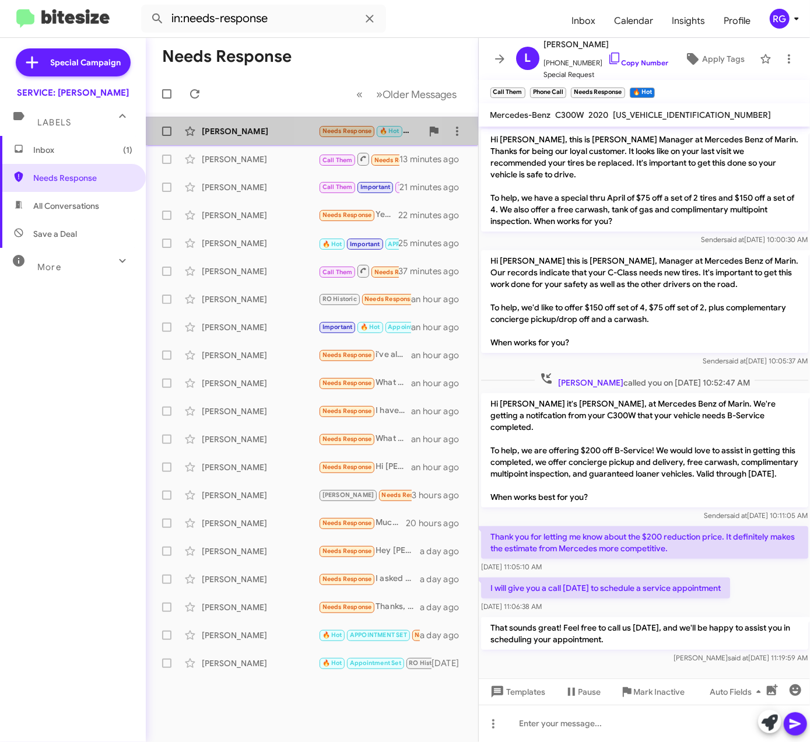
click at [334, 131] on span "Needs Response" at bounding box center [347, 131] width 50 height 8
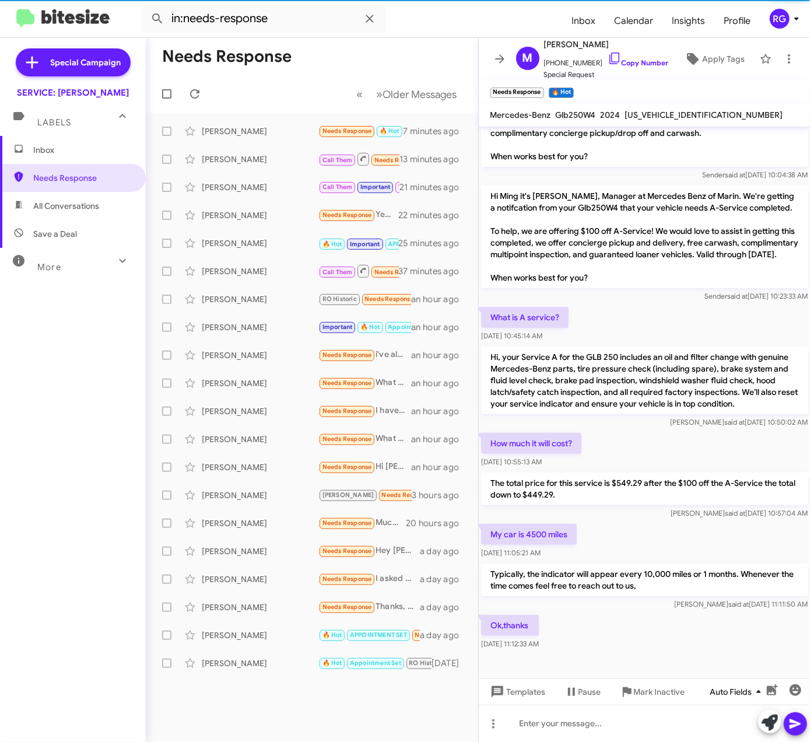
scroll to position [100, 0]
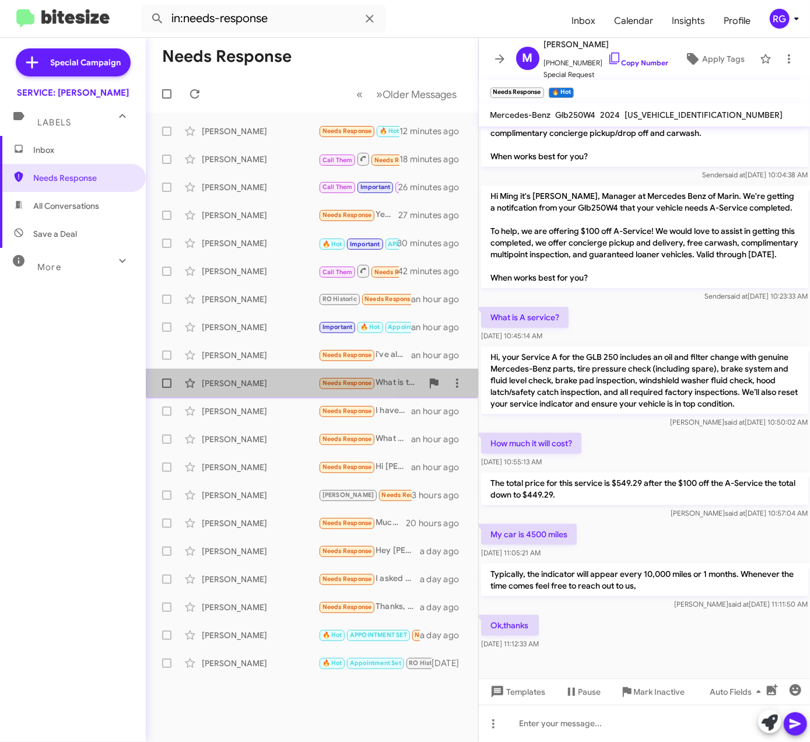
click at [215, 379] on div "Lingjun Li" at bounding box center [260, 383] width 117 height 12
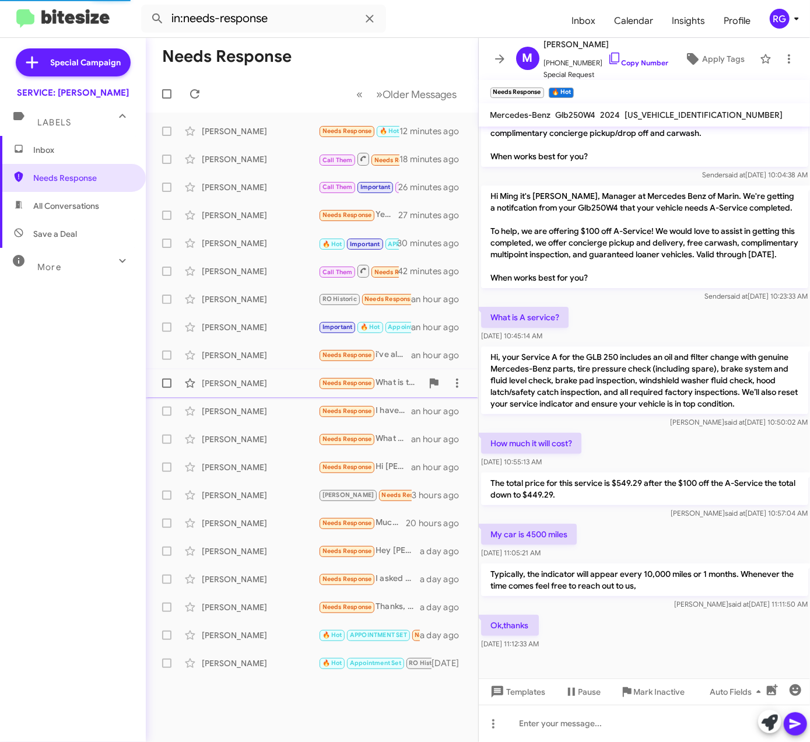
drag, startPoint x: 215, startPoint y: 379, endPoint x: 245, endPoint y: 378, distance: 29.7
click at [245, 378] on div "Lingjun Li" at bounding box center [260, 383] width 117 height 12
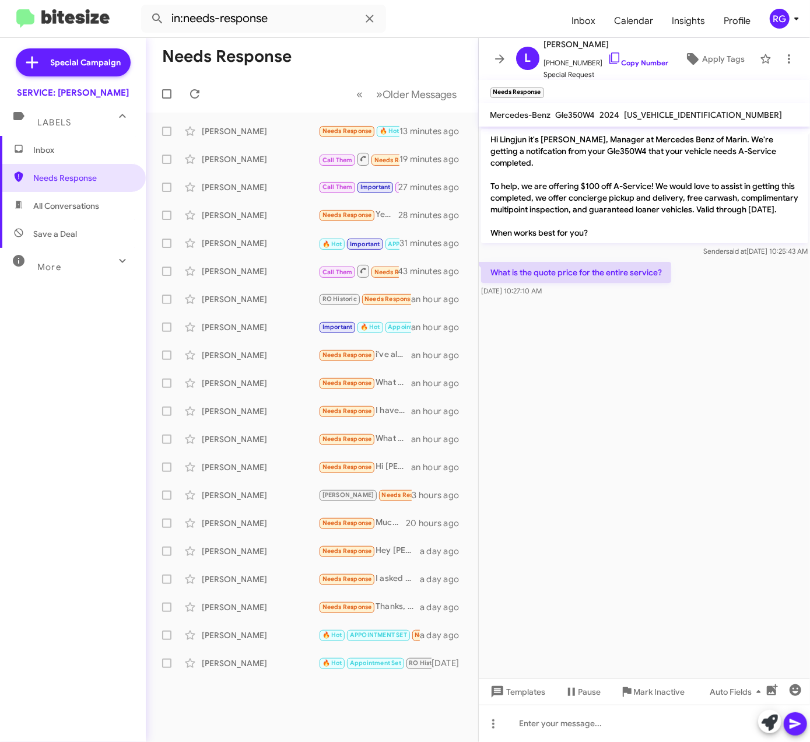
click at [774, 464] on cdk-virtual-scroll-viewport "Hi Lingjun it's Omar Ibrahimi, Manager at Mercedes Benz of Marin. We're getting…" at bounding box center [645, 403] width 332 height 552
click at [598, 728] on div at bounding box center [645, 722] width 332 height 37
drag, startPoint x: 677, startPoint y: 272, endPoint x: 505, endPoint y: 155, distance: 207.8
click at [505, 155] on div "Hi Lingjun it's Omar Ibrahimi, Manager at Mercedes Benz of Marin. We're getting…" at bounding box center [645, 213] width 332 height 173
drag, startPoint x: 505, startPoint y: 155, endPoint x: 504, endPoint y: 138, distance: 17.5
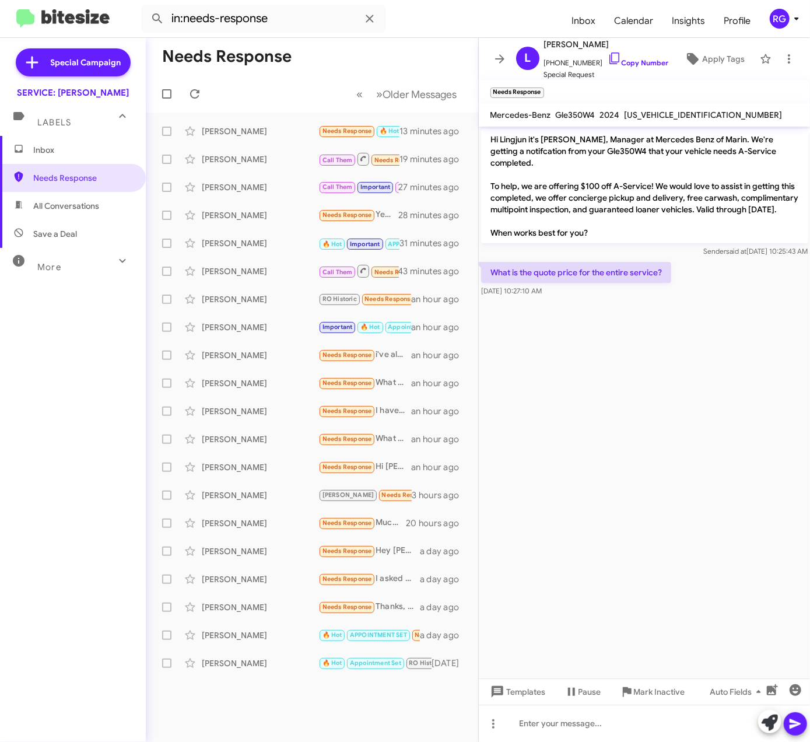
click at [504, 138] on p "Hi Lingjun it's Omar Ibrahimi, Manager at Mercedes Benz of Marin. We're getting…" at bounding box center [644, 186] width 327 height 114
drag, startPoint x: 489, startPoint y: 138, endPoint x: 686, endPoint y: 262, distance: 233.3
click at [686, 262] on div "Hi Lingjun it's Omar Ibrahimi, Manager at Mercedes Benz of Marin. We're getting…" at bounding box center [645, 213] width 332 height 173
click at [485, 432] on cdk-virtual-scroll-viewport "Hi Lingjun it's Omar Ibrahimi, Manager at Mercedes Benz of Marin. We're getting…" at bounding box center [645, 403] width 332 height 552
click at [624, 738] on div at bounding box center [645, 722] width 332 height 37
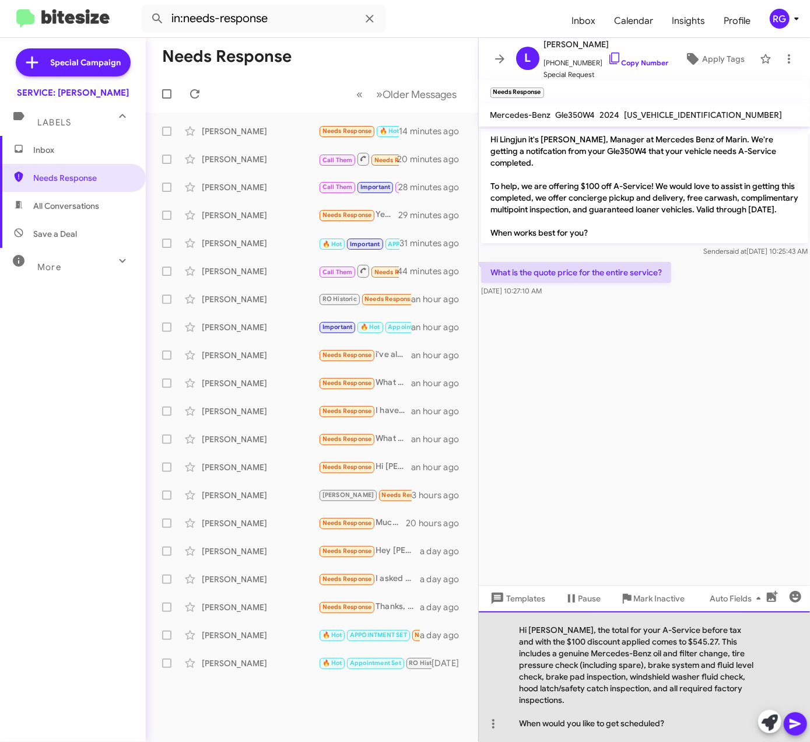
click at [666, 626] on div "Hi Lingjun, the total for your A-Service before tax and with the $100 discount …" at bounding box center [645, 676] width 332 height 131
drag, startPoint x: 660, startPoint y: 627, endPoint x: 704, endPoint y: 629, distance: 44.3
click at [705, 629] on div "Hi Lingjun, the total for your A-Service before tax and with the $100 discount …" at bounding box center [645, 676] width 332 height 131
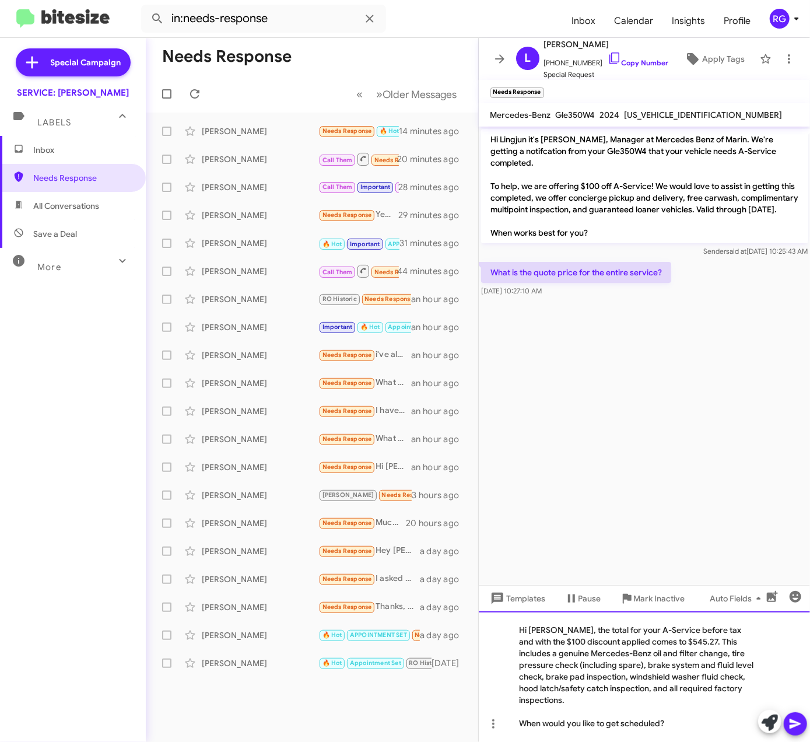
click at [664, 629] on div "Hi Lingjun, the total for your A-Service before tax and with the $100 discount …" at bounding box center [645, 676] width 332 height 131
click at [649, 637] on div "Hi Lingjun, the total for your A-Service before tax and with the $100 discount …" at bounding box center [645, 676] width 332 height 131
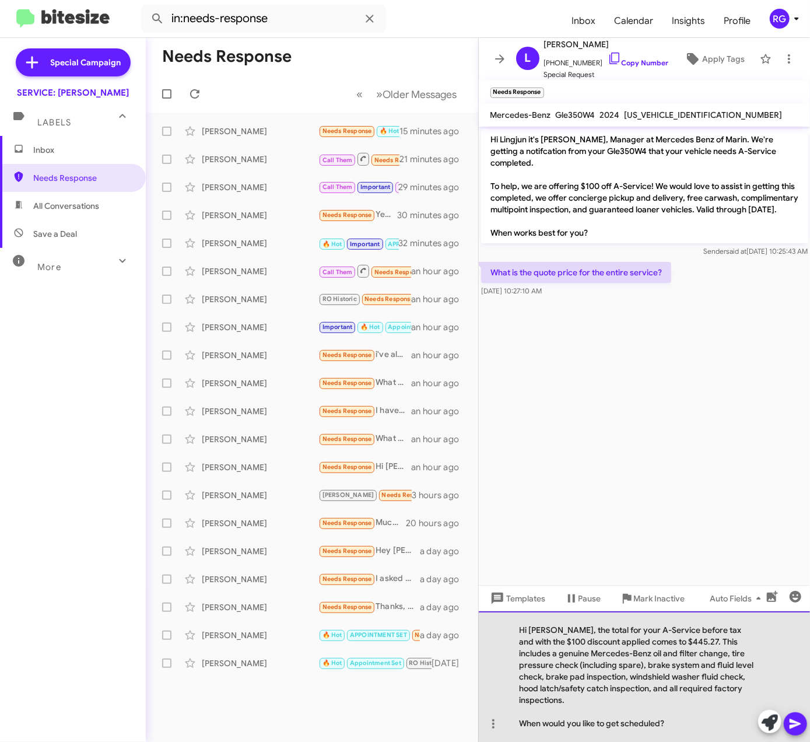
click at [673, 727] on div "When would you like to get scheduled?" at bounding box center [639, 723] width 239 height 12
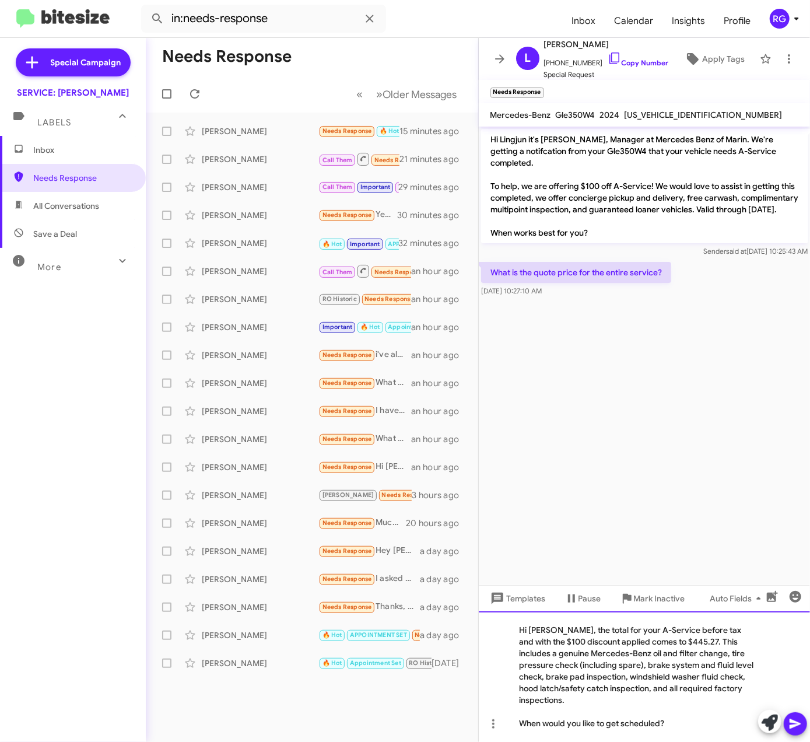
drag, startPoint x: 669, startPoint y: 728, endPoint x: 493, endPoint y: 623, distance: 205.5
click at [493, 623] on div "Hi Lingjun, the total for your A-Service before tax and with the $100 discount …" at bounding box center [645, 676] width 332 height 131
click at [630, 689] on div "Hi Lingjun, the total for your A-Service before tax and with the $100 discount …" at bounding box center [645, 676] width 332 height 131
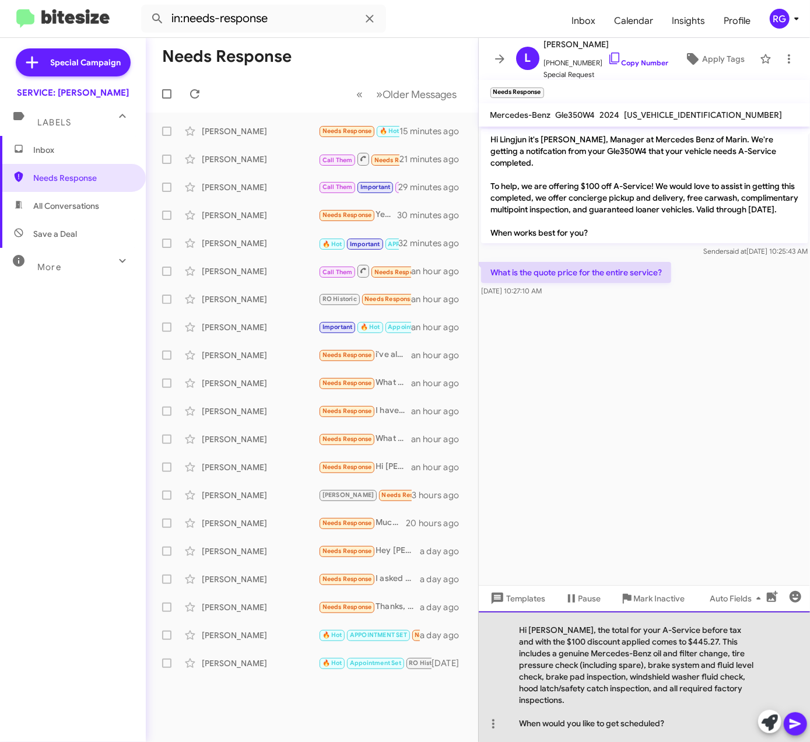
click at [692, 689] on div "Hi Lingjun, the total for your A-Service before tax and with the $100 discount …" at bounding box center [645, 676] width 332 height 131
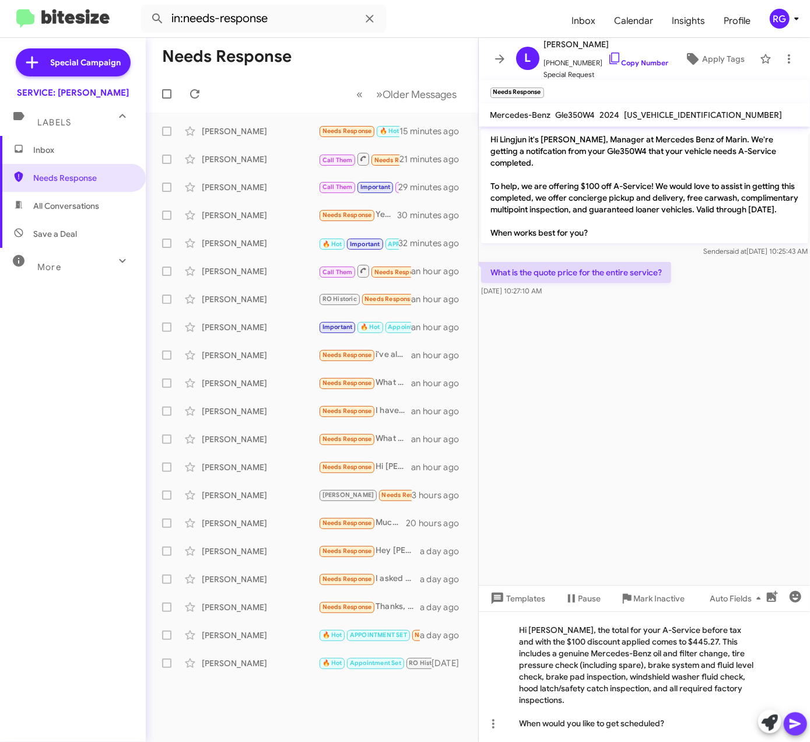
click at [796, 731] on span at bounding box center [795, 723] width 14 height 23
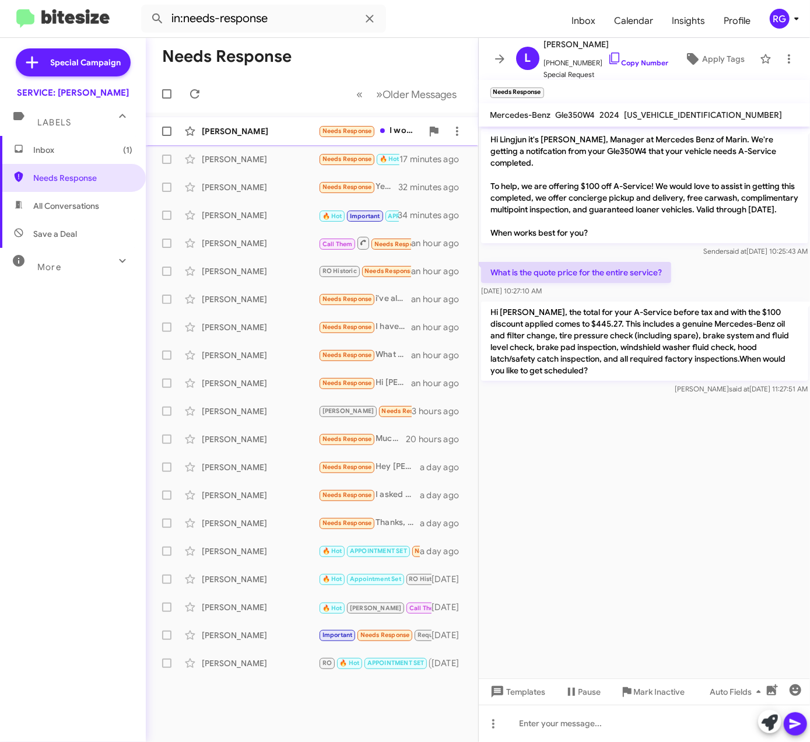
click at [238, 143] on span "Sara Cook Needs Response I would hope that you performed the service A when you…" at bounding box center [312, 131] width 332 height 28
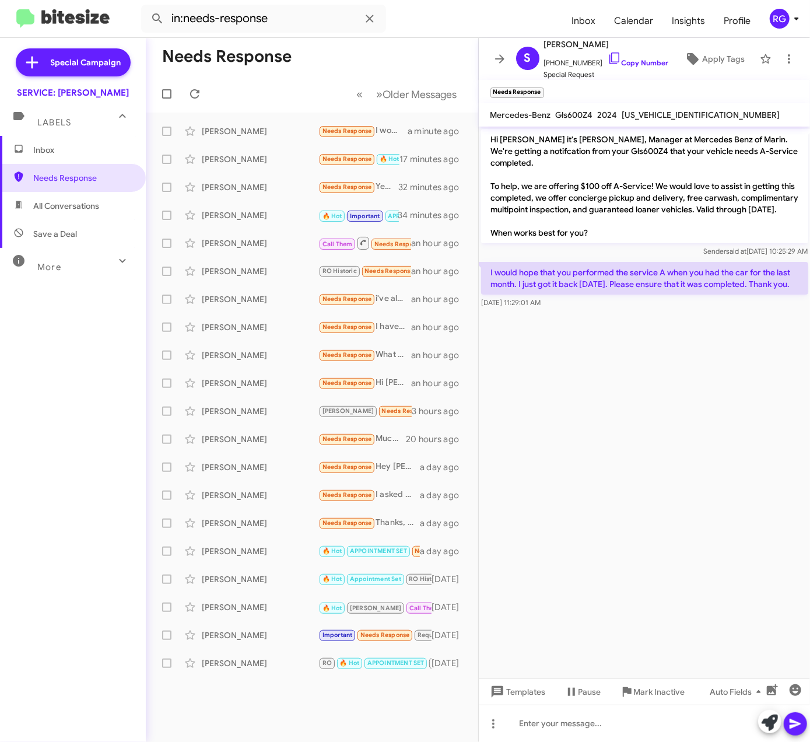
click at [670, 115] on span "4JGFF8HB6RB149331" at bounding box center [701, 115] width 158 height 10
click at [673, 533] on cdk-virtual-scroll-viewport "Hi Sara it's Omar Ibrahimi, Manager at Mercedes Benz of Marin. We're getting a …" at bounding box center [645, 403] width 332 height 552
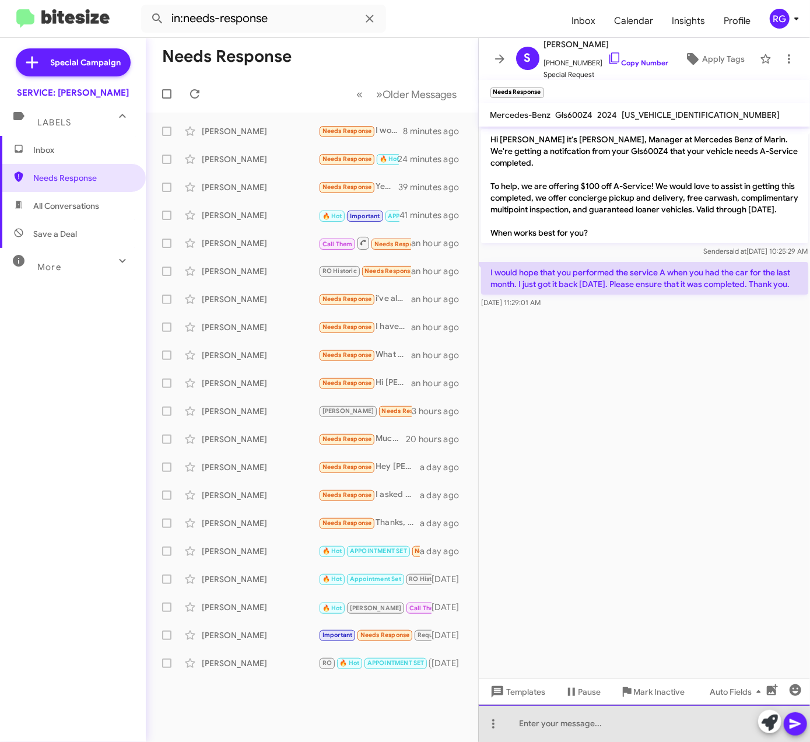
click at [618, 732] on div at bounding box center [645, 722] width 332 height 37
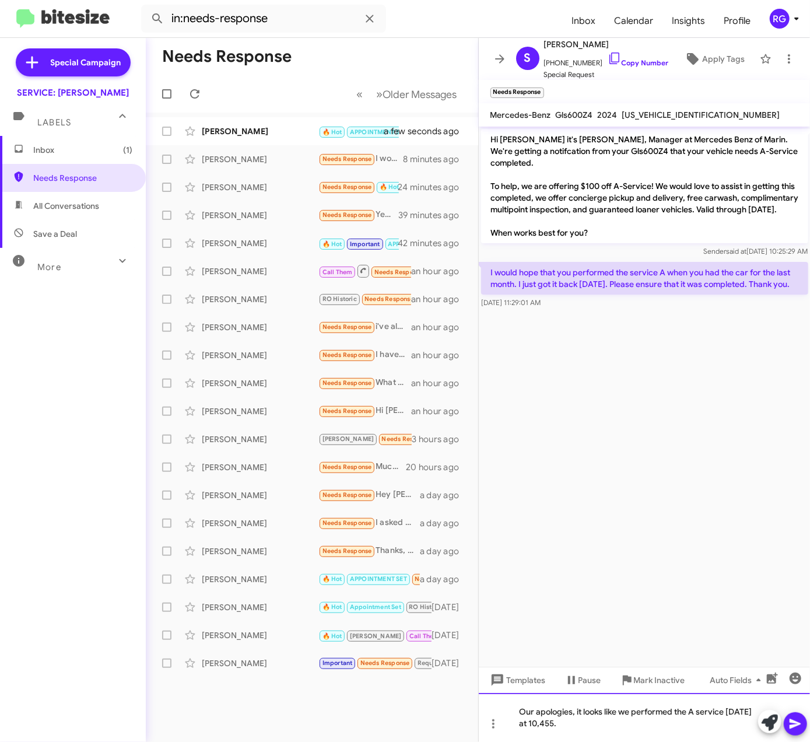
click at [595, 720] on div "Our apologies, it looks like we performed the A service 07/24/25 at 10,455." at bounding box center [645, 717] width 332 height 49
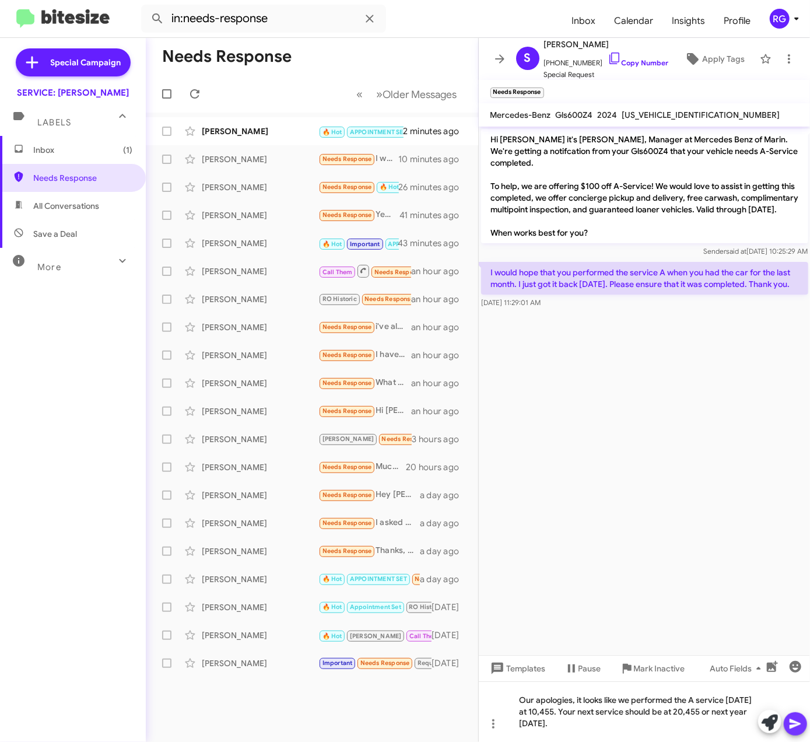
click at [793, 722] on icon at bounding box center [795, 724] width 11 height 10
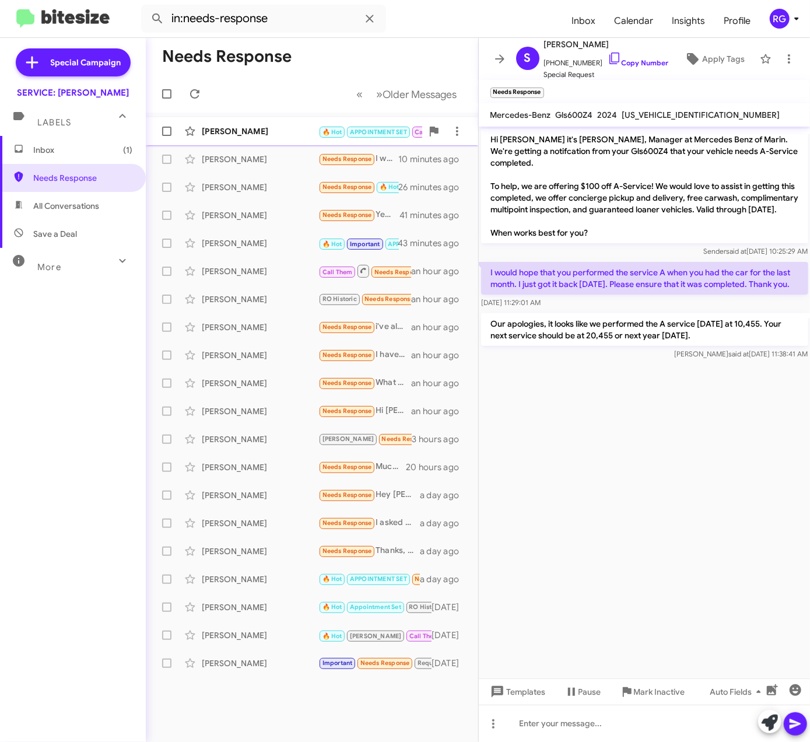
click at [278, 133] on div "Miguel Dacosta" at bounding box center [260, 131] width 117 height 12
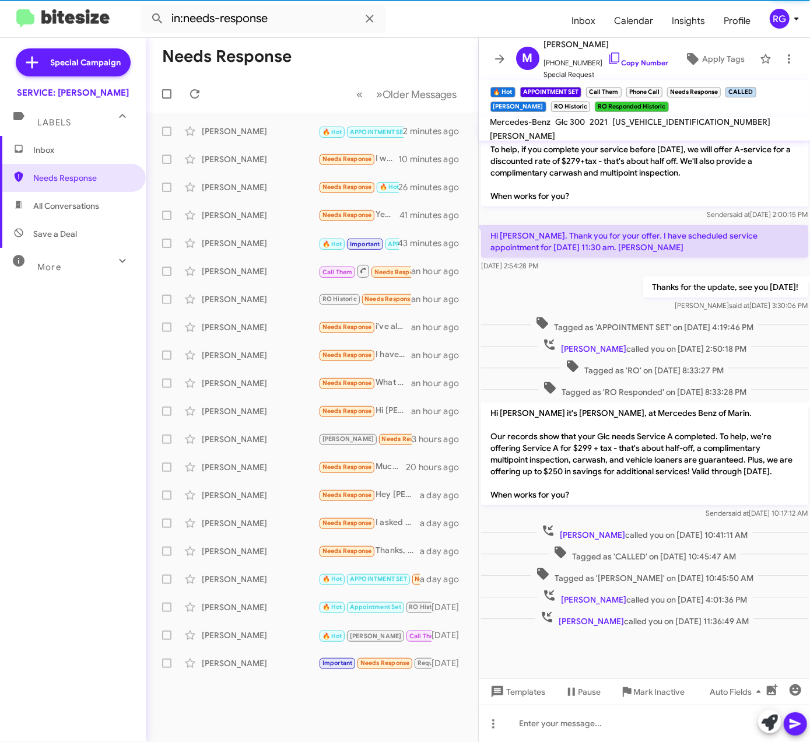
scroll to position [264, 0]
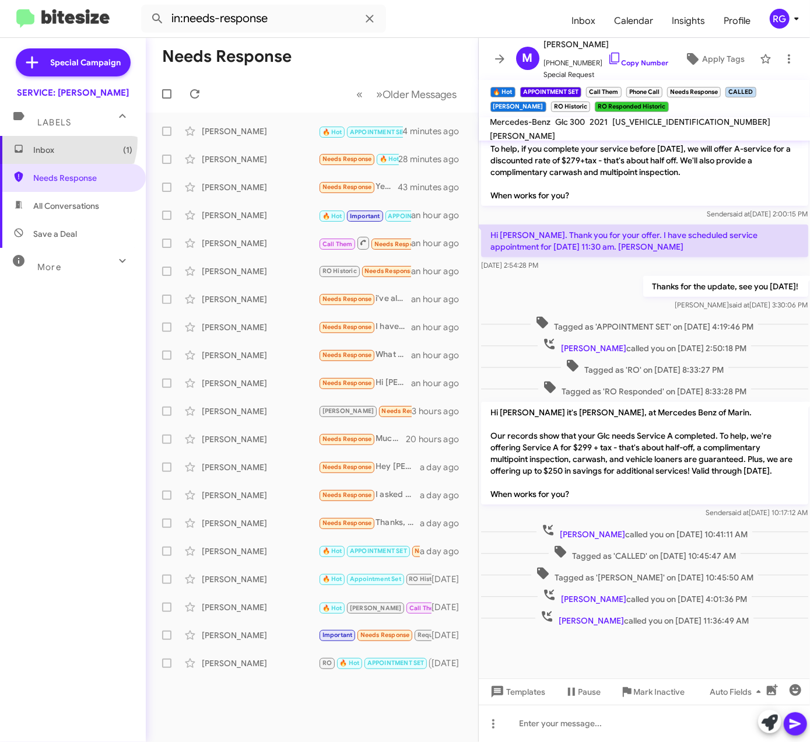
click at [61, 141] on span "Inbox (1)" at bounding box center [73, 150] width 146 height 28
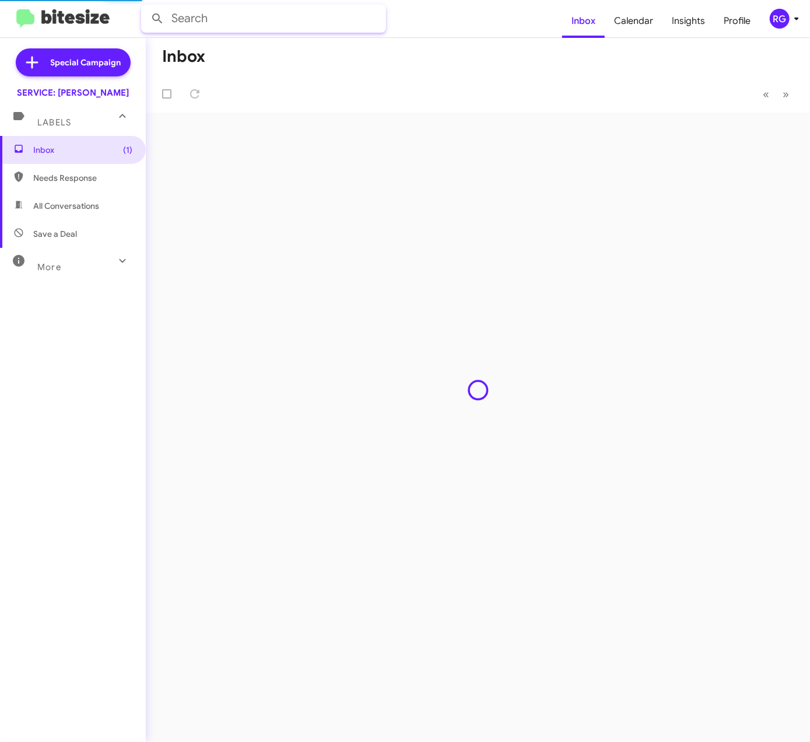
click at [251, 12] on input "text" at bounding box center [263, 19] width 245 height 28
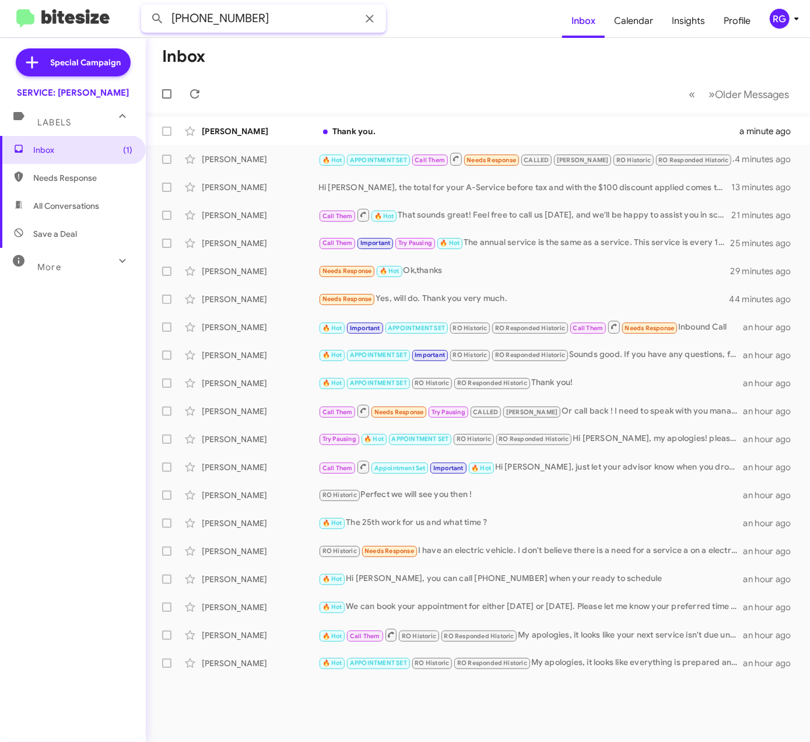
type input "510 4998910"
click at [146, 7] on button at bounding box center [157, 18] width 23 height 23
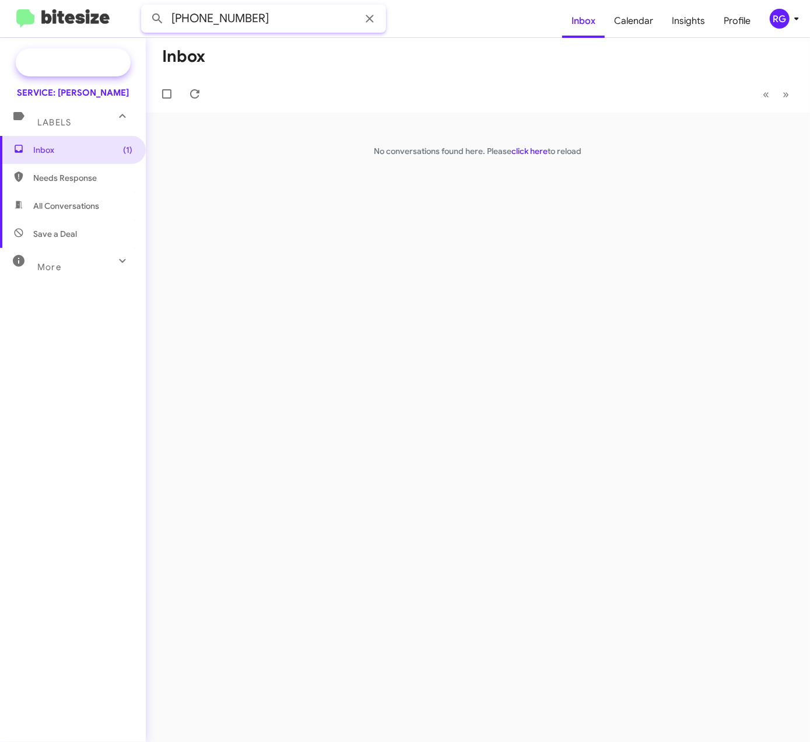
drag, startPoint x: 297, startPoint y: 22, endPoint x: 24, endPoint y: 68, distance: 276.8
click at [26, 59] on div "510 4998910 Inbox Calendar Insights Profile RG Special Campaign SERVICE: Merced…" at bounding box center [405, 371] width 810 height 742
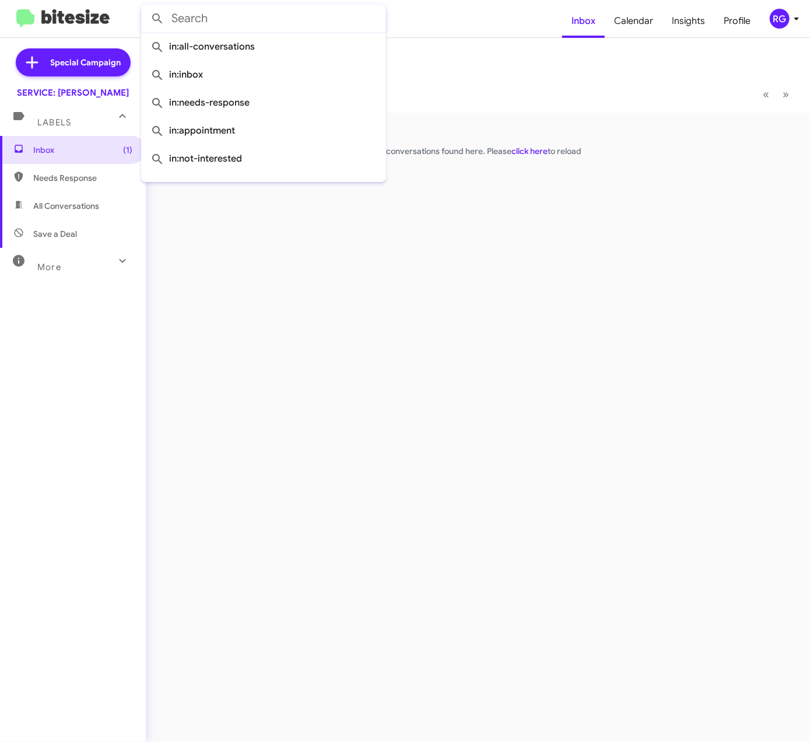
paste input "W1N0G8EB7MF883577"
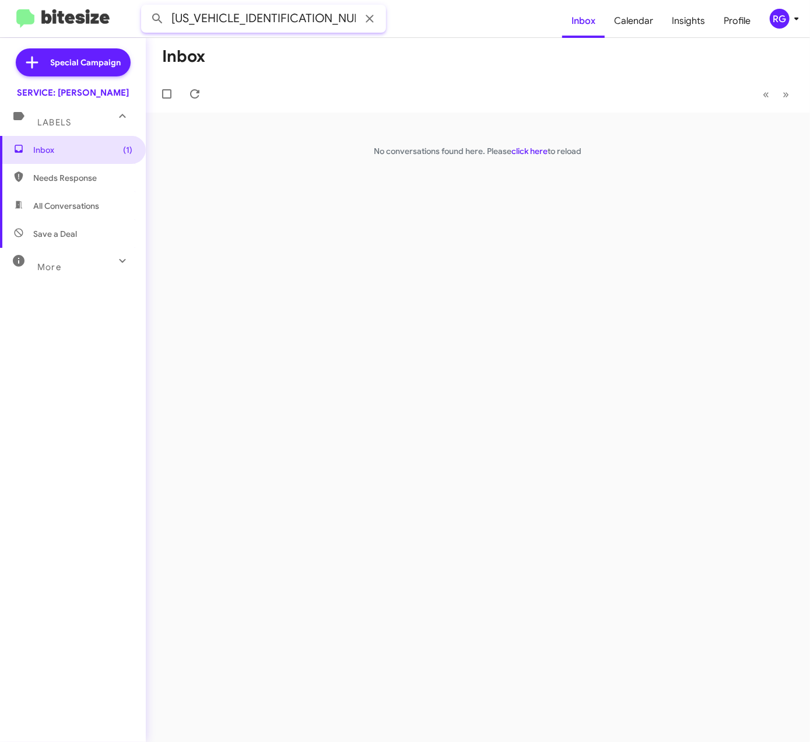
click at [146, 7] on button at bounding box center [157, 18] width 23 height 23
click at [70, 189] on span "Needs Response" at bounding box center [73, 178] width 146 height 28
type input "in:needs-response"
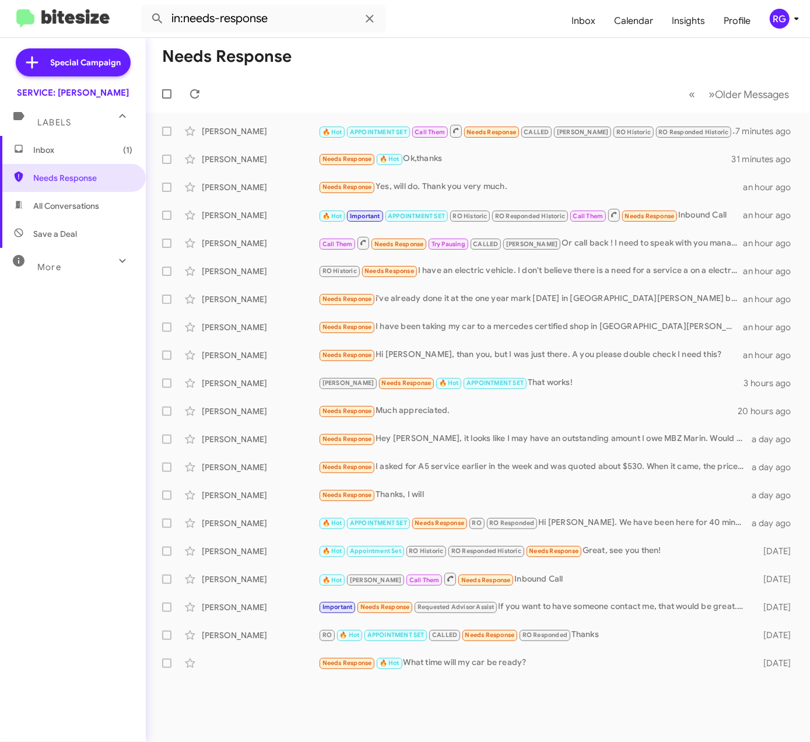
click at [80, 161] on span "Inbox (1)" at bounding box center [73, 150] width 146 height 28
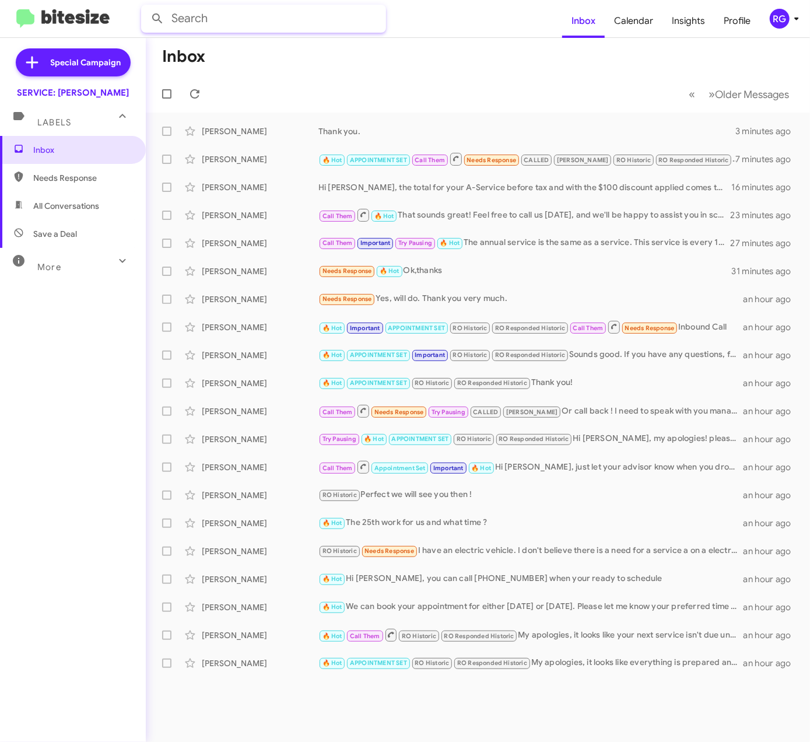
click at [332, 27] on input "text" at bounding box center [263, 19] width 245 height 28
type input "miguel dacosta"
click at [146, 7] on button at bounding box center [157, 18] width 23 height 23
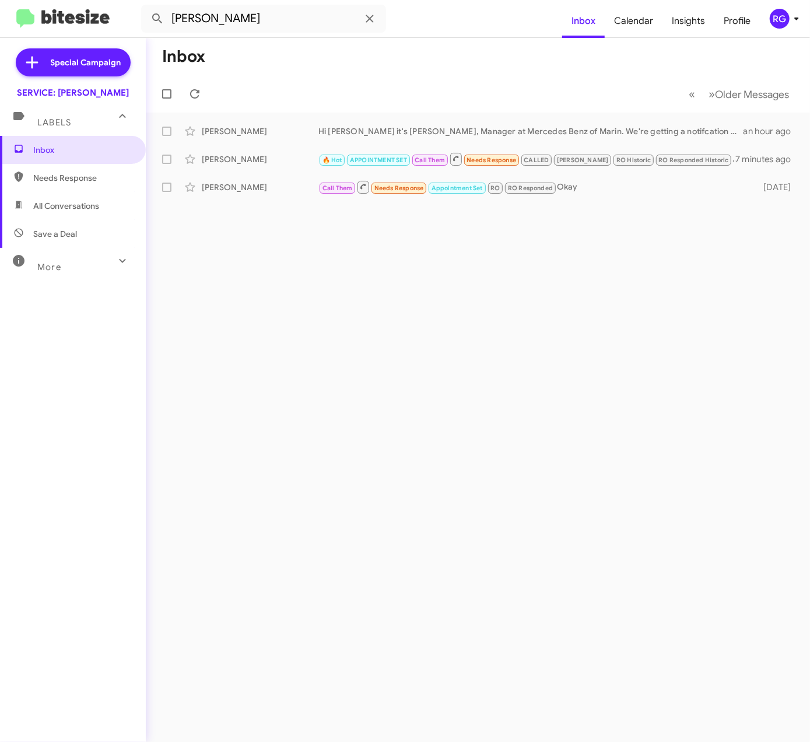
drag, startPoint x: 321, startPoint y: 134, endPoint x: 479, endPoint y: 204, distance: 173.1
click at [479, 204] on div "Inbox « Previous » Next Older Messages Connie Dacosta Hi Connie it's Omar Ibrah…" at bounding box center [478, 390] width 664 height 704
click at [286, 153] on div "Miguel Dacosta" at bounding box center [260, 159] width 117 height 12
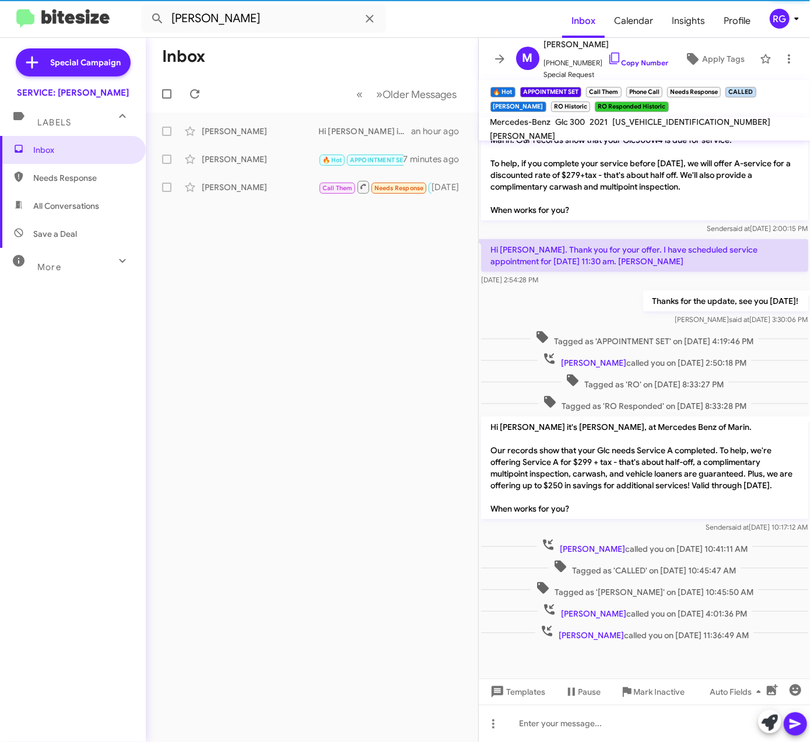
scroll to position [264, 0]
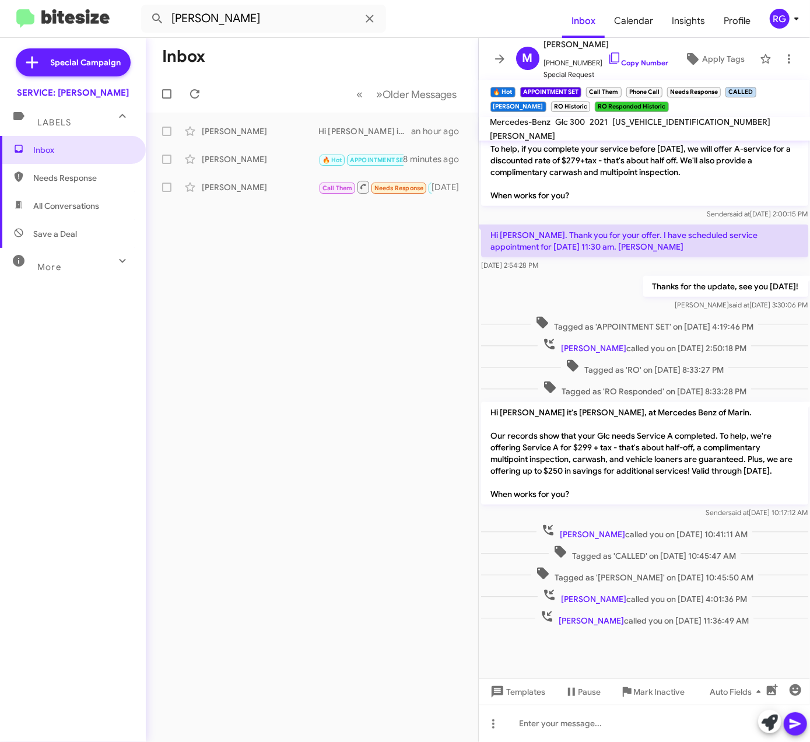
click at [313, 570] on div "Inbox « Previous » Next Older Messages Connie Dacosta Hi Connie it's Omar Ibrah…" at bounding box center [312, 390] width 332 height 704
click at [688, 64] on icon at bounding box center [693, 59] width 14 height 14
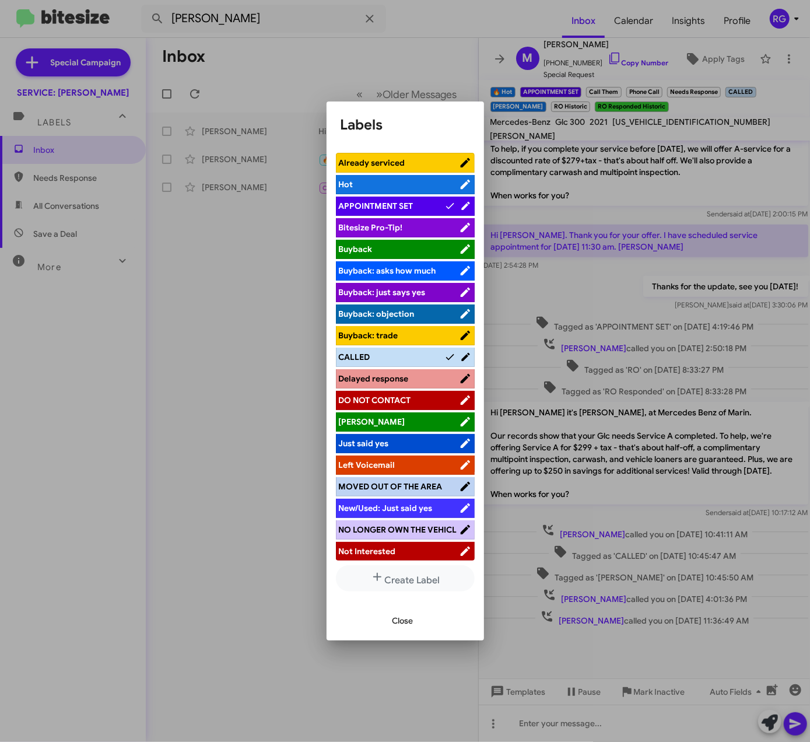
click at [399, 616] on span "Close" at bounding box center [402, 620] width 21 height 21
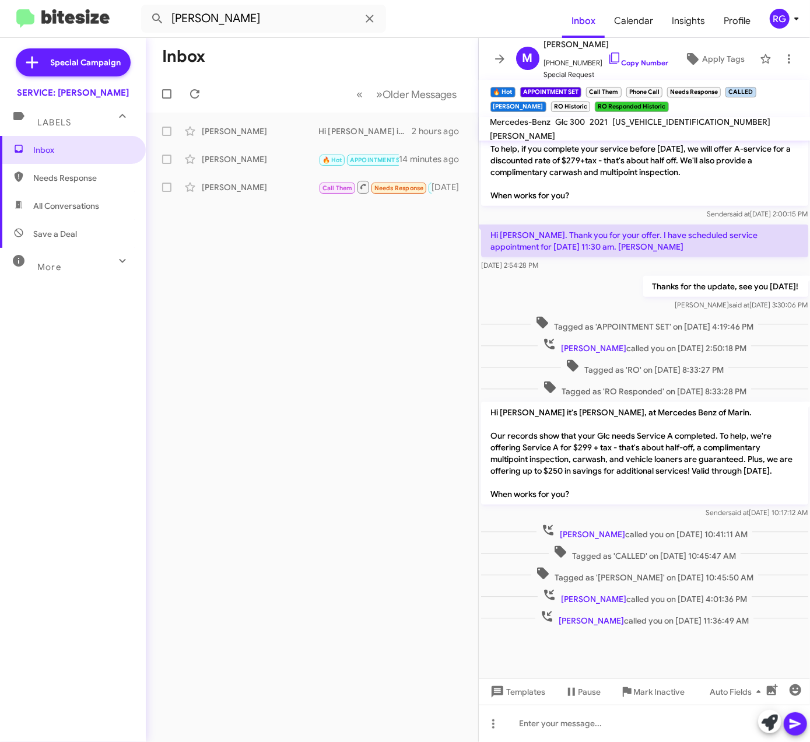
drag, startPoint x: 523, startPoint y: 444, endPoint x: 612, endPoint y: 446, distance: 89.2
click at [612, 446] on p "Hi Miguel it's Omar Ibrahimi, at Mercedes Benz of Marin. Our records show that …" at bounding box center [644, 453] width 327 height 103
click at [706, 64] on span "Apply Tags" at bounding box center [723, 58] width 43 height 21
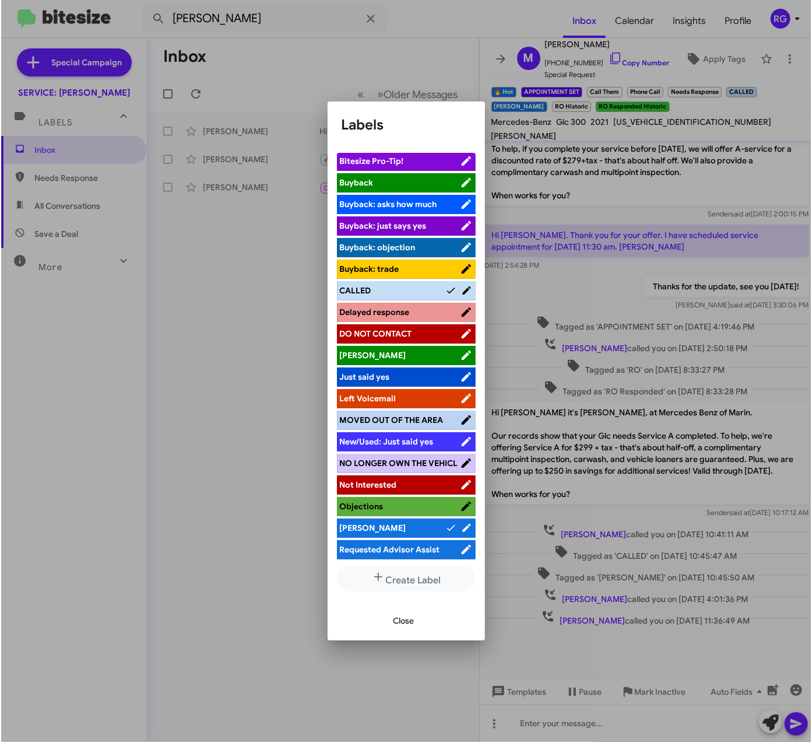
scroll to position [124, 0]
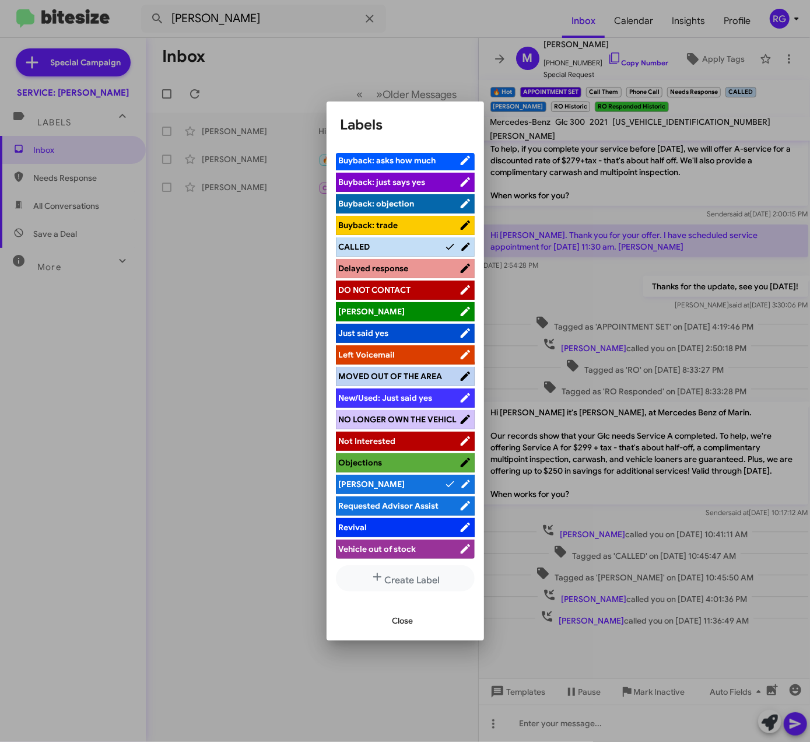
click at [402, 620] on span "Close" at bounding box center [402, 620] width 21 height 21
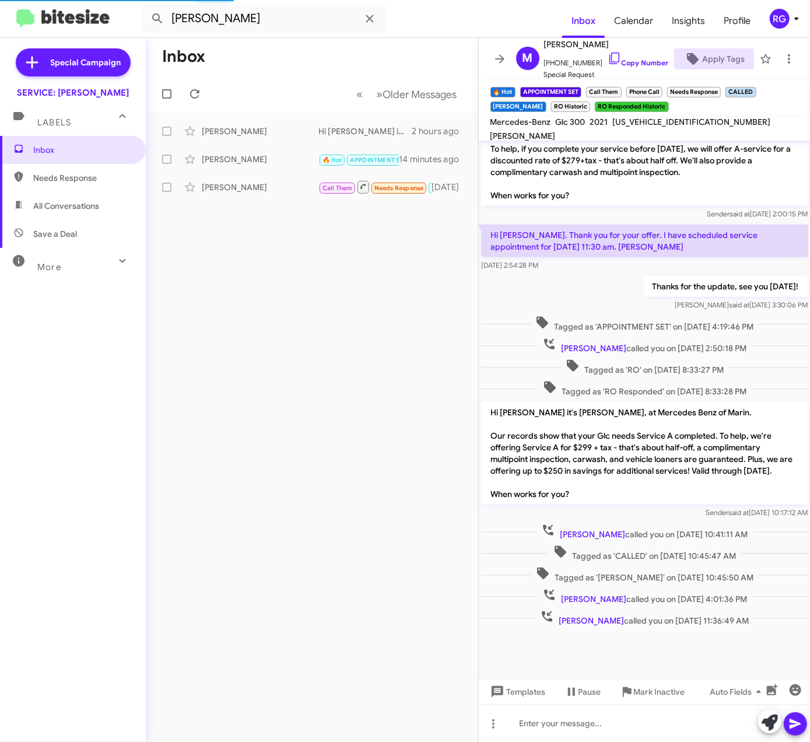
click at [59, 125] on span "Labels" at bounding box center [54, 122] width 34 height 10
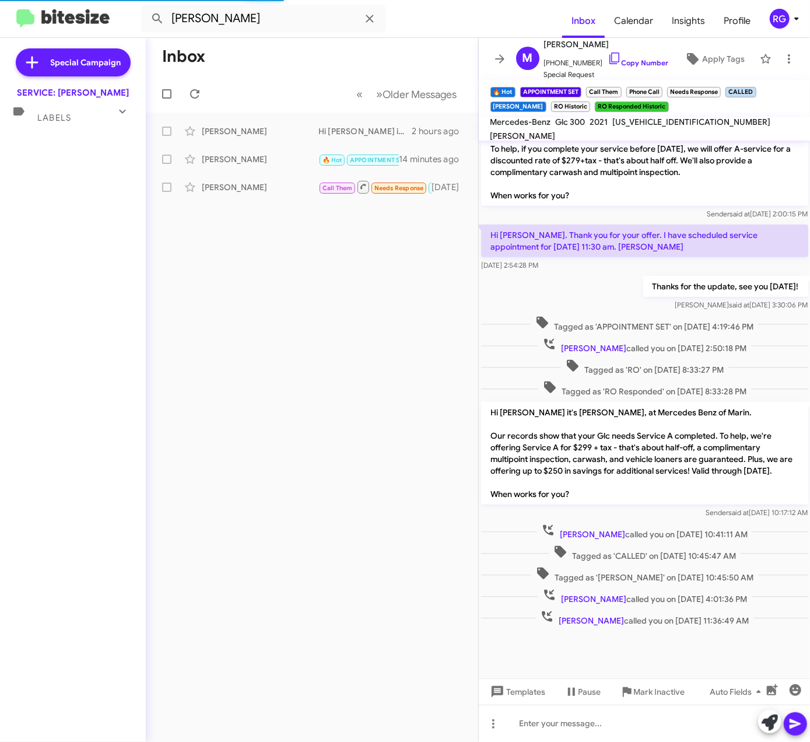
click at [59, 125] on mat-expansion-panel-header "Labels" at bounding box center [73, 113] width 146 height 28
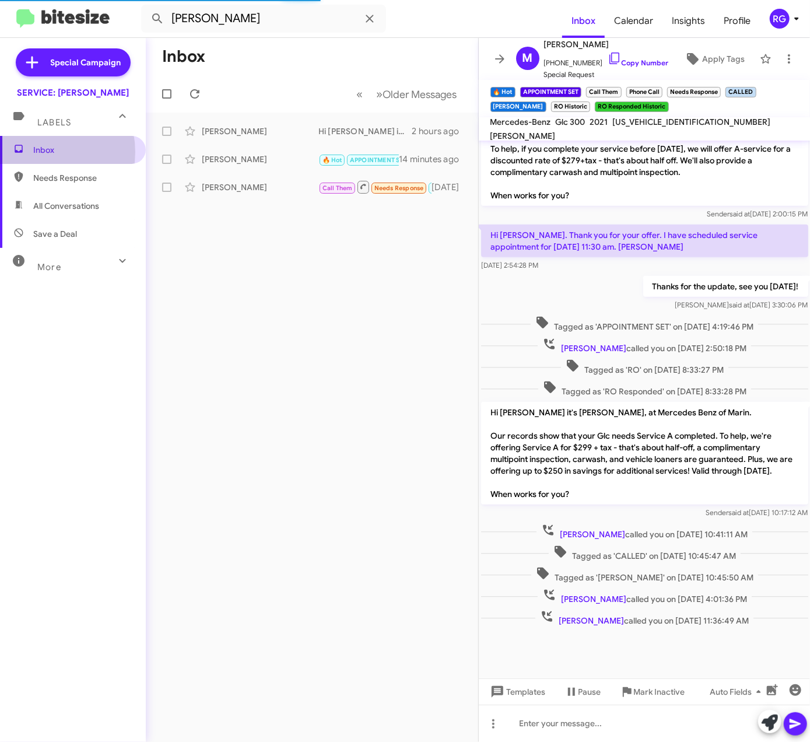
click at [40, 152] on span "Inbox" at bounding box center [82, 150] width 99 height 12
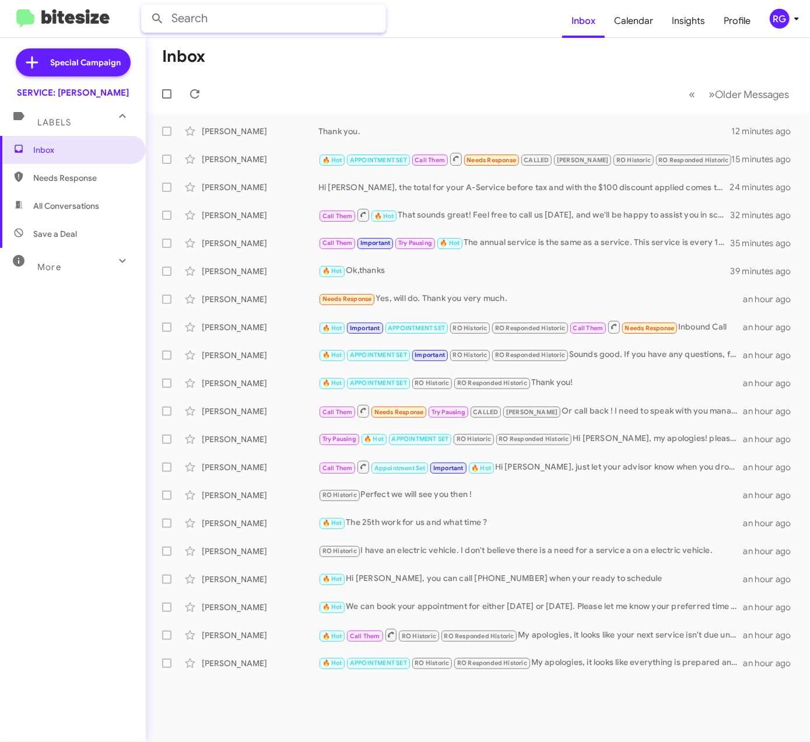
click at [292, 21] on input "text" at bounding box center [263, 19] width 245 height 28
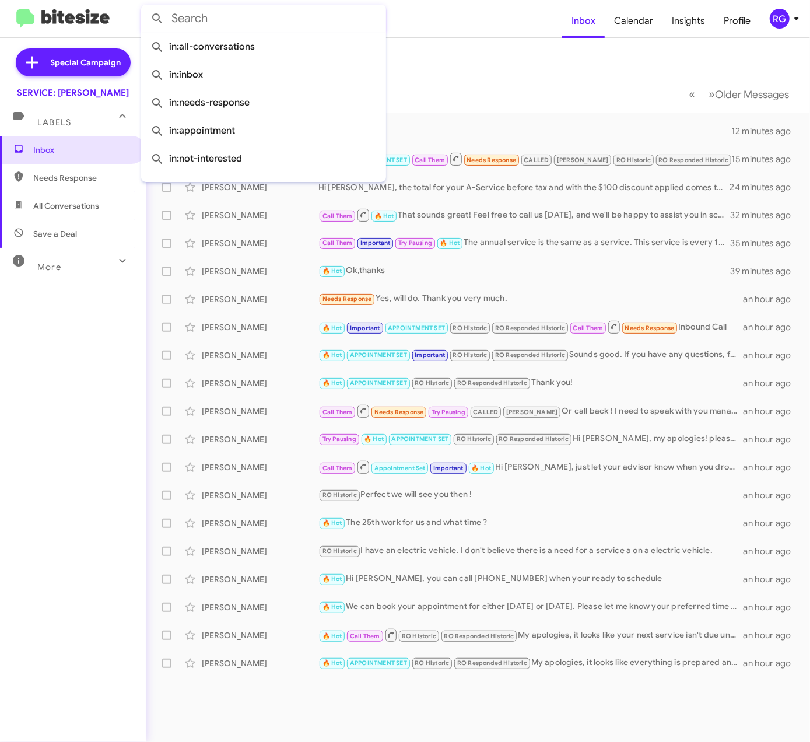
paste input "W1NKJ4HB9SF272008"
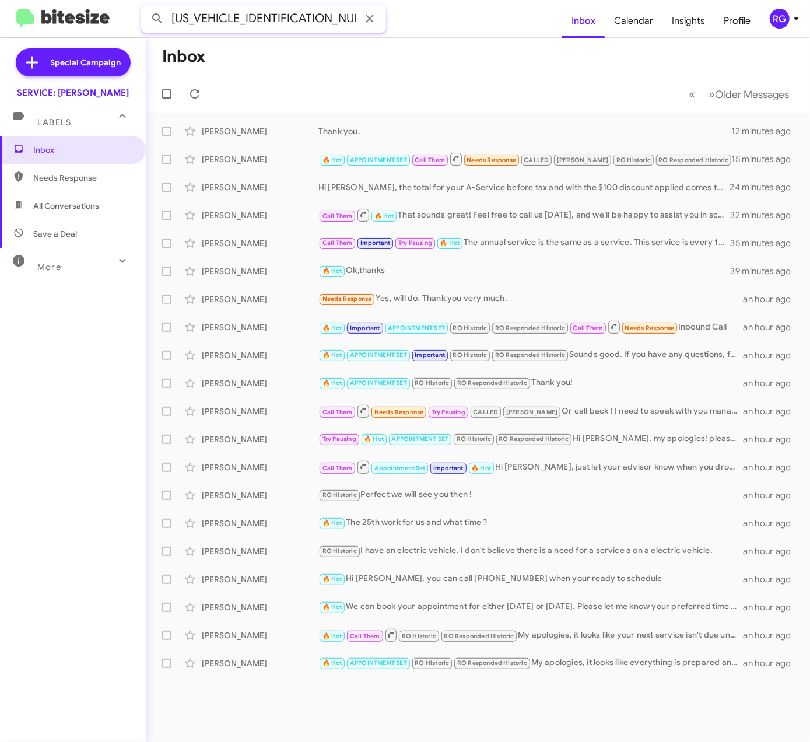
type input "W1NKJ4HB9SF272008"
click at [146, 7] on button at bounding box center [157, 18] width 23 height 23
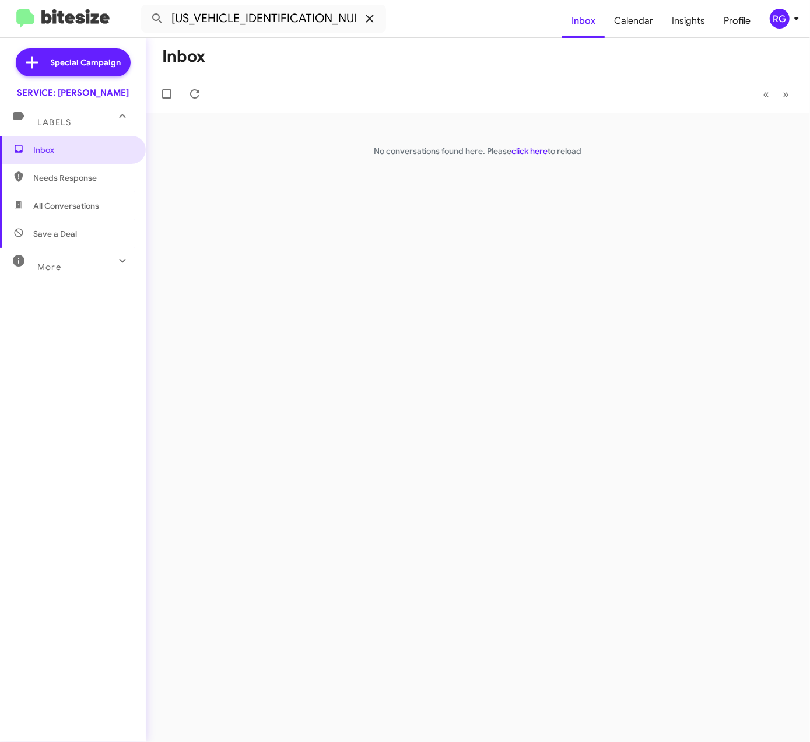
click at [370, 17] on icon at bounding box center [370, 19] width 8 height 8
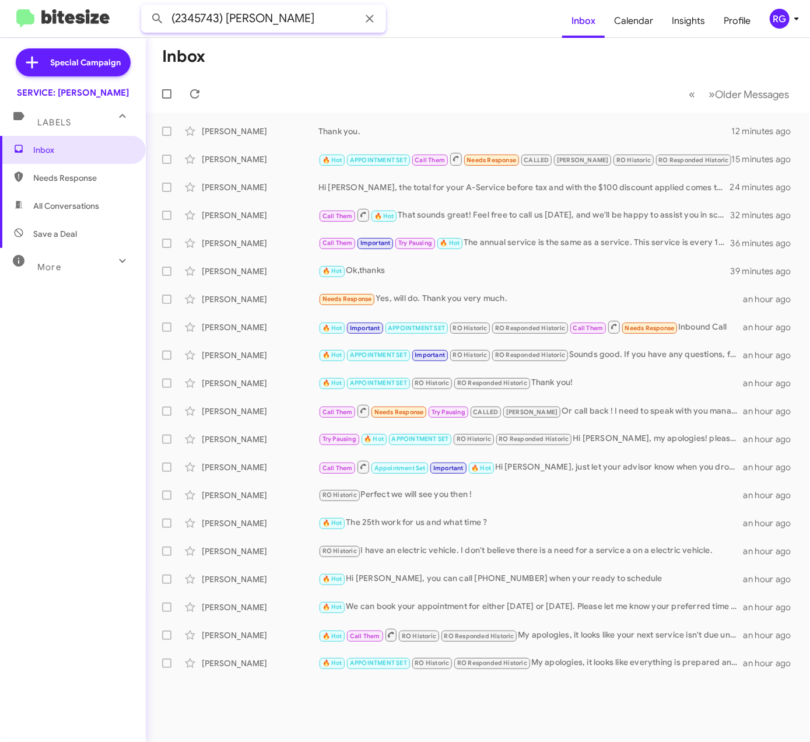
drag, startPoint x: 227, startPoint y: 16, endPoint x: 17, endPoint y: 17, distance: 210.5
click at [117, 26] on mat-toolbar "(2345743) ARIANA DE LIMA Inbox Calendar Insights Profile RG" at bounding box center [405, 18] width 810 height 37
type input "ARIANA DE LIMA"
click at [146, 7] on button at bounding box center [157, 18] width 23 height 23
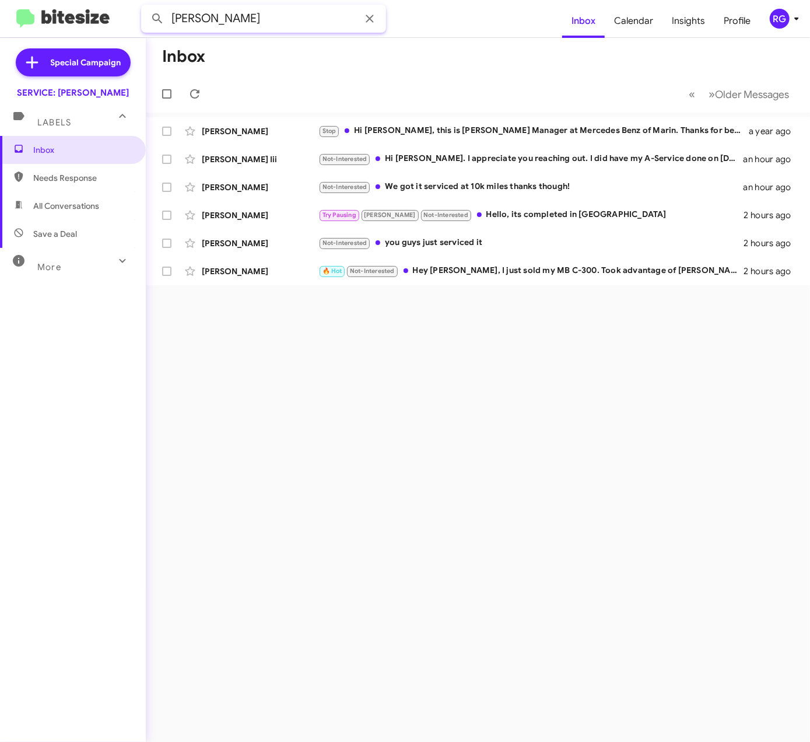
drag, startPoint x: 271, startPoint y: 17, endPoint x: 208, endPoint y: 27, distance: 64.3
click at [208, 27] on input "ARIANA DE LIMA" at bounding box center [263, 19] width 245 height 28
click at [66, 148] on span "Inbox" at bounding box center [82, 150] width 99 height 12
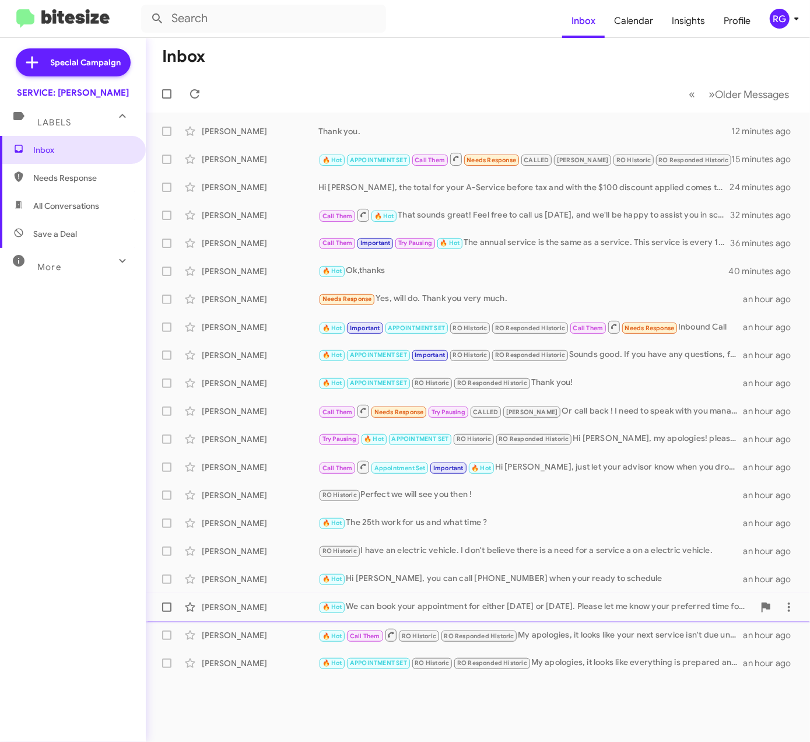
click at [261, 615] on div "Ariana Lima 🔥 Hot We can book your appointment for either Wednesday or Thursday…" at bounding box center [478, 606] width 646 height 23
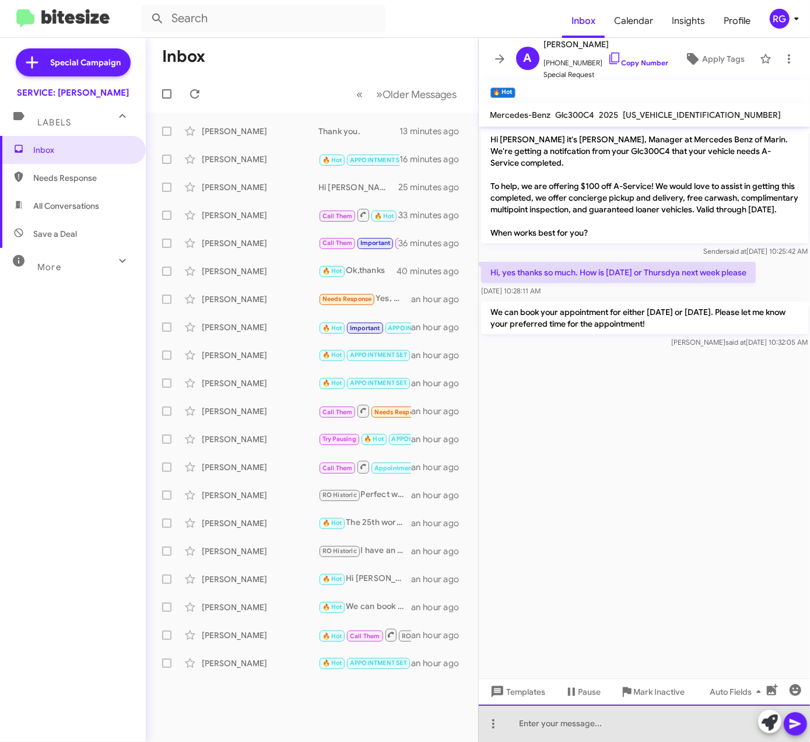
click at [569, 722] on div at bounding box center [645, 722] width 332 height 37
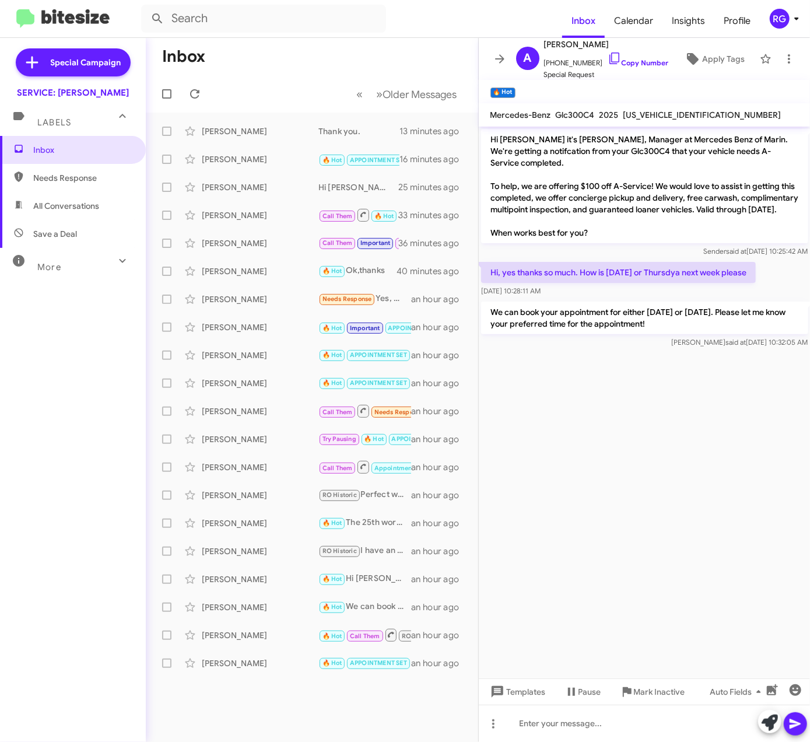
drag, startPoint x: 764, startPoint y: 314, endPoint x: 479, endPoint y: 135, distance: 335.9
click at [631, 735] on div at bounding box center [645, 722] width 332 height 37
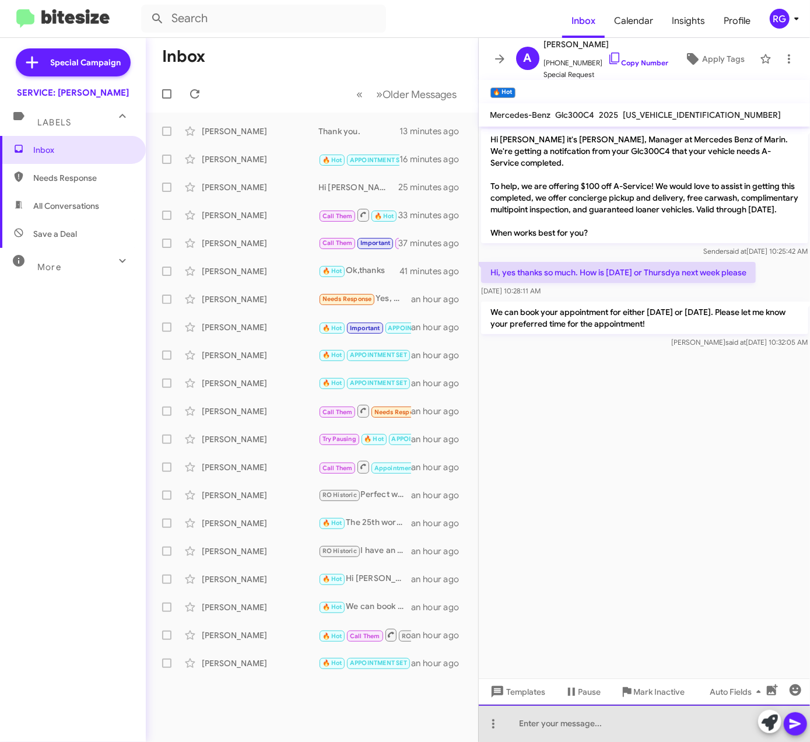
paste div
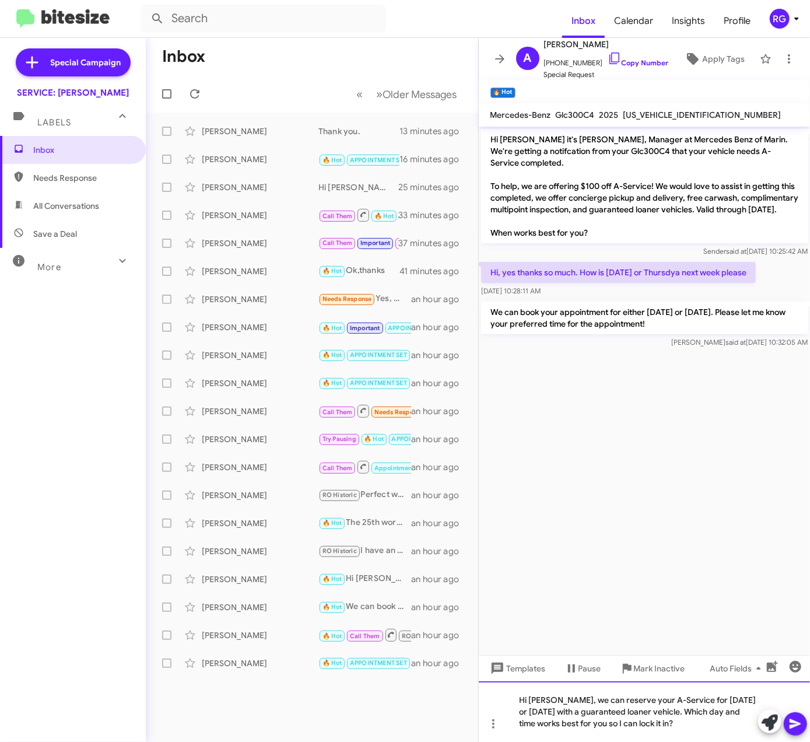
click at [558, 698] on div "Hi Ariana, we can reserve your A-Service for Wednesday or Thursday next week wi…" at bounding box center [645, 711] width 332 height 61
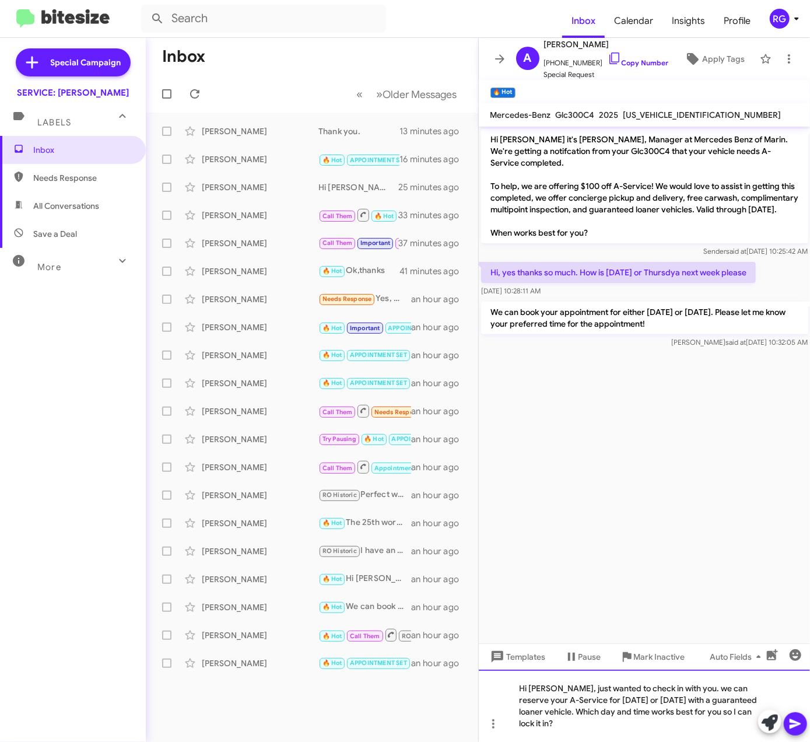
click at [689, 684] on div "Hi Ariana, just wanted to check in with you. we can reserve your A-Service for …" at bounding box center [645, 705] width 332 height 72
click at [798, 722] on icon at bounding box center [795, 724] width 14 height 14
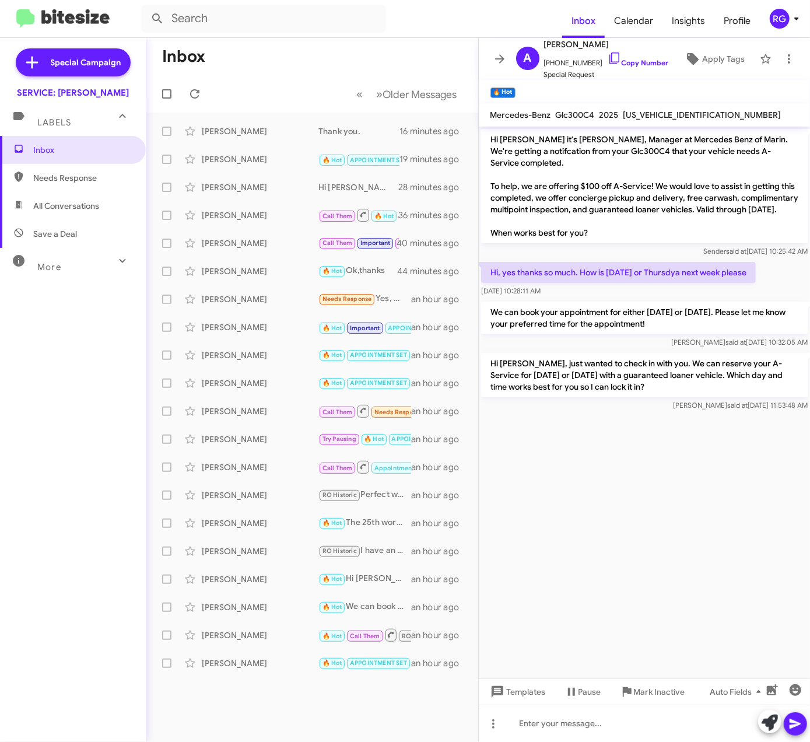
click at [683, 486] on cdk-virtual-scroll-viewport "Hi Ariana it's Omar Ibrahimi, Manager at Mercedes Benz of Marin. We're getting …" at bounding box center [645, 403] width 332 height 552
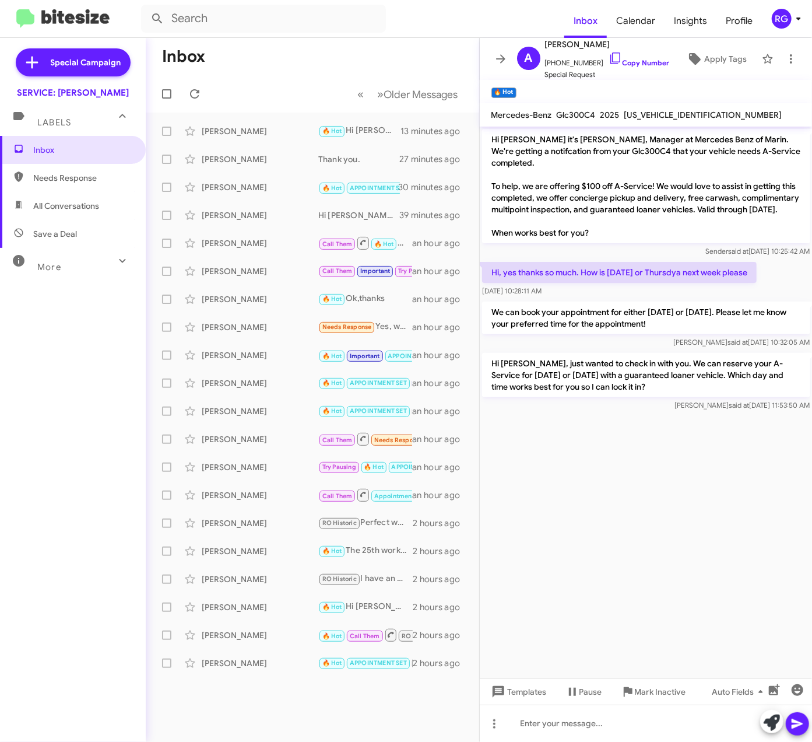
drag, startPoint x: 407, startPoint y: 97, endPoint x: 679, endPoint y: 377, distance: 390.1
click at [679, 377] on div "Inbox « Previous » Next Older Messages [PERSON_NAME] 🔥 Hot Hi [PERSON_NAME], ju…" at bounding box center [479, 390] width 667 height 704
drag, startPoint x: 679, startPoint y: 377, endPoint x: 644, endPoint y: 411, distance: 48.7
click at [644, 413] on div at bounding box center [646, 419] width 333 height 12
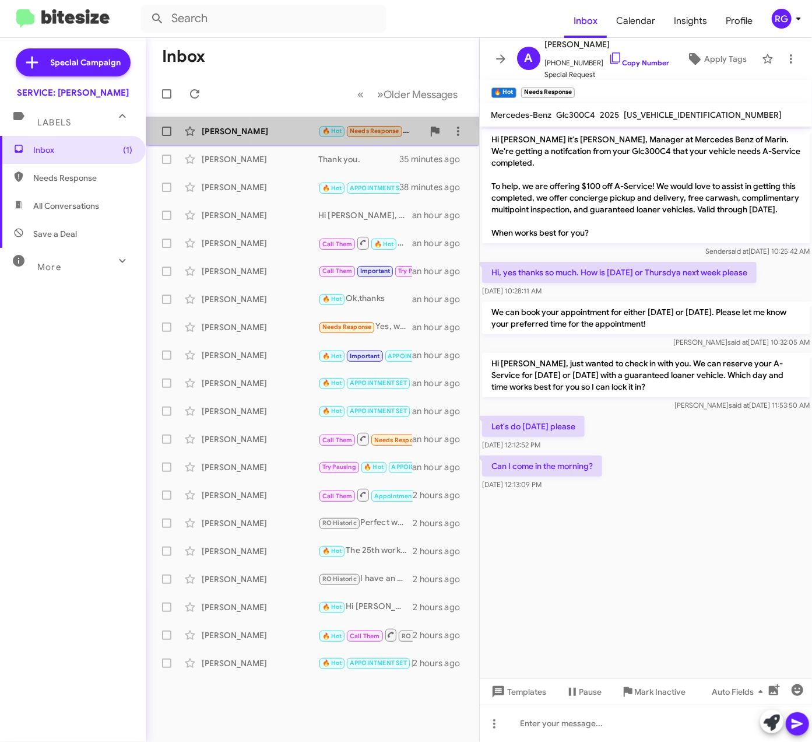
click at [290, 132] on div "[PERSON_NAME]" at bounding box center [260, 131] width 117 height 12
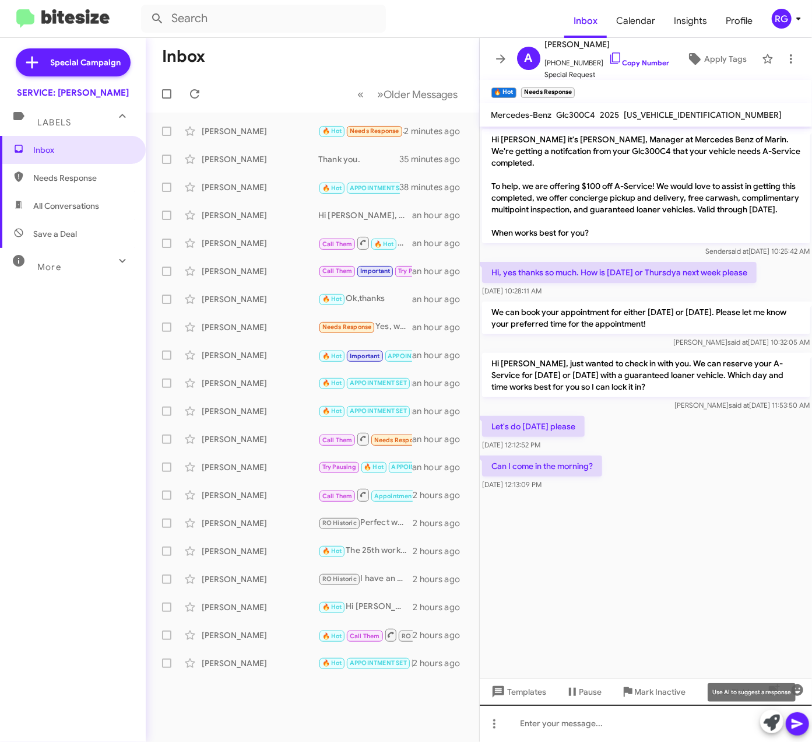
drag, startPoint x: 767, startPoint y: 724, endPoint x: 759, endPoint y: 721, distance: 8.5
click at [764, 723] on icon at bounding box center [772, 722] width 16 height 16
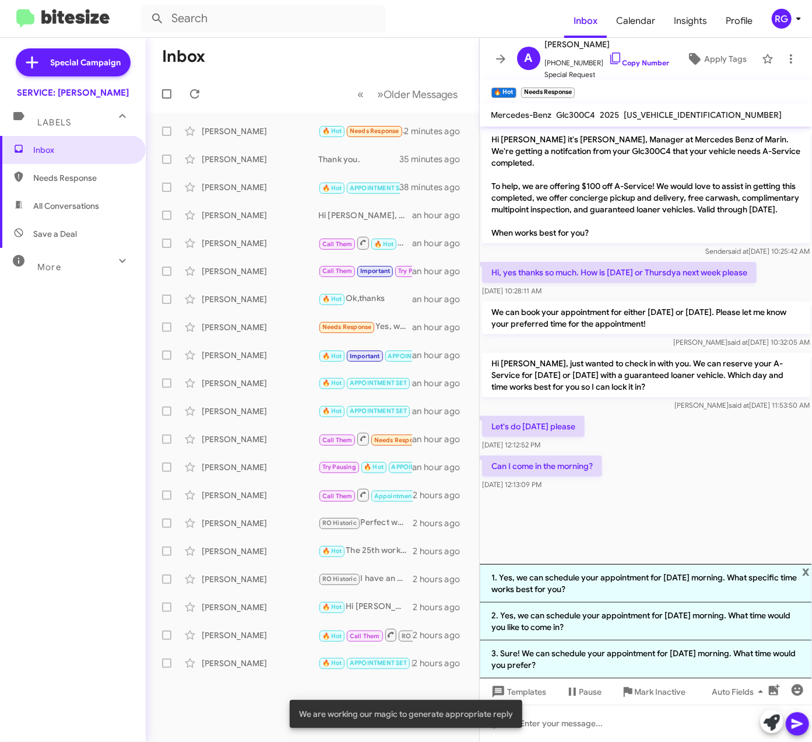
click at [617, 572] on li "1. Yes, we can schedule your appointment for Thursday morning. What specific ti…" at bounding box center [646, 583] width 333 height 38
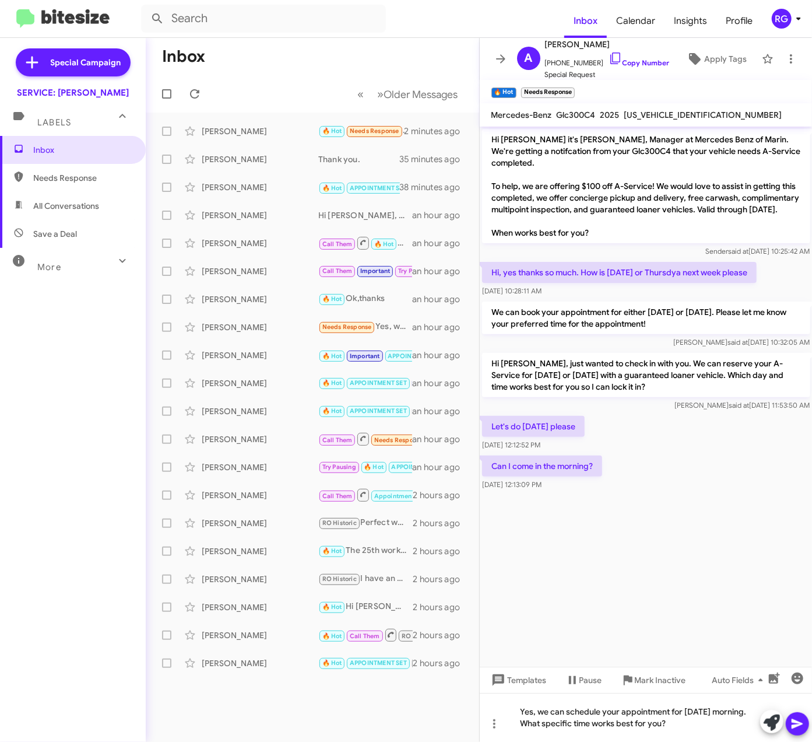
click at [803, 731] on span at bounding box center [798, 723] width 14 height 23
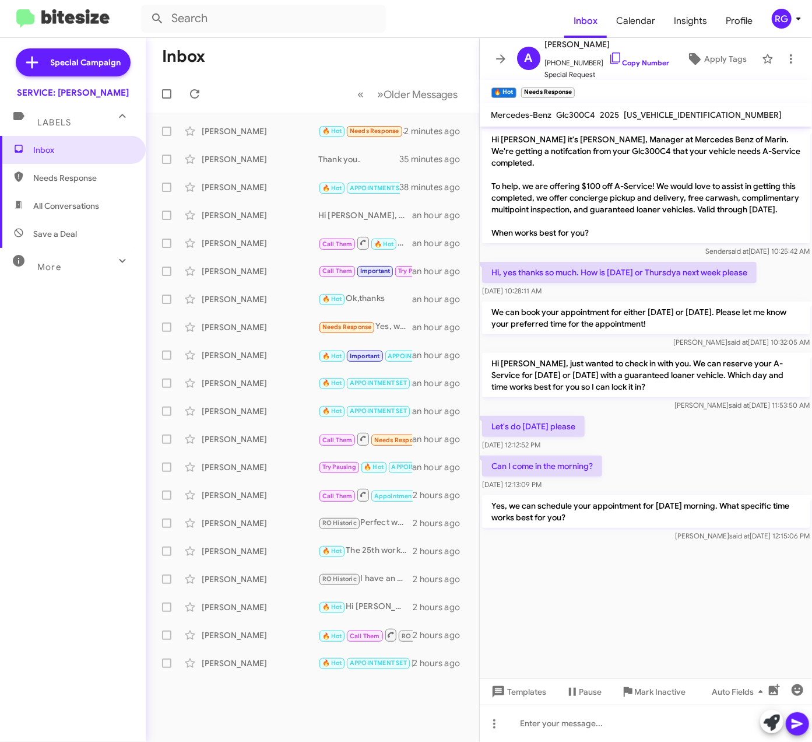
click at [667, 112] on span "W1NKJ4HB9SF272008" at bounding box center [704, 115] width 158 height 10
copy span "W1NKJ4HB9SF272008"
click at [611, 544] on div at bounding box center [646, 554] width 333 height 20
click at [687, 591] on cdk-virtual-scroll-viewport "Hi Ariana it's Omar Ibrahimi, Manager at Mercedes Benz of Marin. We're getting …" at bounding box center [646, 403] width 333 height 552
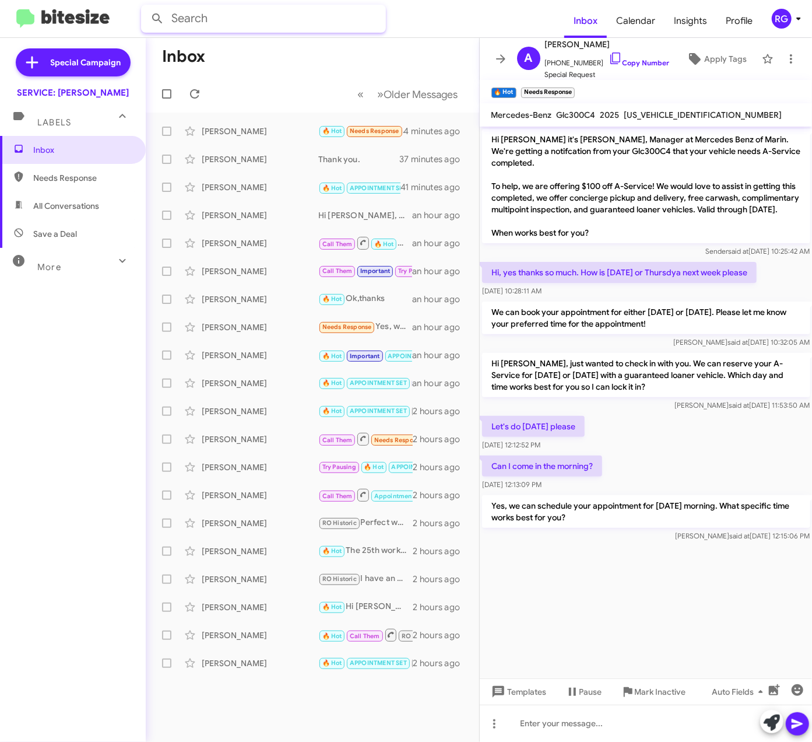
click at [204, 12] on input "text" at bounding box center [263, 19] width 245 height 28
paste input "4JGGM1CB4PA027725"
click at [299, 12] on input "4JGGM1CB4PA027725" at bounding box center [263, 19] width 245 height 28
click at [146, 7] on button at bounding box center [157, 18] width 23 height 23
paste input "(3283933) ADAM BOULANGER"
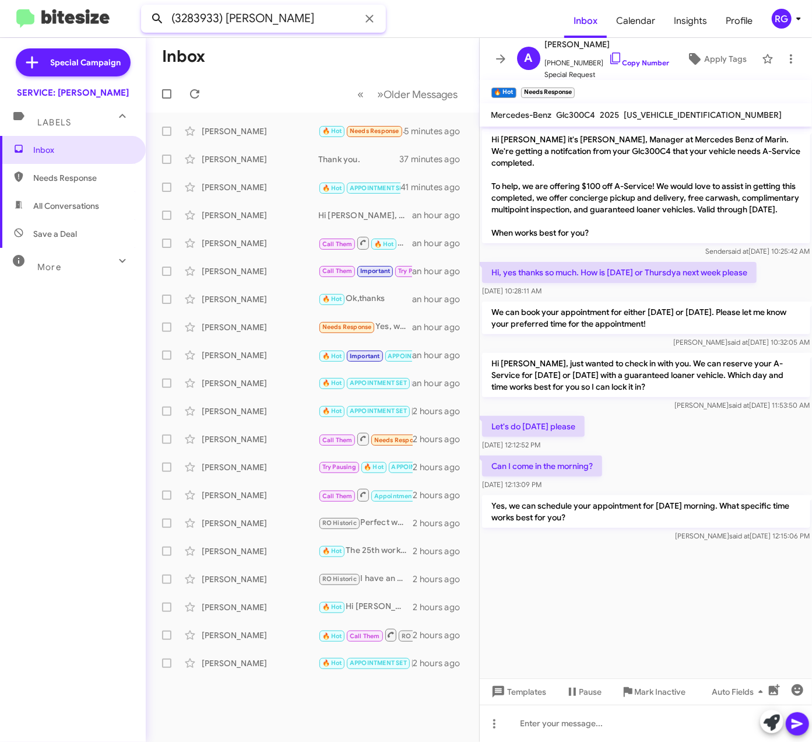
drag, startPoint x: 315, startPoint y: 22, endPoint x: 163, endPoint y: 27, distance: 152.3
click at [138, 27] on mat-toolbar "(3283933) ADAM BOULANGER Inbox Calendar Insights Profile RG" at bounding box center [406, 18] width 812 height 37
drag, startPoint x: 227, startPoint y: 8, endPoint x: 33, endPoint y: 30, distance: 195.5
click at [35, 30] on mat-toolbar "(3283933) ADAM BOULANGER Inbox Calendar Insights Profile RG" at bounding box center [406, 18] width 812 height 37
click at [146, 7] on button at bounding box center [157, 18] width 23 height 23
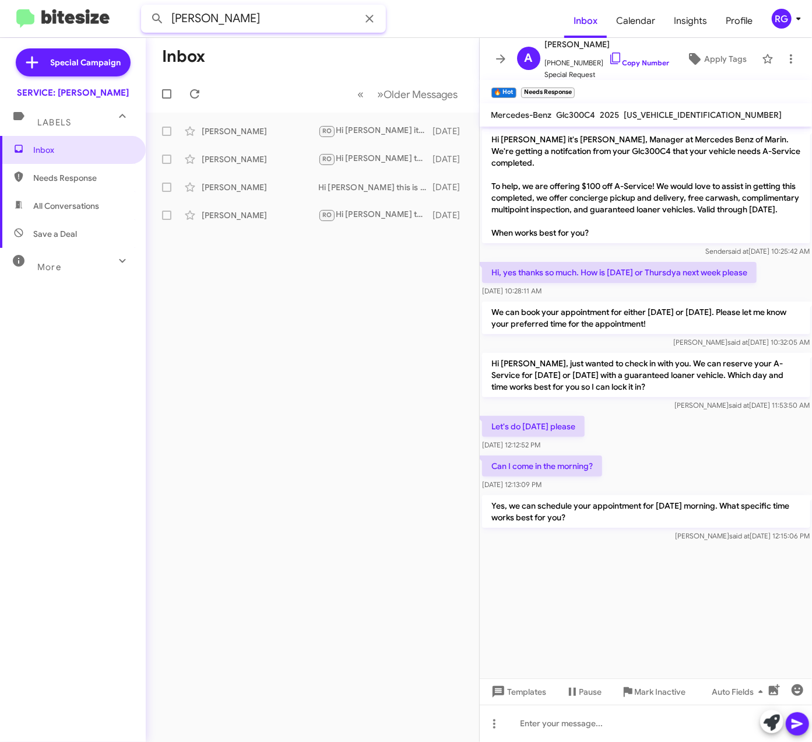
click at [202, 15] on input "ADAM BOULANGER" at bounding box center [263, 19] width 245 height 28
drag, startPoint x: 209, startPoint y: 16, endPoint x: 120, endPoint y: 33, distance: 90.2
click at [122, 33] on mat-toolbar "ADAM BOULANGER Inbox Calendar Insights Profile RG" at bounding box center [406, 18] width 812 height 37
type input "BOULANGER"
click at [146, 7] on button at bounding box center [157, 18] width 23 height 23
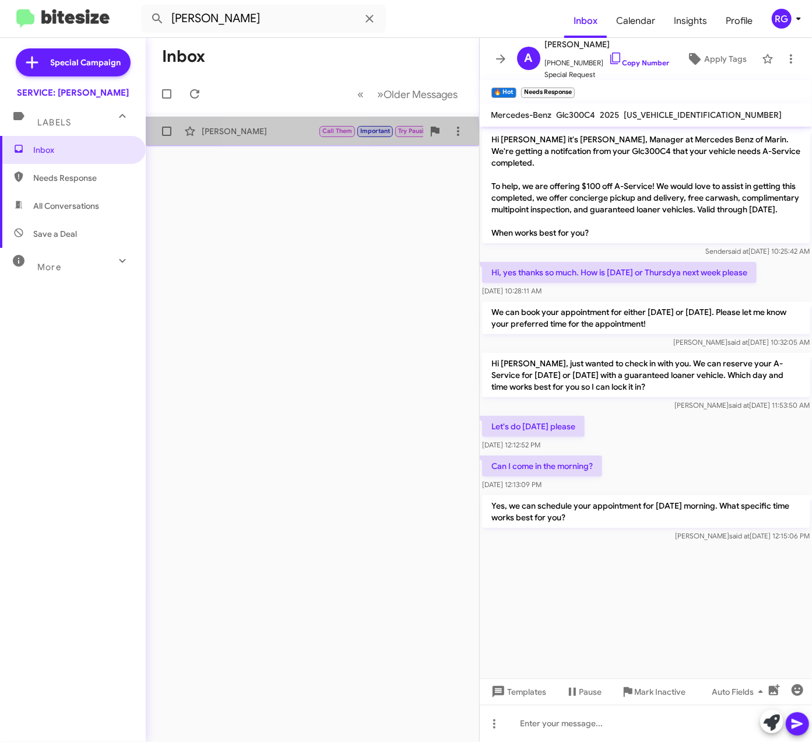
click at [276, 136] on div "Adam Boulanger" at bounding box center [260, 131] width 117 height 12
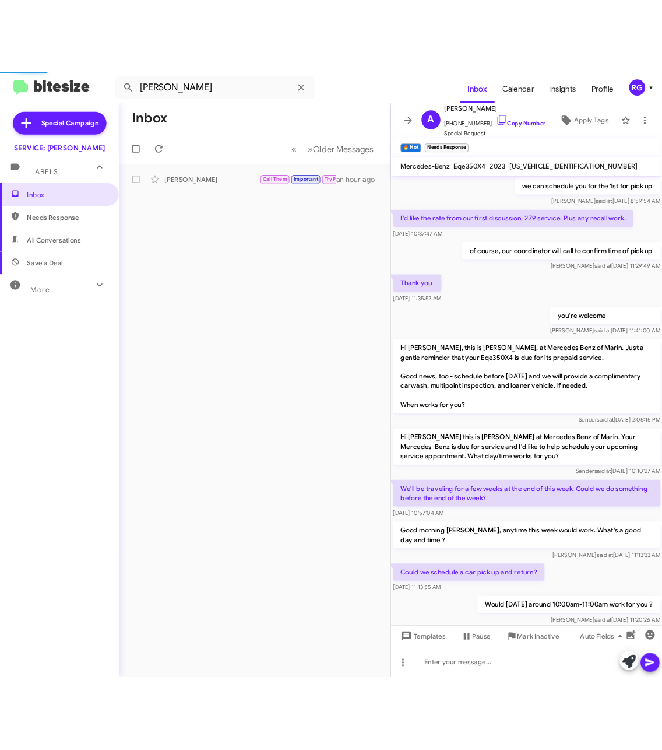
scroll to position [696, 0]
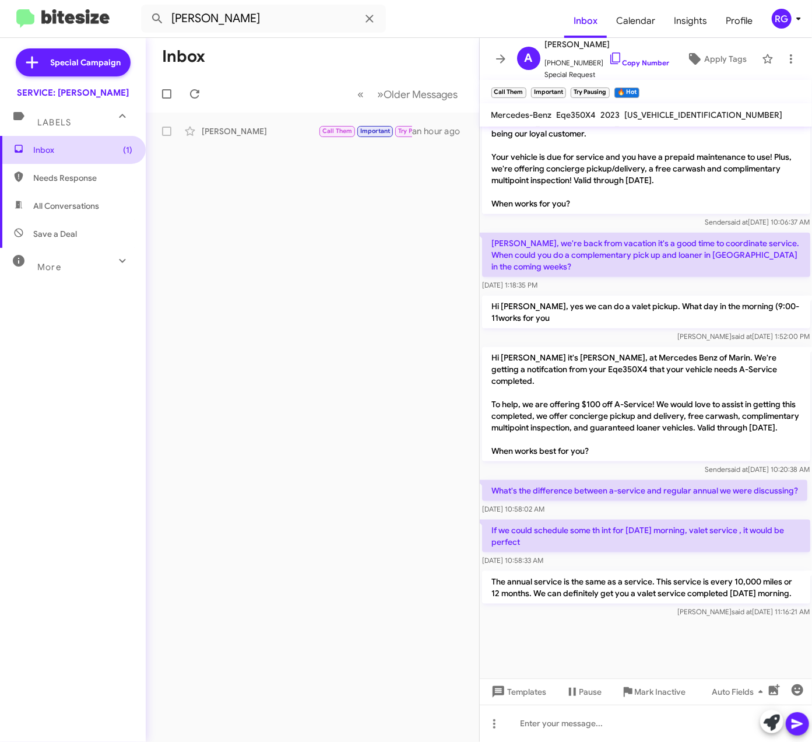
click at [80, 156] on span "Inbox (1)" at bounding box center [73, 150] width 146 height 28
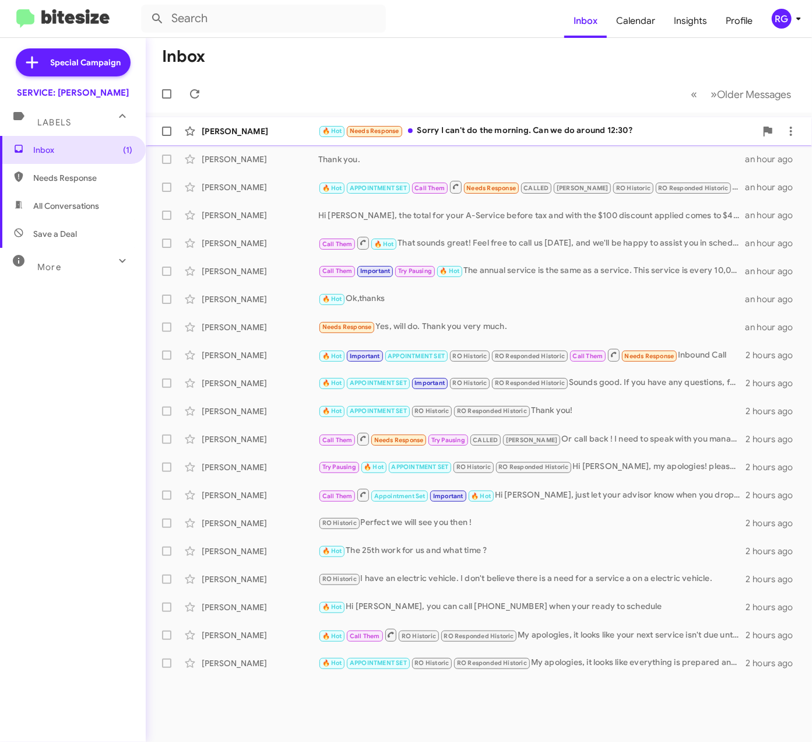
click at [295, 127] on div "Ariana Lima" at bounding box center [260, 131] width 117 height 12
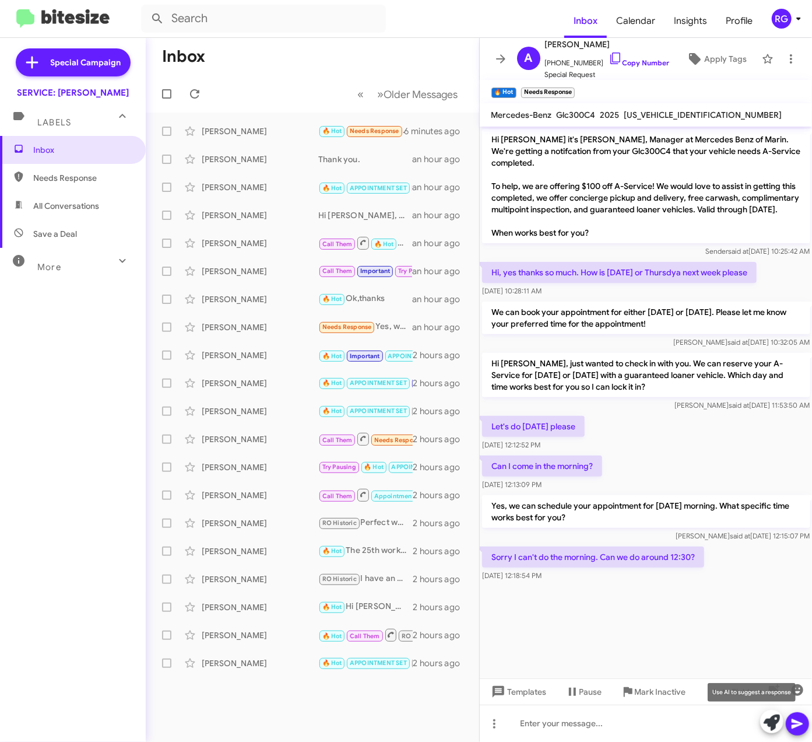
click at [763, 726] on button at bounding box center [771, 721] width 23 height 23
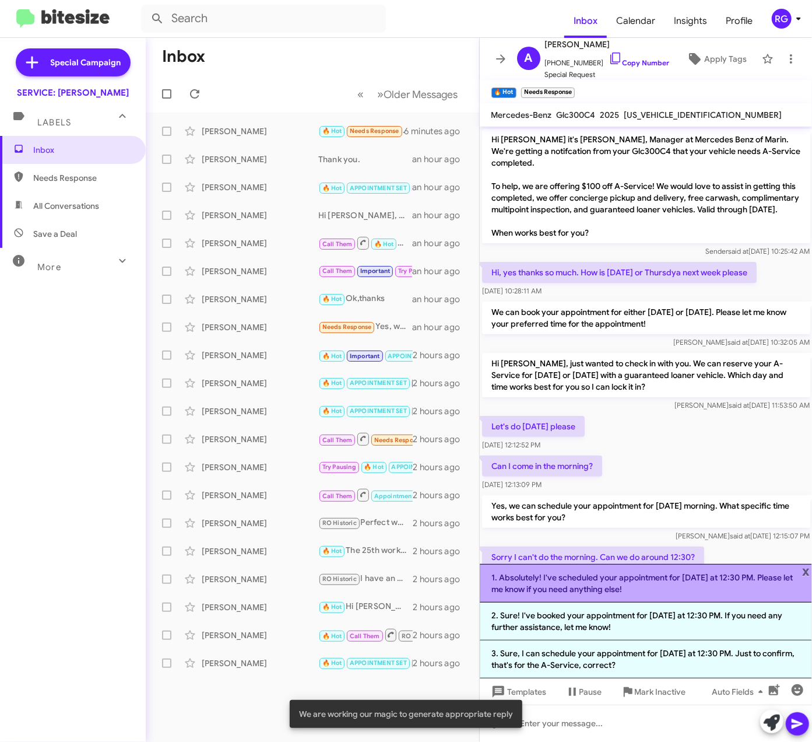
click at [737, 589] on li "1. Absolutely! I've scheduled your appointment for Thursday at 12:30 PM. Please…" at bounding box center [646, 583] width 333 height 38
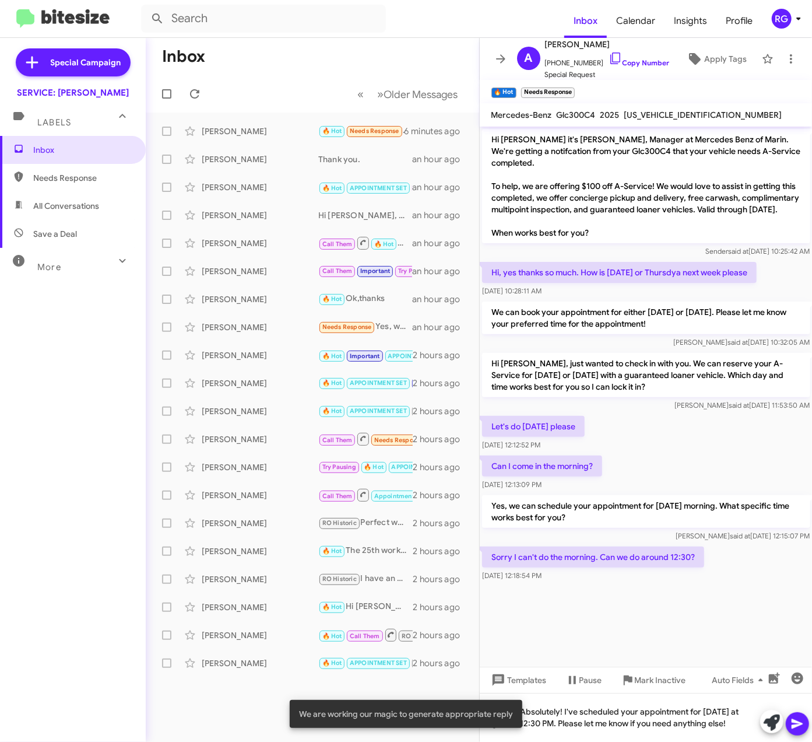
click at [799, 726] on icon at bounding box center [798, 724] width 14 height 14
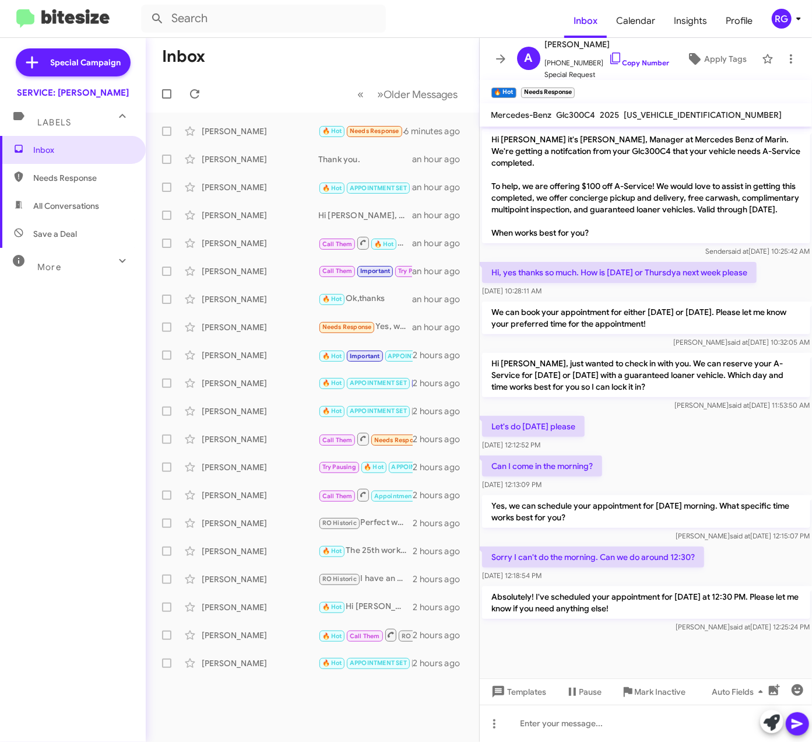
click at [673, 113] on span "W1NKJ4HB9SF272008" at bounding box center [704, 115] width 158 height 10
click at [681, 112] on span "W1NKJ4HB9SF272008" at bounding box center [704, 115] width 158 height 10
click at [680, 112] on span "W1NKJ4HB9SF272008" at bounding box center [704, 115] width 158 height 10
click at [681, 112] on span "W1NKJ4HB9SF272008" at bounding box center [704, 115] width 158 height 10
drag, startPoint x: 514, startPoint y: 612, endPoint x: 509, endPoint y: 615, distance: 6.5
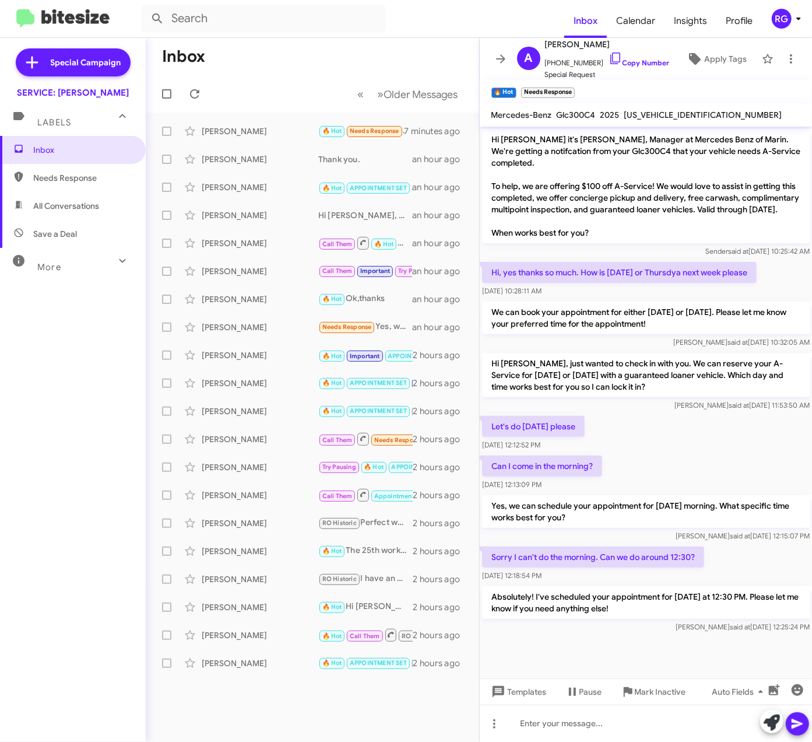
click at [514, 621] on div "Raul said at Aug 14, 2025, 12:25:24 PM" at bounding box center [646, 627] width 328 height 12
click at [516, 608] on div "Absolutely! I've scheduled your appointment for Thursday at 12:30 PM. Please le…" at bounding box center [646, 609] width 328 height 47
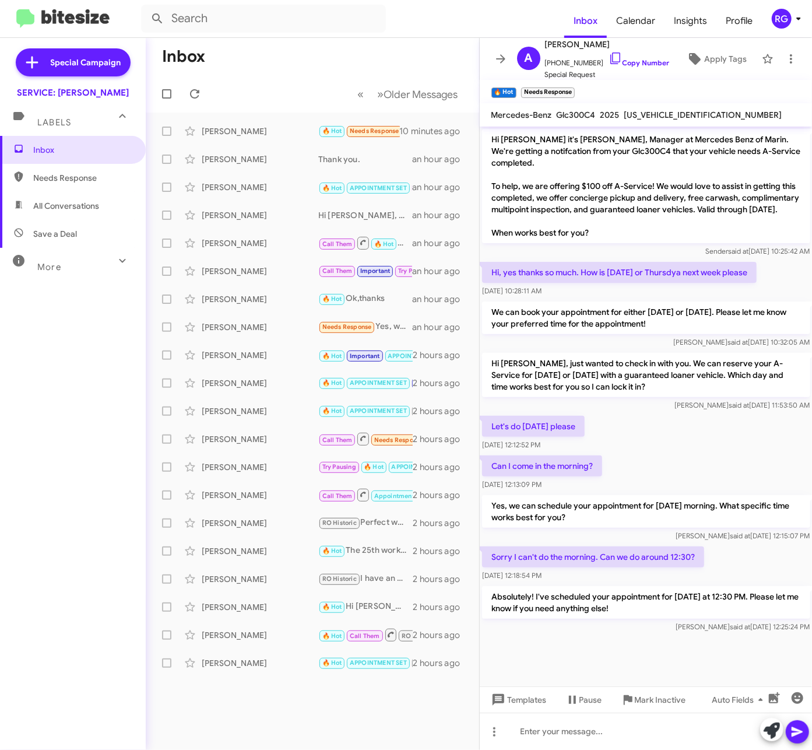
click at [780, 421] on div "Let's do Thursday please Aug 14, 2025, 12:12:52 PM" at bounding box center [646, 433] width 333 height 40
